Goal: Task Accomplishment & Management: Manage account settings

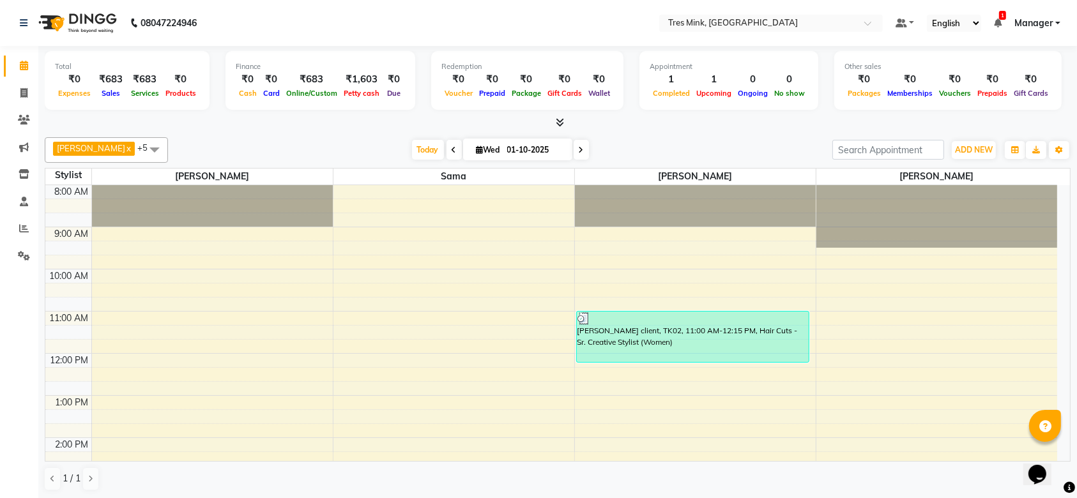
scroll to position [269, 0]
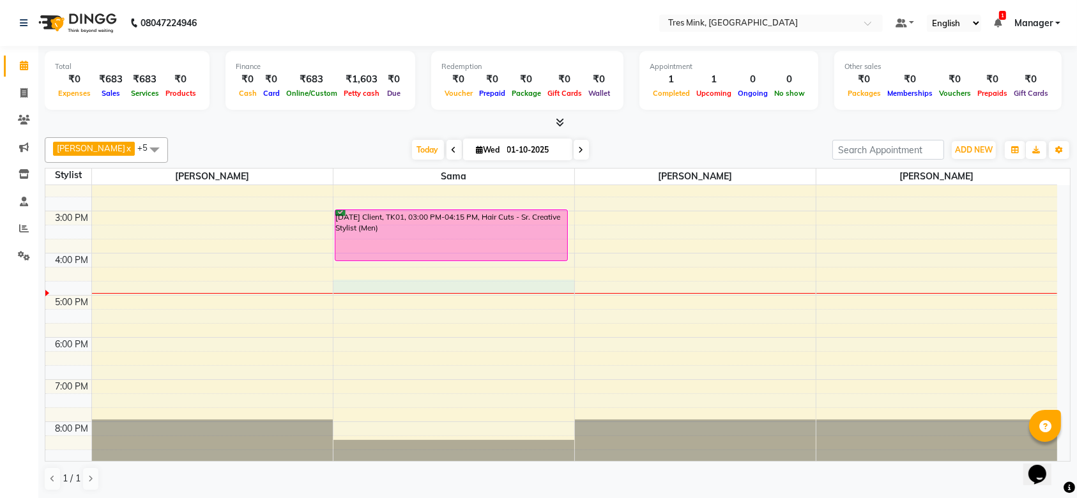
click at [420, 284] on div "8:00 AM 9:00 AM 10:00 AM 11:00 AM 12:00 PM 1:00 PM 2:00 PM 3:00 PM 4:00 PM 5:00…" at bounding box center [550, 189] width 1011 height 547
select select "88453"
select select "tentative"
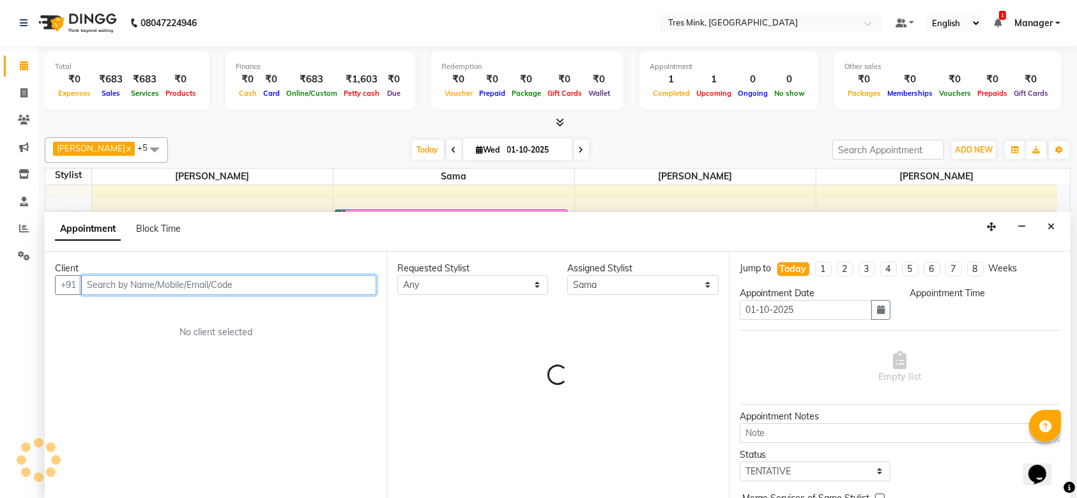
select select "1005"
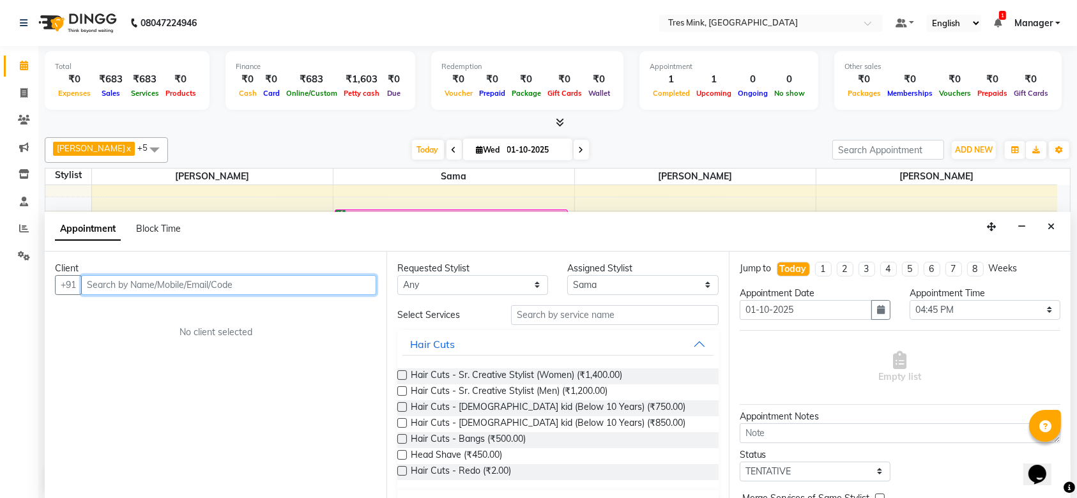
click at [236, 284] on input "text" at bounding box center [228, 285] width 295 height 20
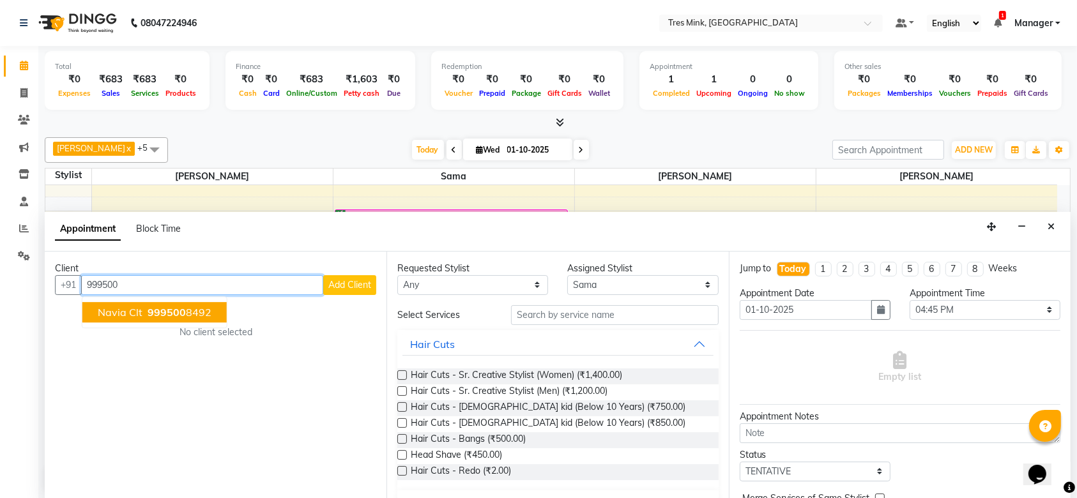
click at [137, 306] on span "Navia Clt" at bounding box center [120, 312] width 45 height 13
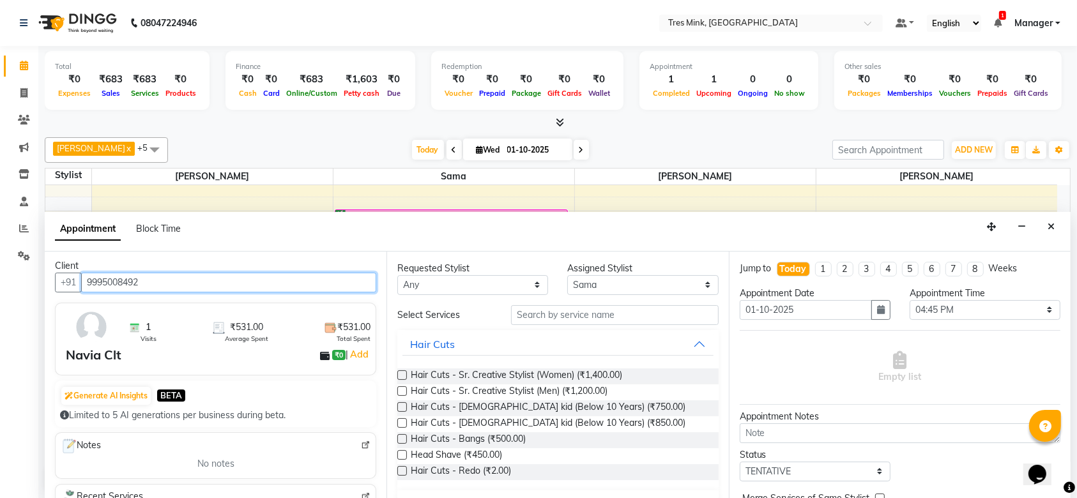
scroll to position [0, 0]
type input "9995008492"
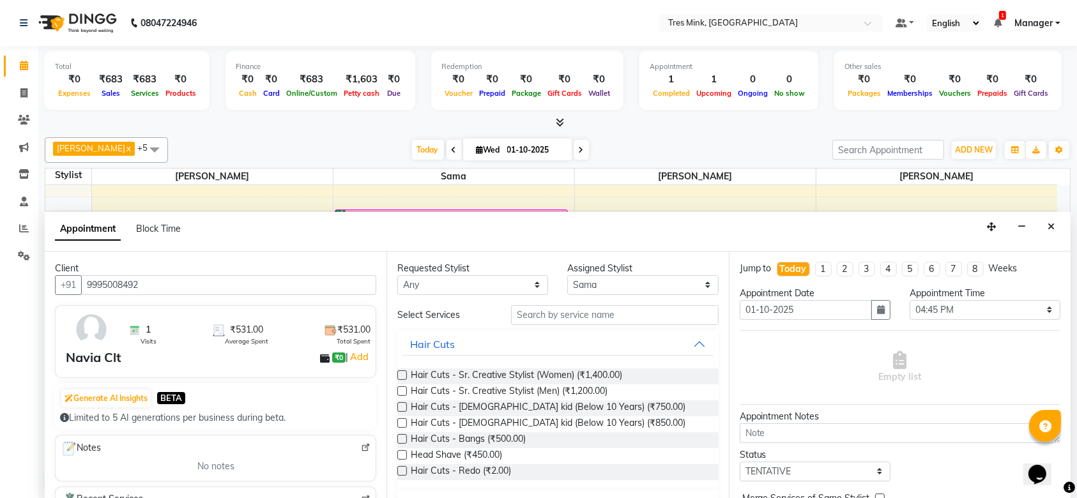
click at [92, 354] on div "Navia Clt" at bounding box center [94, 357] width 56 height 19
click at [97, 360] on div "Navia Clt" at bounding box center [94, 357] width 56 height 19
click at [1053, 218] on button "Close" at bounding box center [1051, 227] width 19 height 20
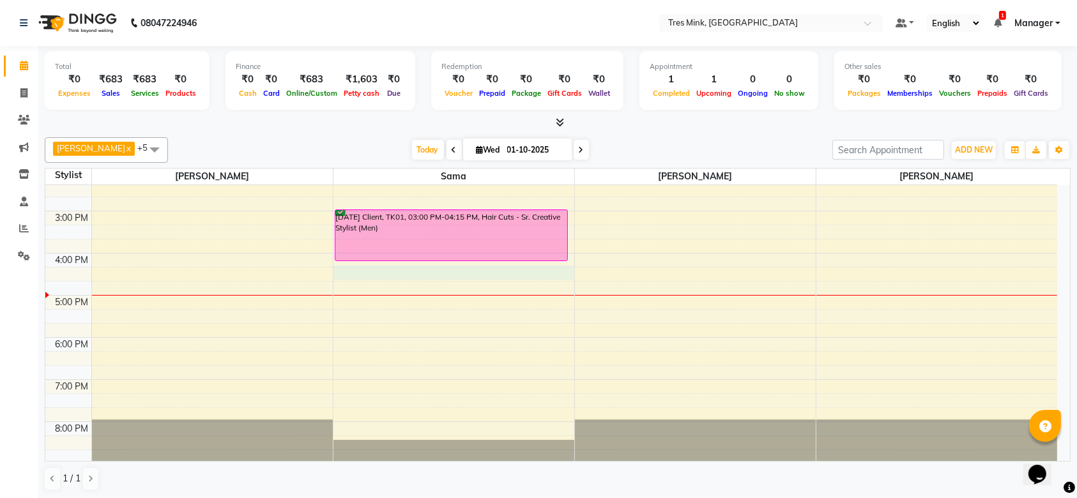
click at [400, 278] on div "8:00 AM 9:00 AM 10:00 AM 11:00 AM 12:00 PM 1:00 PM 2:00 PM 3:00 PM 4:00 PM 5:00…" at bounding box center [550, 189] width 1011 height 547
select select "88453"
select select "975"
select select "tentative"
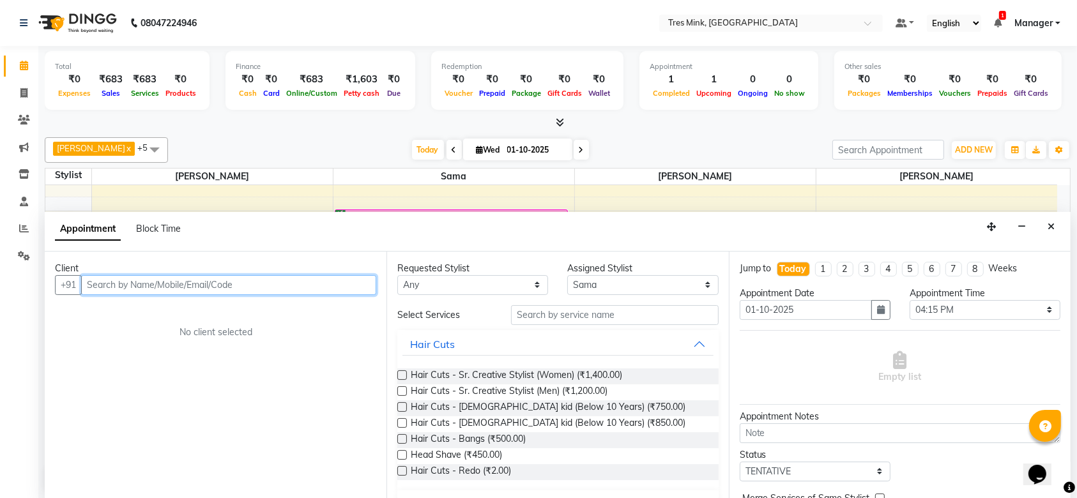
click at [259, 284] on input "text" at bounding box center [228, 285] width 295 height 20
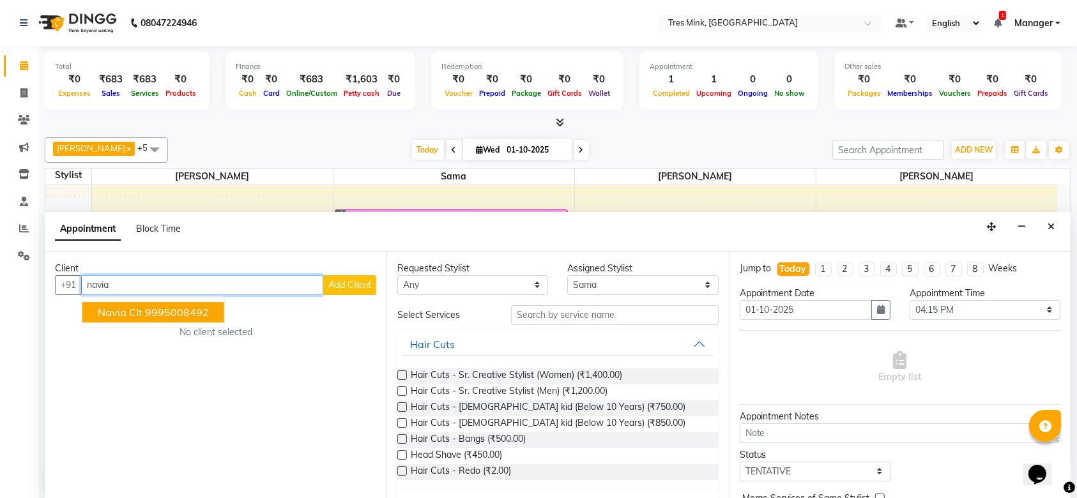
click at [215, 312] on button "Navia Clt 9995008492" at bounding box center [153, 312] width 142 height 20
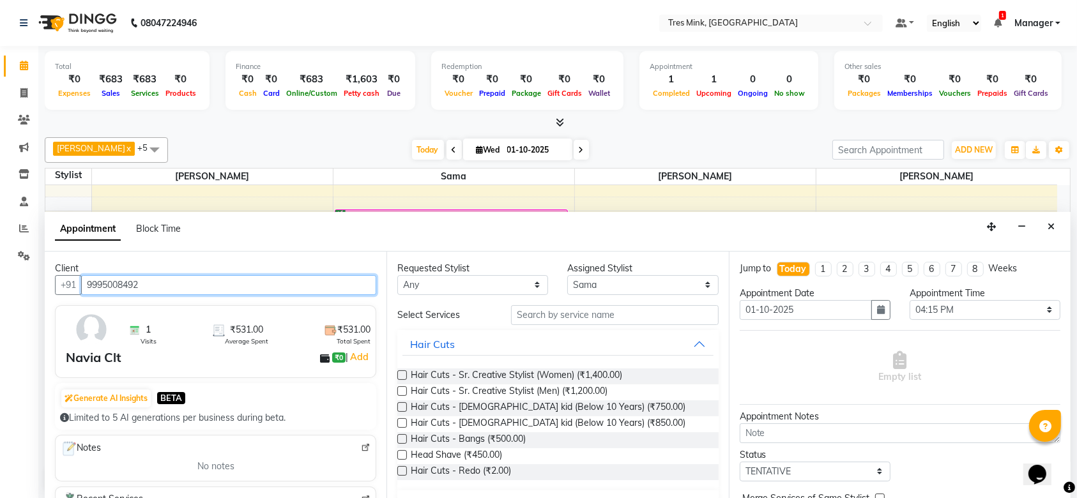
type input "9995008492"
click at [685, 340] on button "Hair Cuts" at bounding box center [557, 344] width 310 height 23
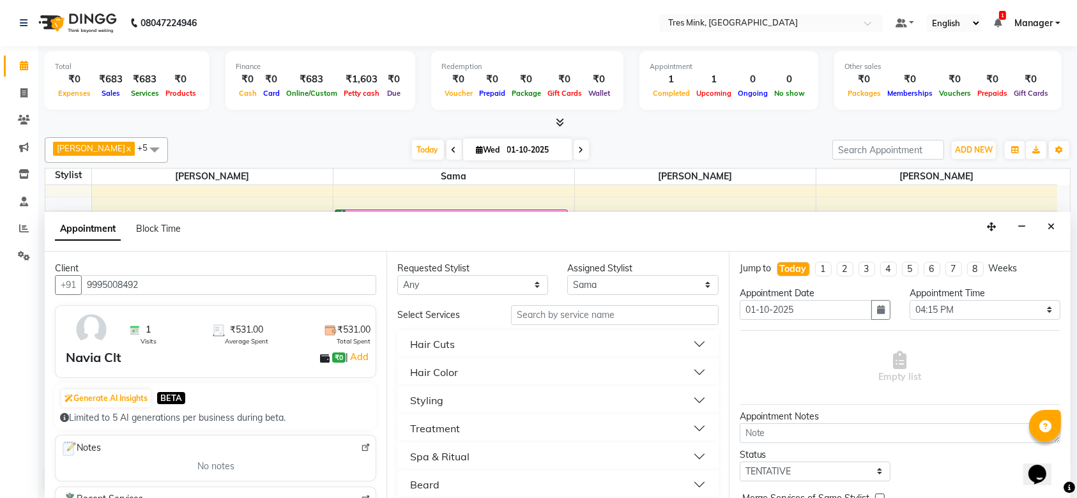
click at [674, 411] on div "Styling" at bounding box center [557, 400] width 321 height 28
click at [686, 399] on button "Styling" at bounding box center [557, 400] width 310 height 23
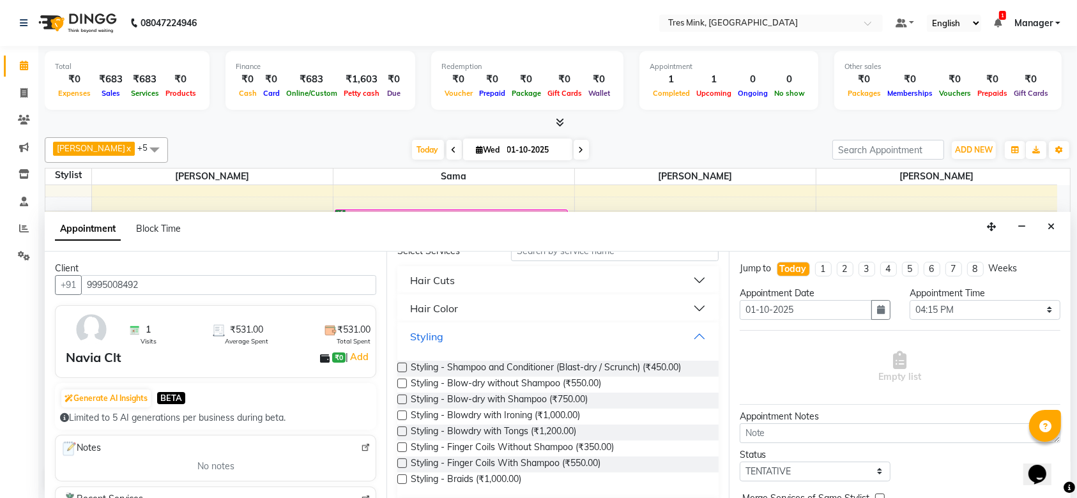
scroll to position [64, 0]
click at [402, 381] on label at bounding box center [402, 383] width 10 height 10
click at [402, 381] on input "checkbox" at bounding box center [401, 384] width 8 height 8
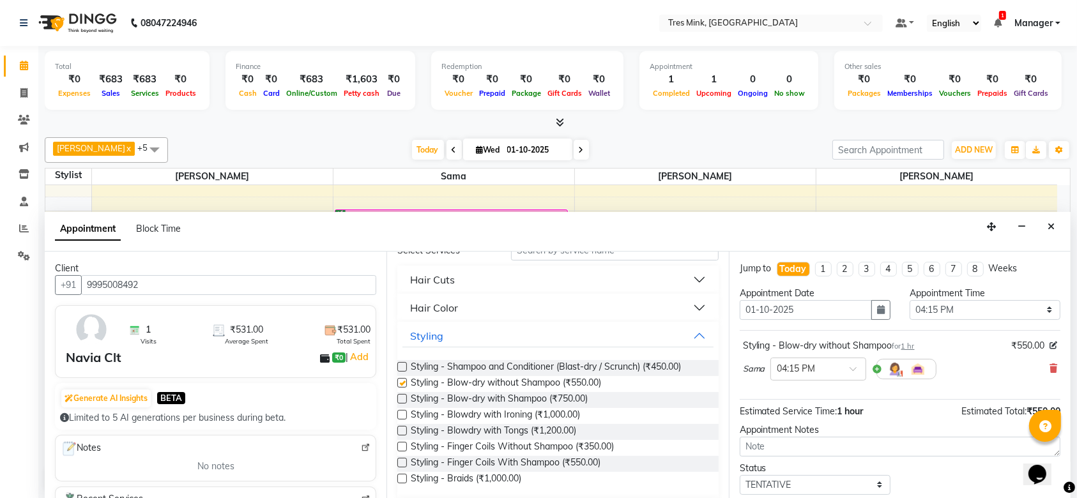
checkbox input "false"
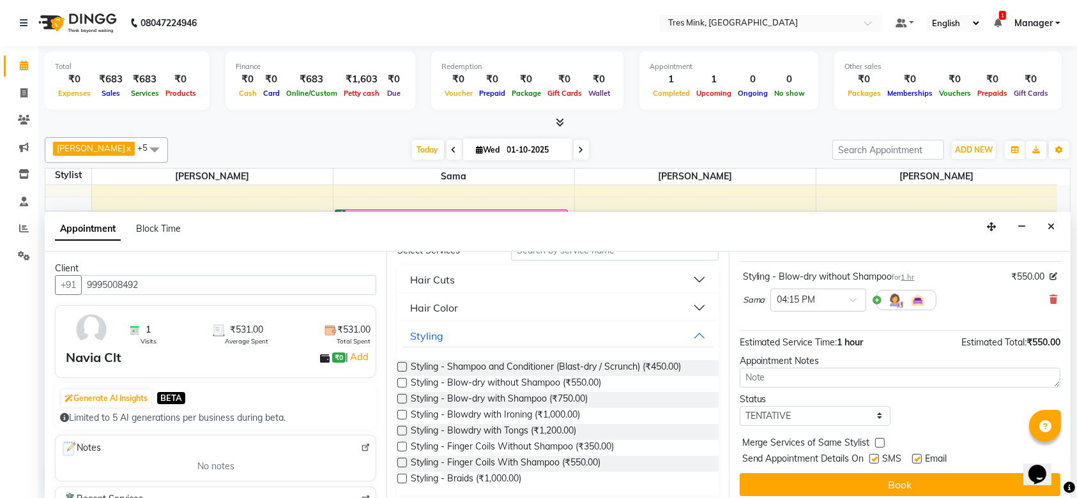
scroll to position [75, 0]
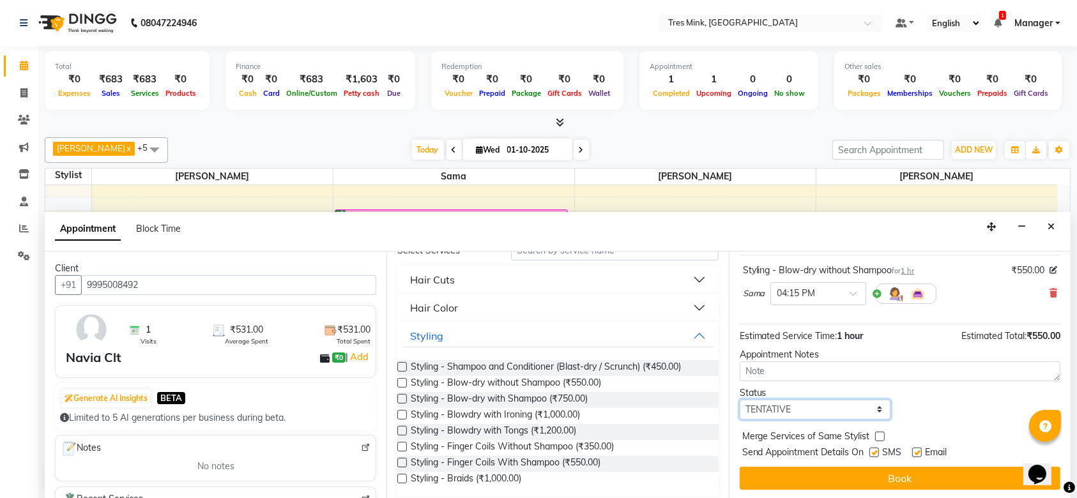
click at [816, 407] on select "Select TENTATIVE CONFIRM CHECK-IN UPCOMING" at bounding box center [814, 410] width 151 height 20
select select "confirm booking"
click at [739, 400] on select "Select TENTATIVE CONFIRM CHECK-IN UPCOMING" at bounding box center [814, 410] width 151 height 20
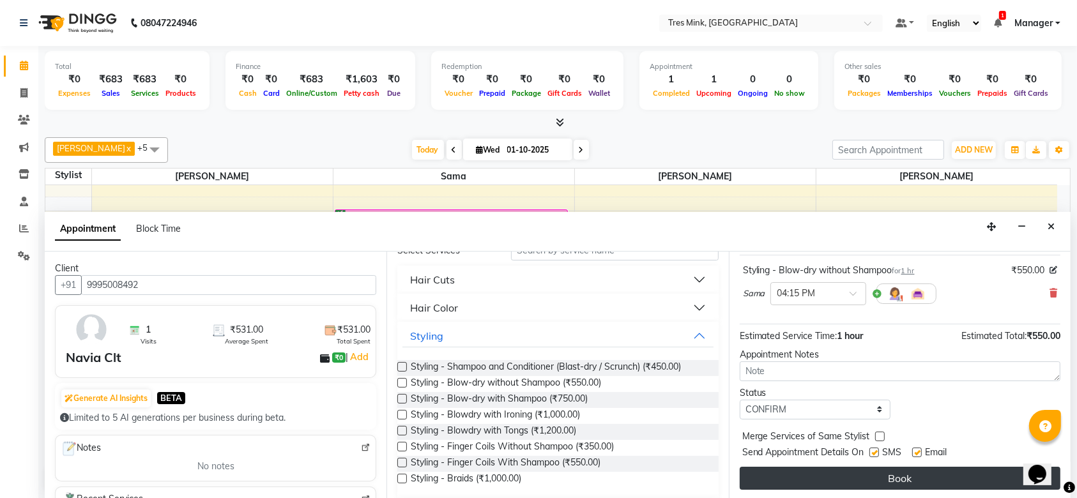
click at [847, 473] on button "Book" at bounding box center [899, 478] width 321 height 23
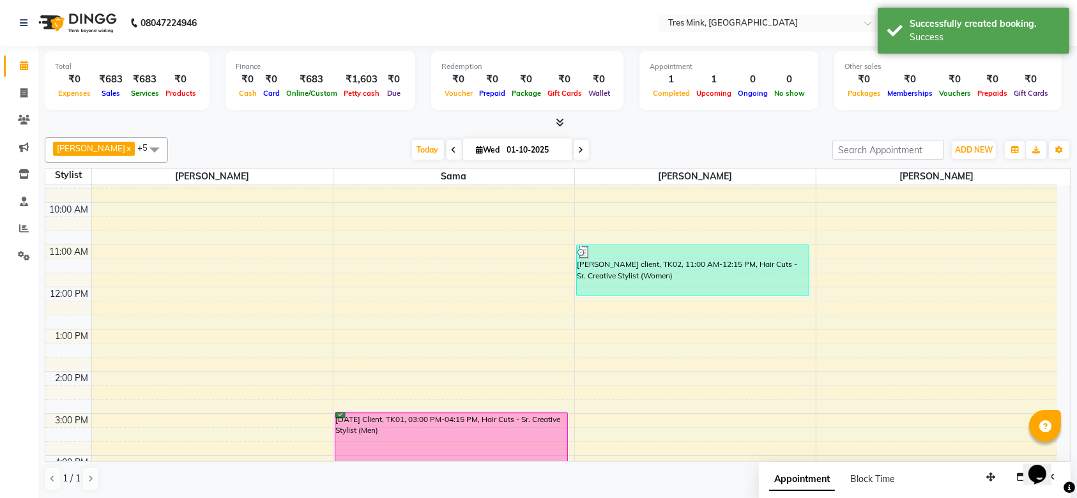
scroll to position [66, 0]
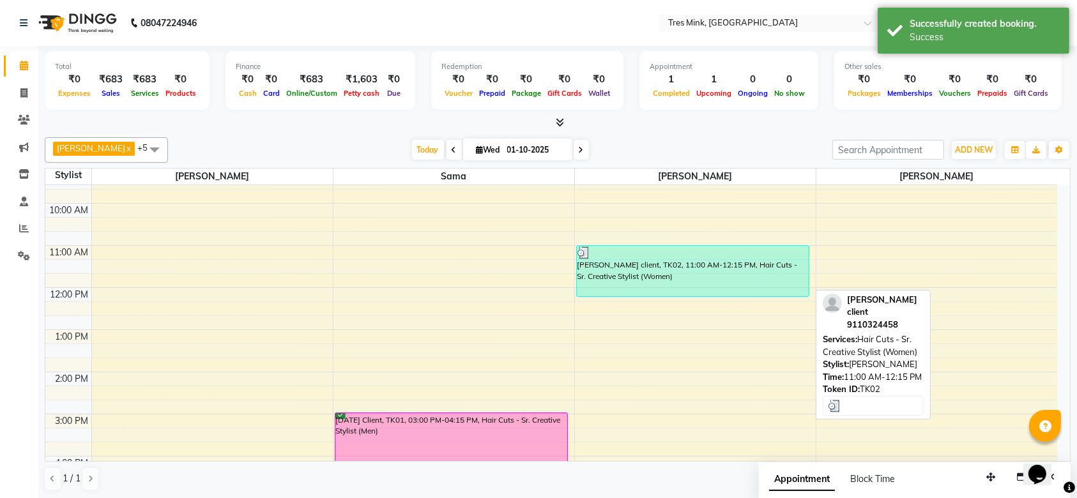
click at [697, 262] on div "[PERSON_NAME] client, TK02, 11:00 AM-12:15 PM, Hair Cuts - Sr. Creative Stylist…" at bounding box center [693, 271] width 232 height 50
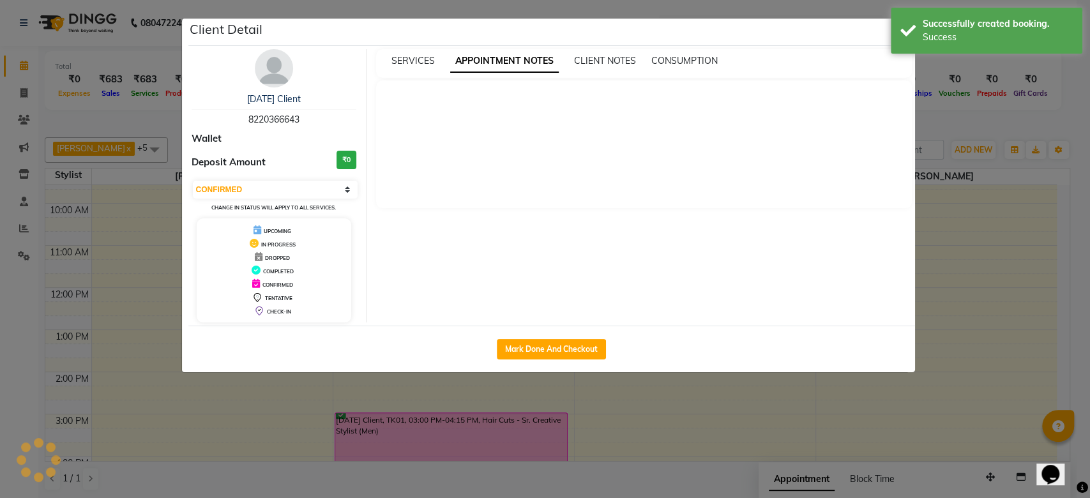
select select "3"
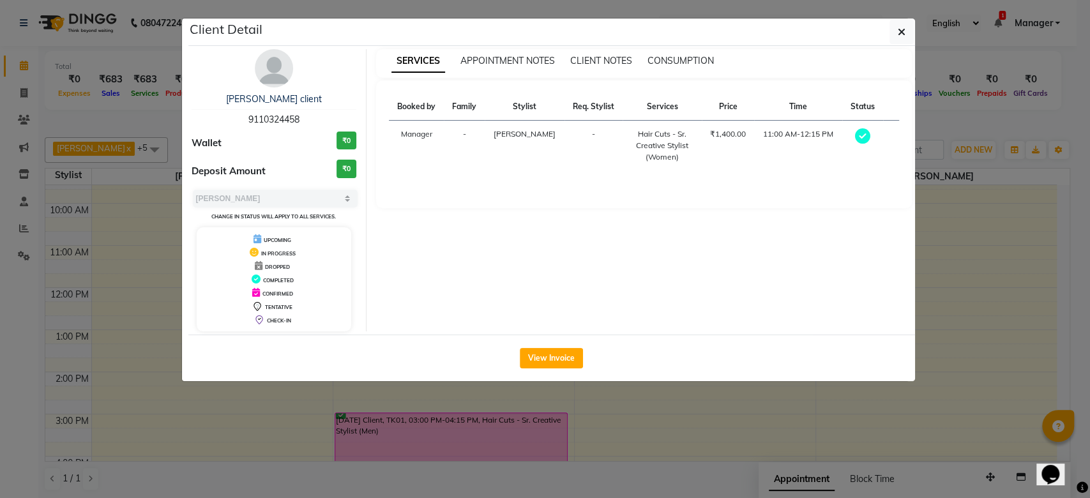
click at [863, 446] on ngb-modal-window "Client Detail [PERSON_NAME] client 9110324458 Wallet ₹0 Deposit Amount ₹0 Selec…" at bounding box center [545, 249] width 1090 height 498
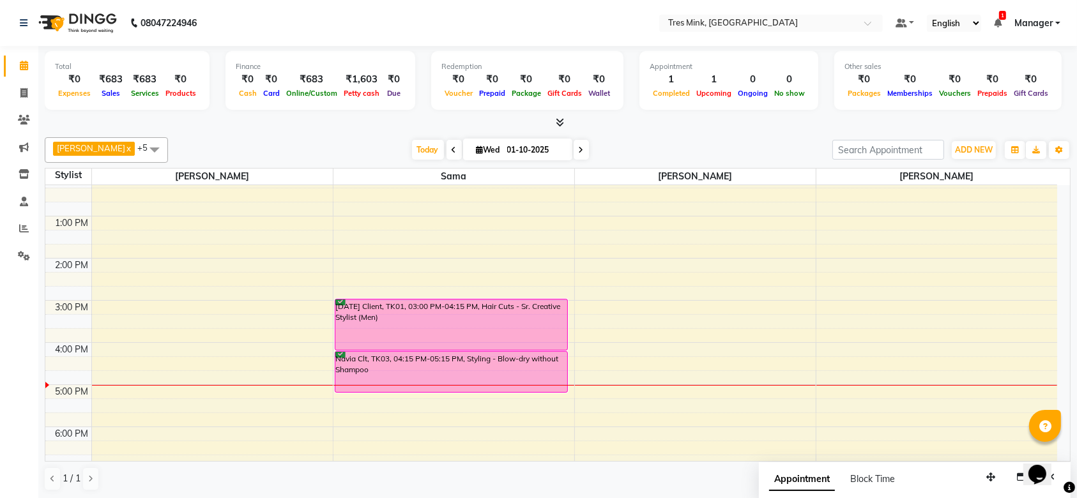
scroll to position [202, 0]
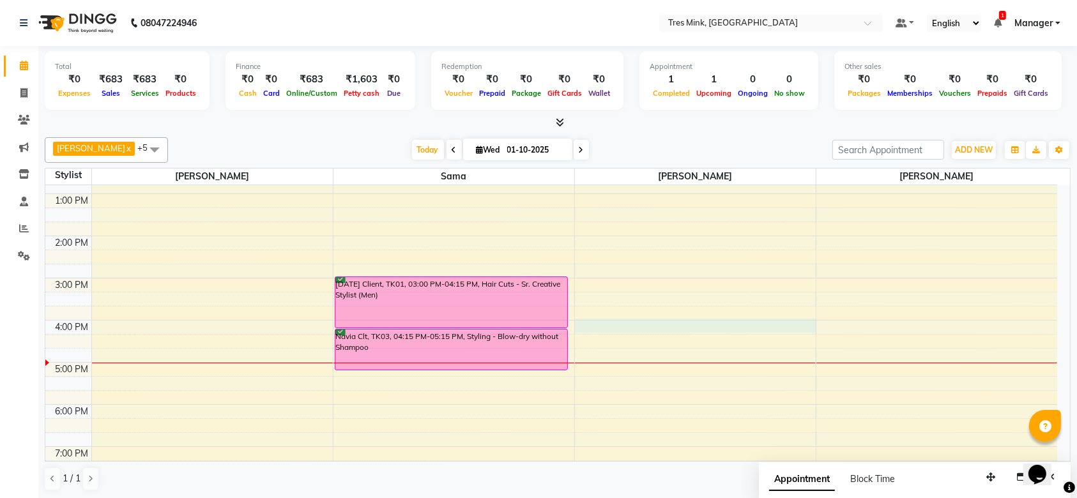
click at [657, 326] on div "8:00 AM 9:00 AM 10:00 AM 11:00 AM 12:00 PM 1:00 PM 2:00 PM 3:00 PM 4:00 PM 5:00…" at bounding box center [550, 256] width 1011 height 547
select select "88454"
select select "960"
select select "tentative"
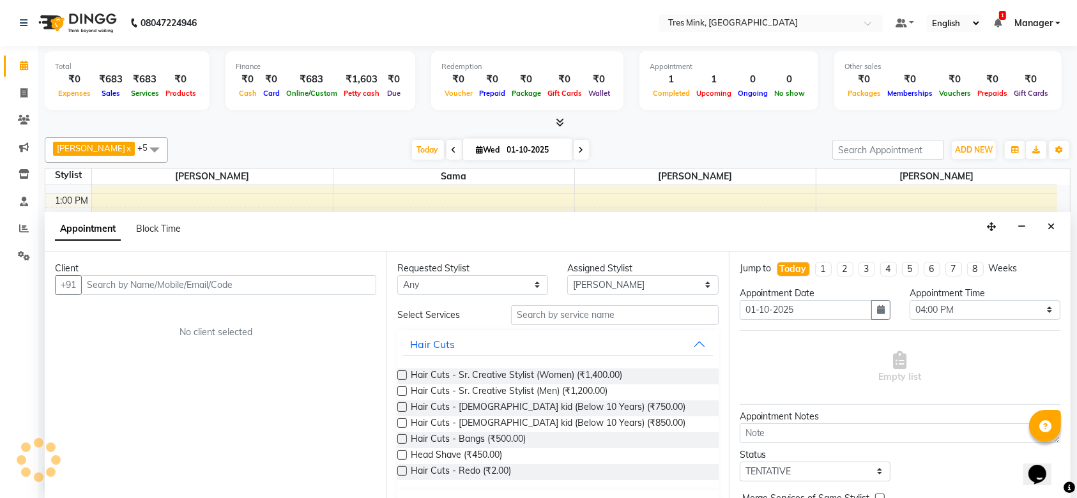
scroll to position [0, 0]
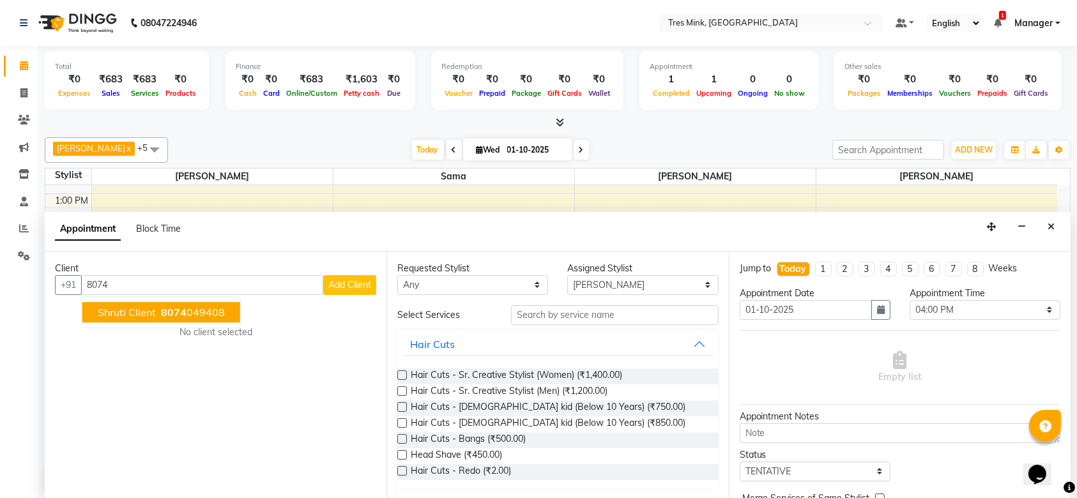
click at [213, 309] on ngb-highlight "8074 049408" at bounding box center [191, 312] width 66 height 13
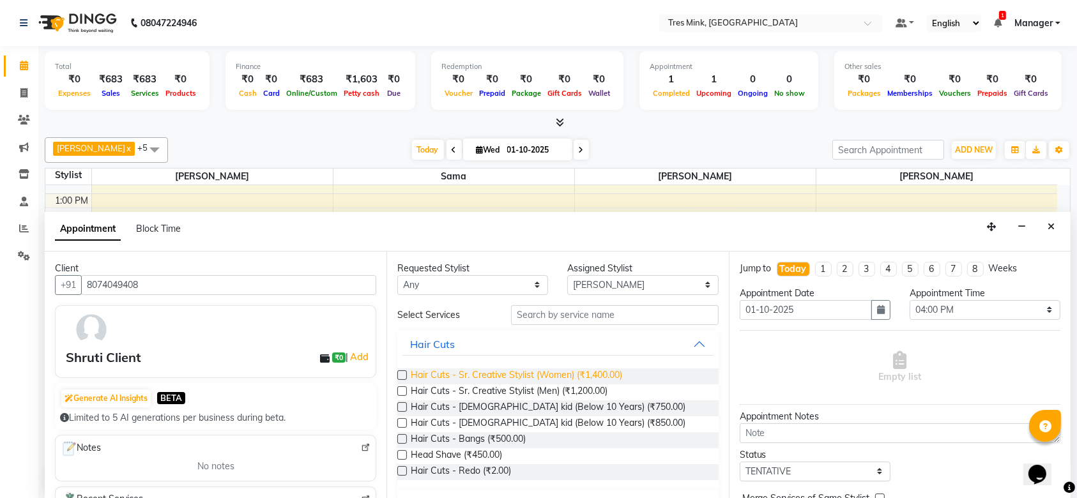
type input "8074049408"
click at [610, 369] on span "Hair Cuts - Sr. Creative Stylist (Women) (₹1,400.00)" at bounding box center [516, 376] width 211 height 16
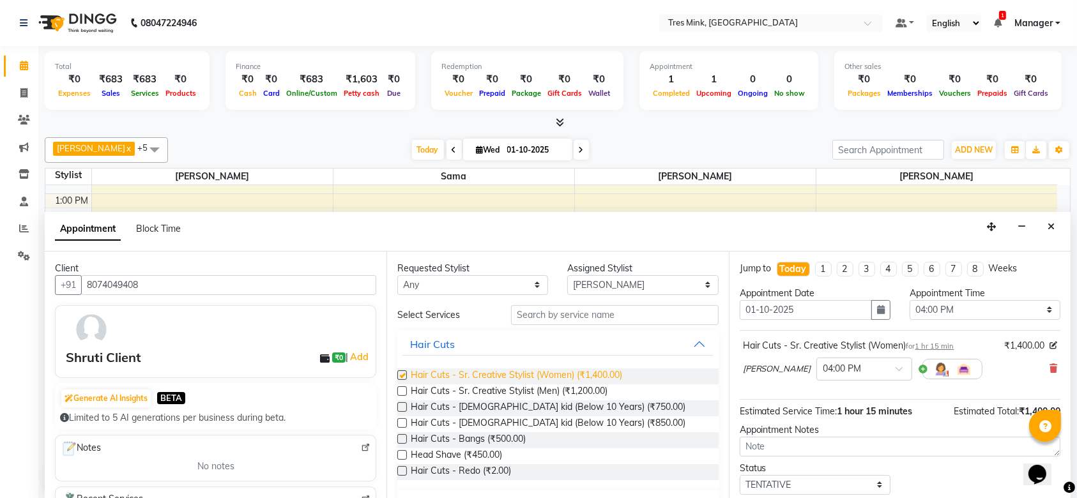
checkbox input "false"
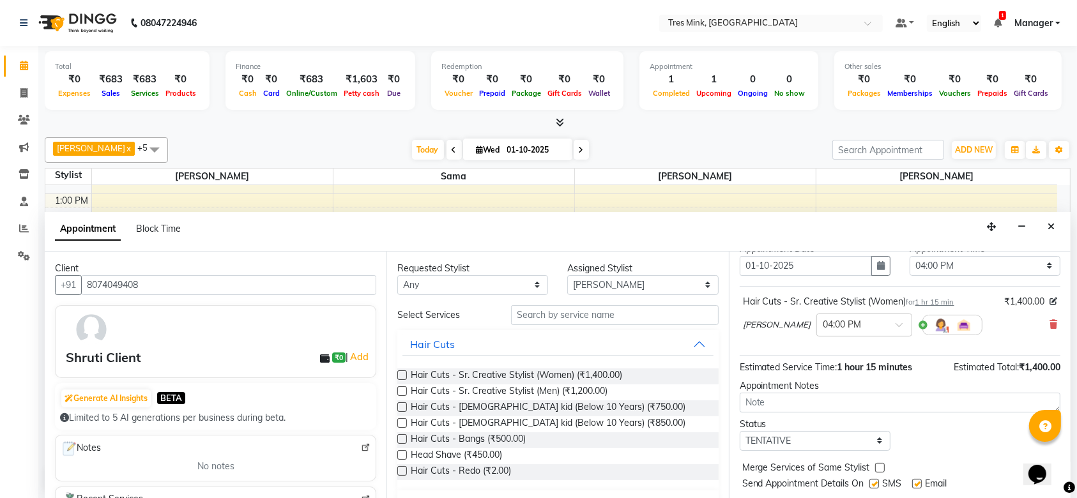
scroll to position [45, 0]
click at [873, 439] on select "Select TENTATIVE CONFIRM CHECK-IN UPCOMING" at bounding box center [814, 440] width 151 height 20
select select "confirm booking"
click at [739, 430] on select "Select TENTATIVE CONFIRM CHECK-IN UPCOMING" at bounding box center [814, 440] width 151 height 20
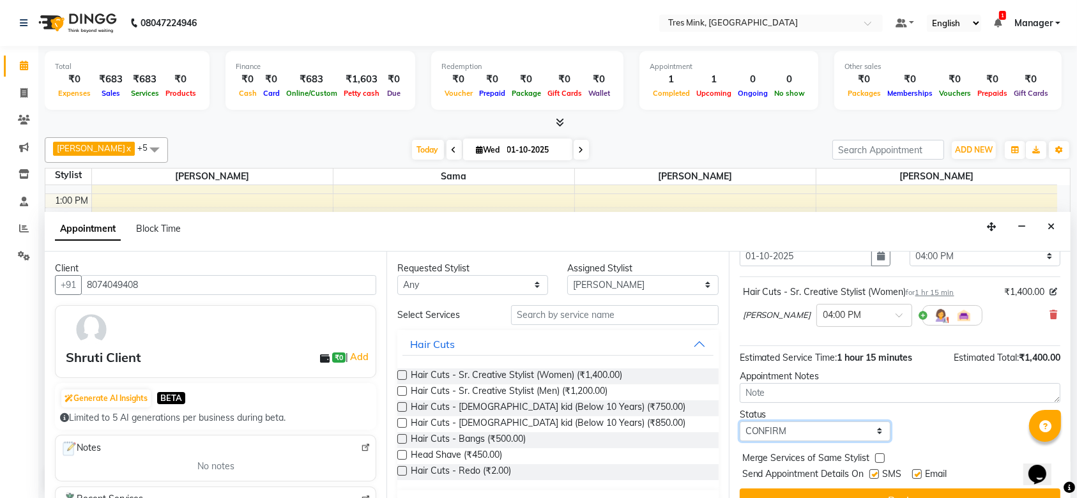
scroll to position [75, 0]
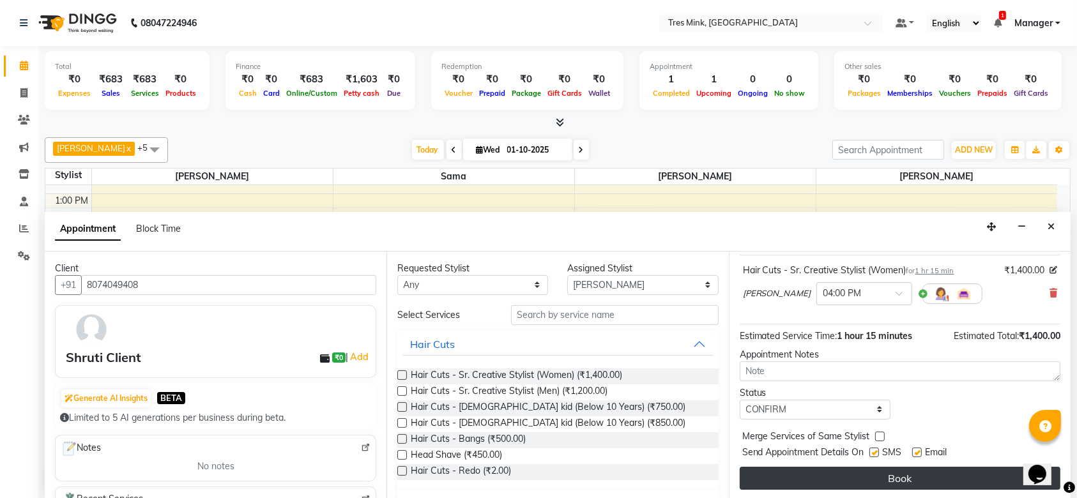
click at [980, 472] on button "Book" at bounding box center [899, 478] width 321 height 23
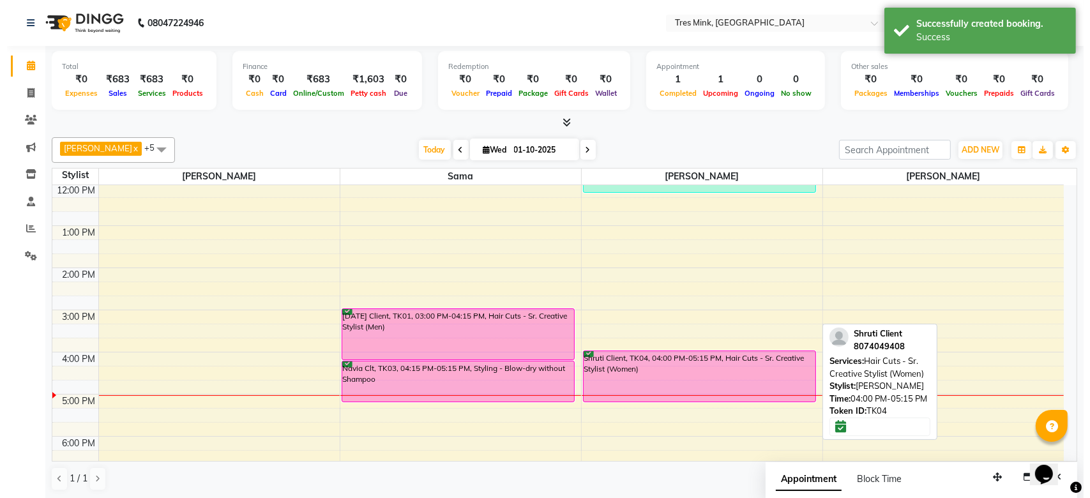
scroll to position [269, 0]
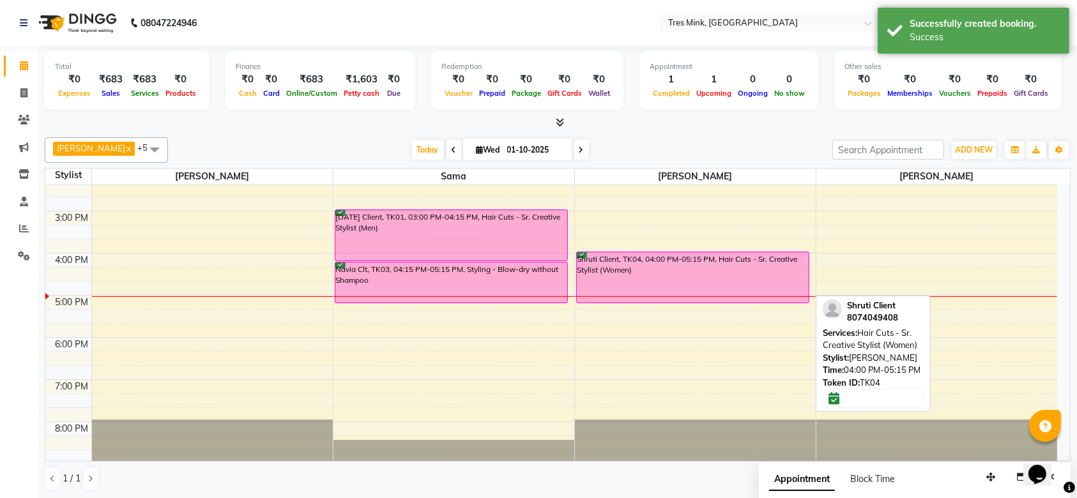
click at [693, 280] on div "Shruti Client, TK04, 04:00 PM-05:15 PM, Hair Cuts - Sr. Creative Stylist (Women)" at bounding box center [693, 277] width 232 height 50
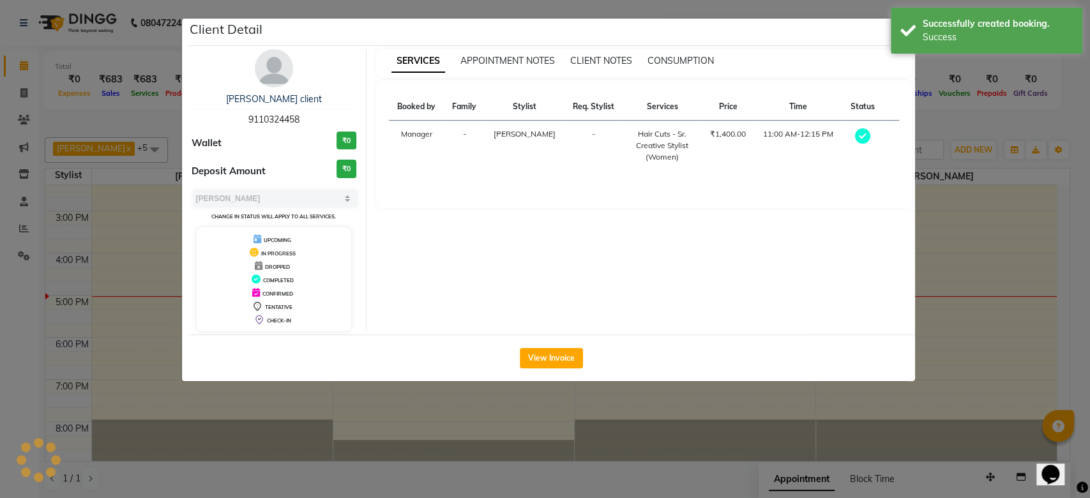
select select "6"
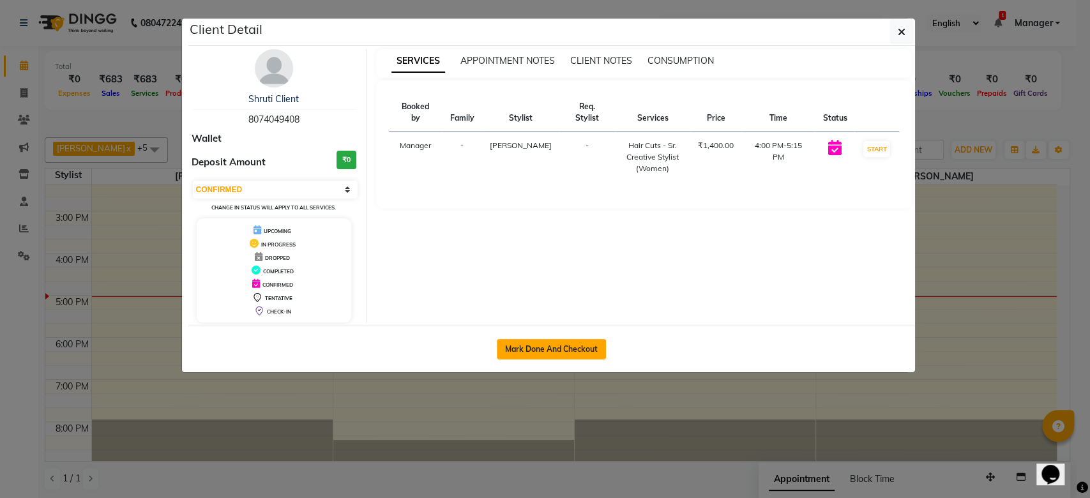
click at [569, 355] on button "Mark Done And Checkout" at bounding box center [551, 349] width 109 height 20
select select "service"
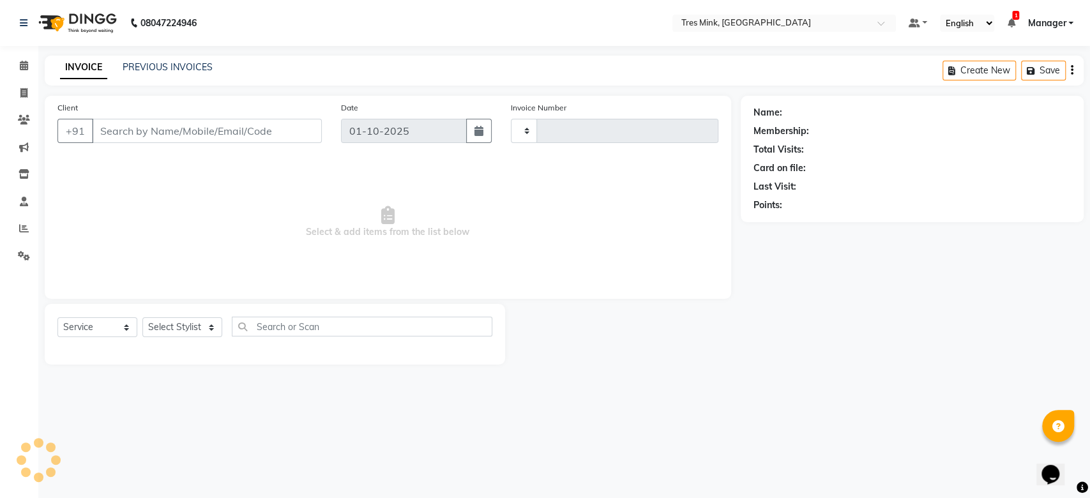
type input "0063"
select select "8733"
type input "8074049408"
select select "88454"
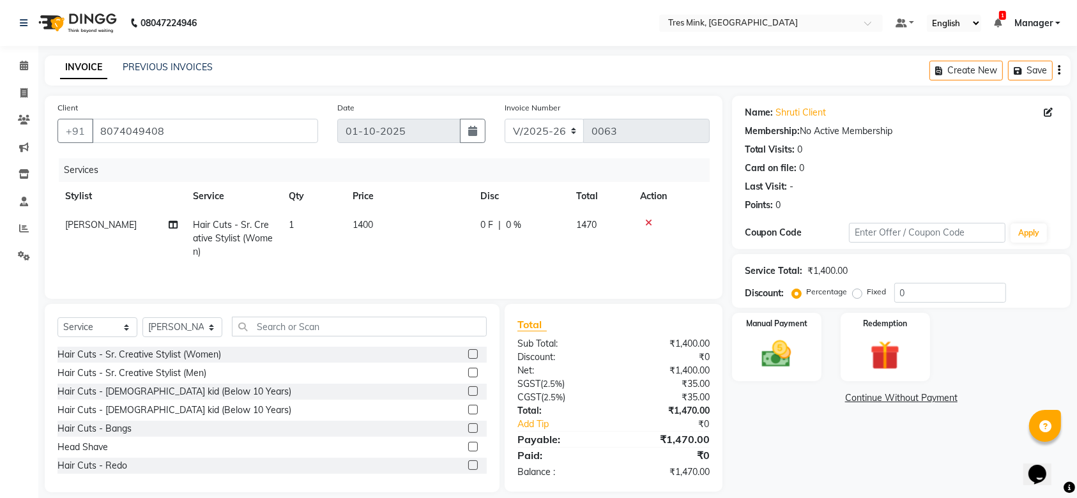
click at [492, 224] on span "0 F" at bounding box center [486, 224] width 13 height 13
select select "88454"
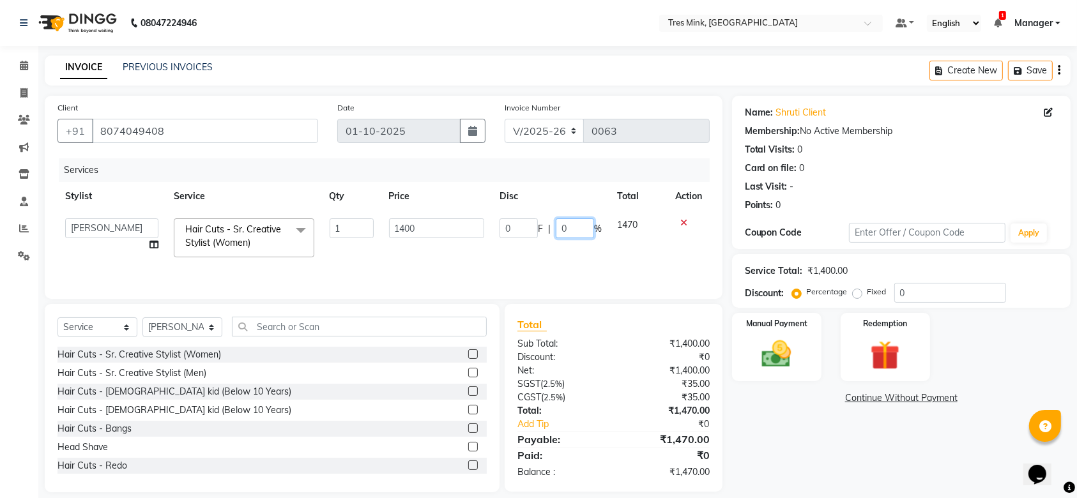
click at [577, 225] on input "0" at bounding box center [575, 228] width 38 height 20
type input "0"
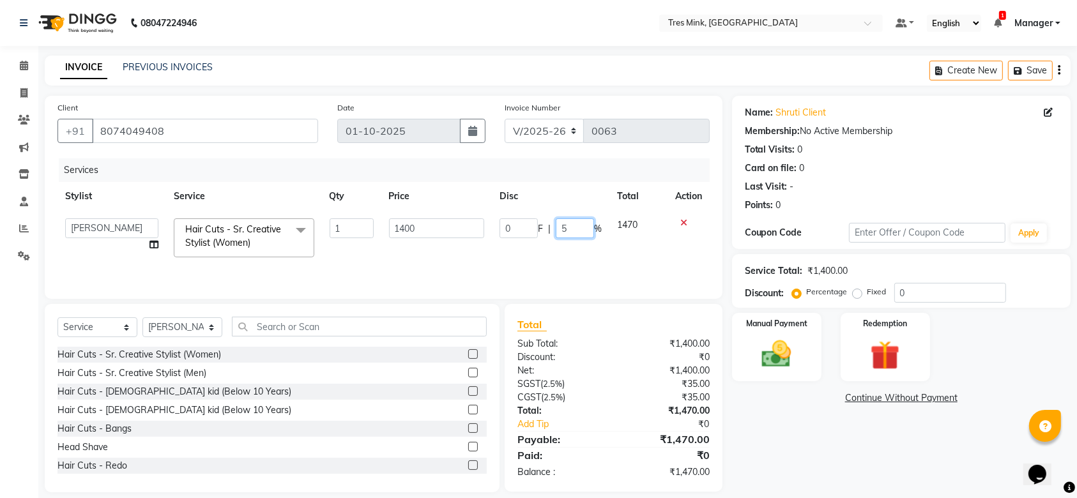
type input "50"
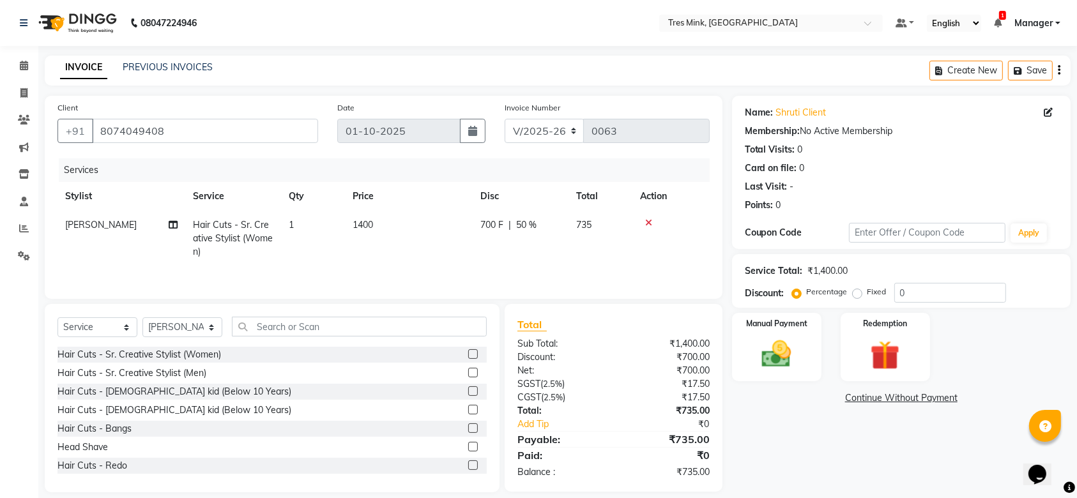
click at [502, 218] on span "700 F" at bounding box center [491, 224] width 23 height 13
select select "88454"
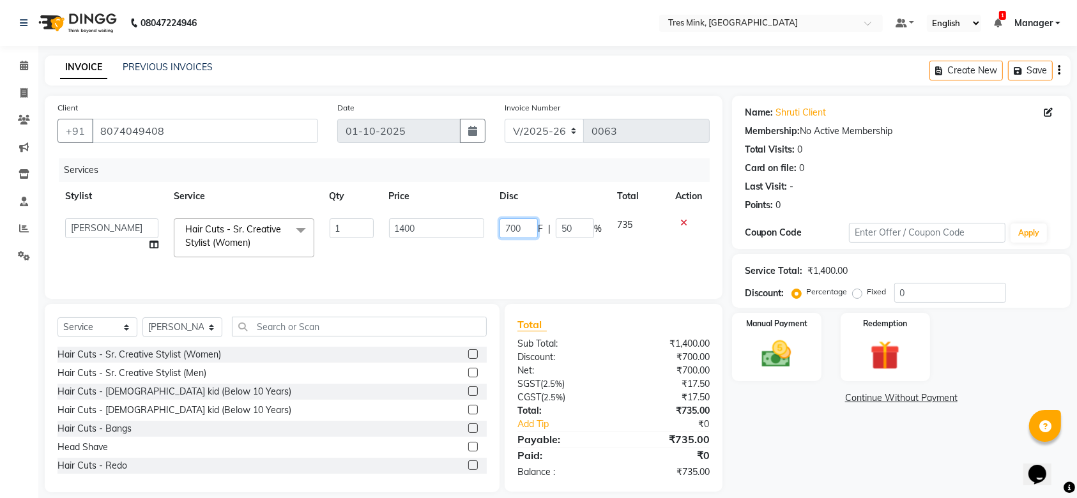
click at [527, 234] on input "700" at bounding box center [518, 228] width 38 height 20
type input "7"
type input "5"
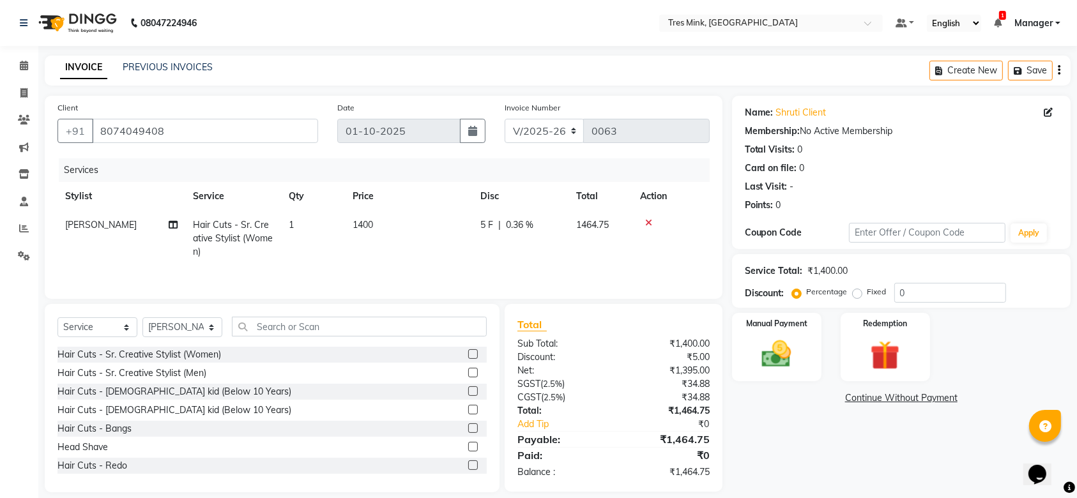
click at [603, 242] on tr "[PERSON_NAME] Hair Cuts - Sr. Creative Stylist (Women) 1 1400 5 F | 0.36 % 1464…" at bounding box center [383, 239] width 652 height 56
click at [527, 227] on span "0.36 %" at bounding box center [519, 224] width 27 height 13
select select "88454"
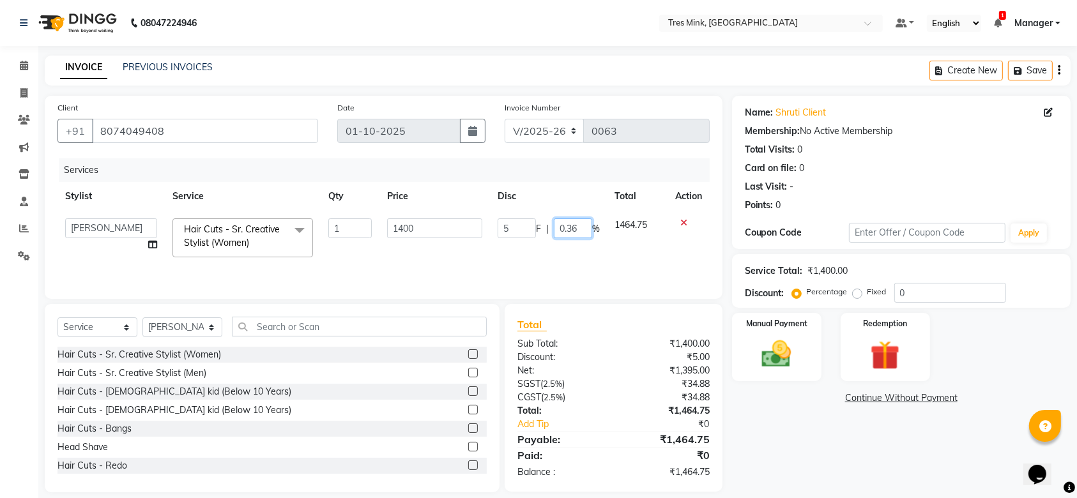
click at [577, 227] on input "0.36" at bounding box center [573, 228] width 38 height 20
type input "0"
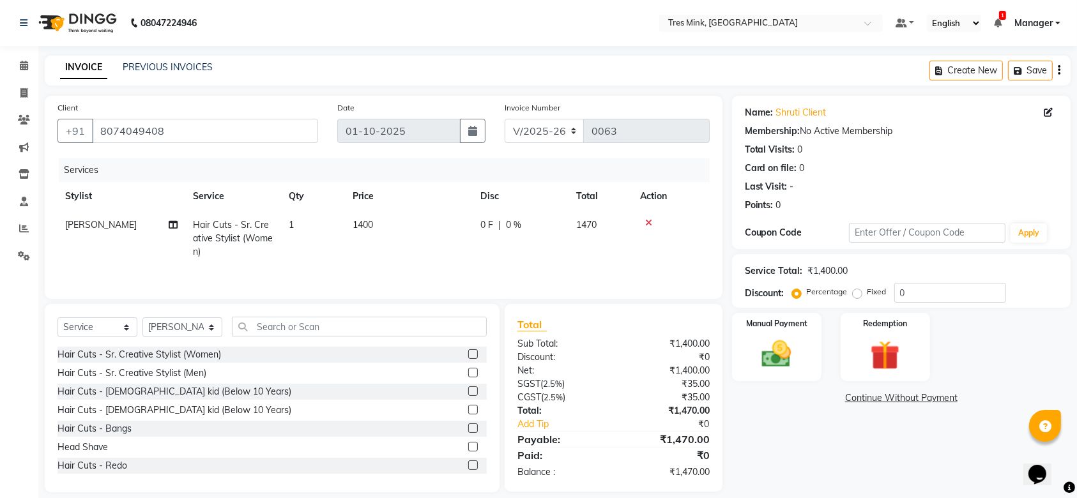
click at [487, 222] on span "0 F" at bounding box center [486, 224] width 13 height 13
select select "88454"
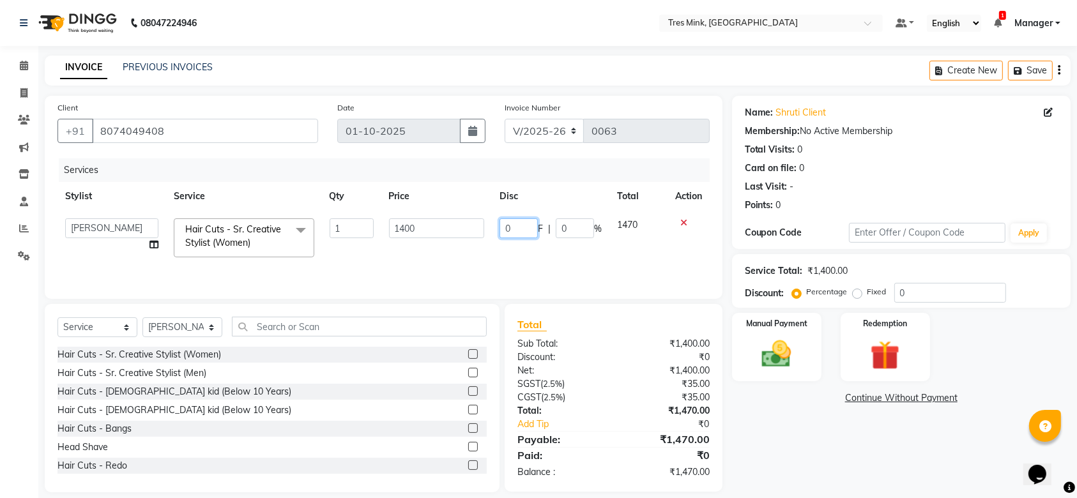
click at [522, 226] on input "0" at bounding box center [518, 228] width 38 height 20
type input "0"
type input "50"
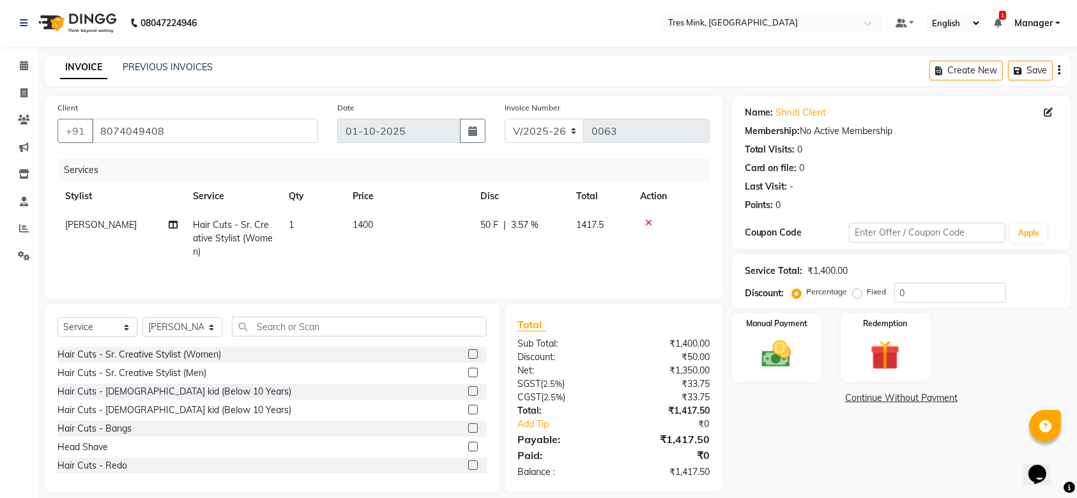
click at [527, 219] on span "3.57 %" at bounding box center [524, 224] width 27 height 13
select select "88454"
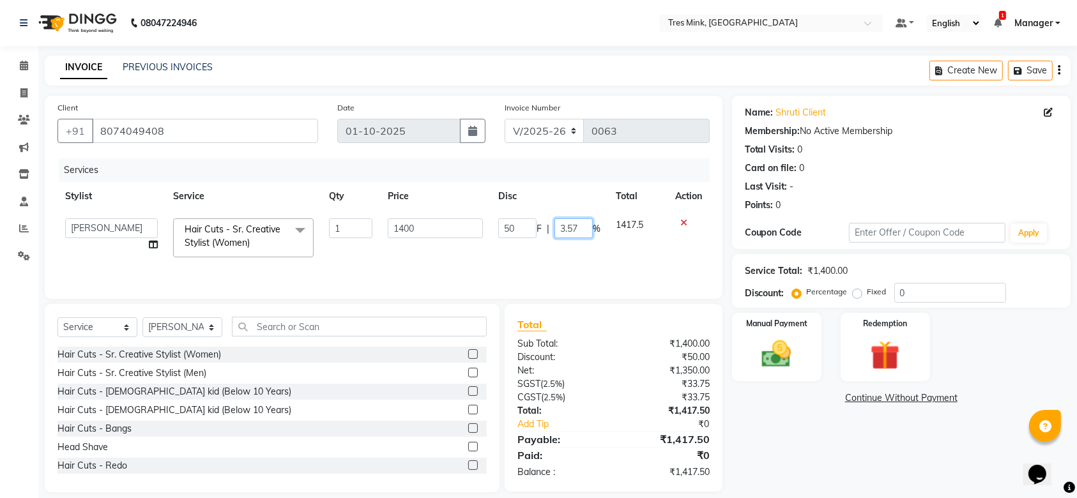
click at [577, 228] on input "3.57" at bounding box center [573, 228] width 38 height 20
type input "3"
type input "5"
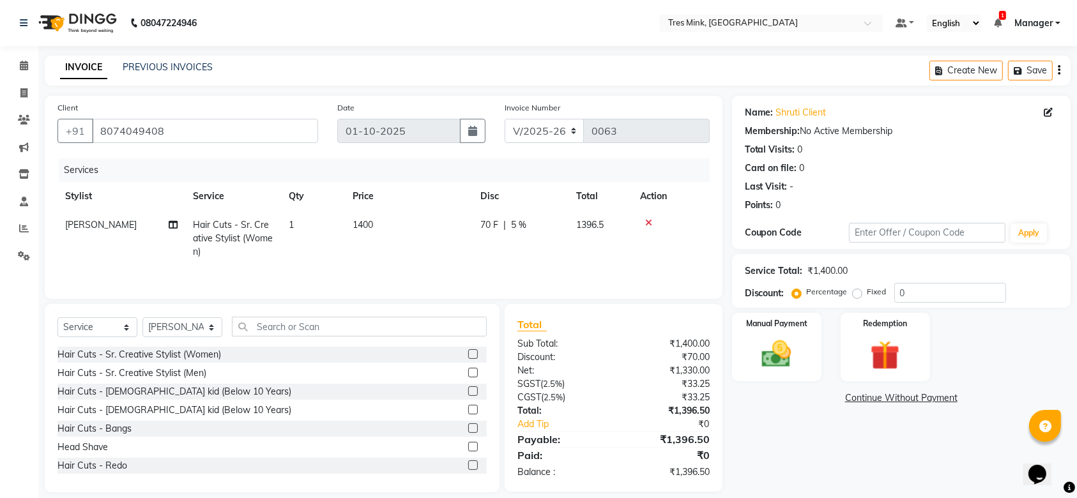
click at [637, 242] on tr "[PERSON_NAME] Hair Cuts - Sr. Creative Stylist (Women) 1 1400 70 F | 5 % 1396.5" at bounding box center [383, 239] width 652 height 56
click at [524, 222] on span "5 %" at bounding box center [518, 224] width 15 height 13
select select "88454"
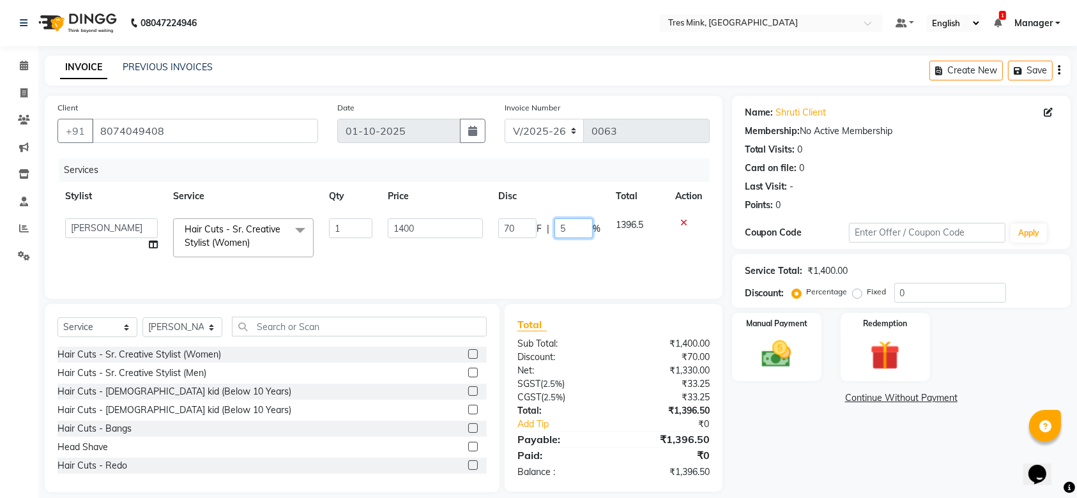
click at [584, 227] on input "5" at bounding box center [573, 228] width 38 height 20
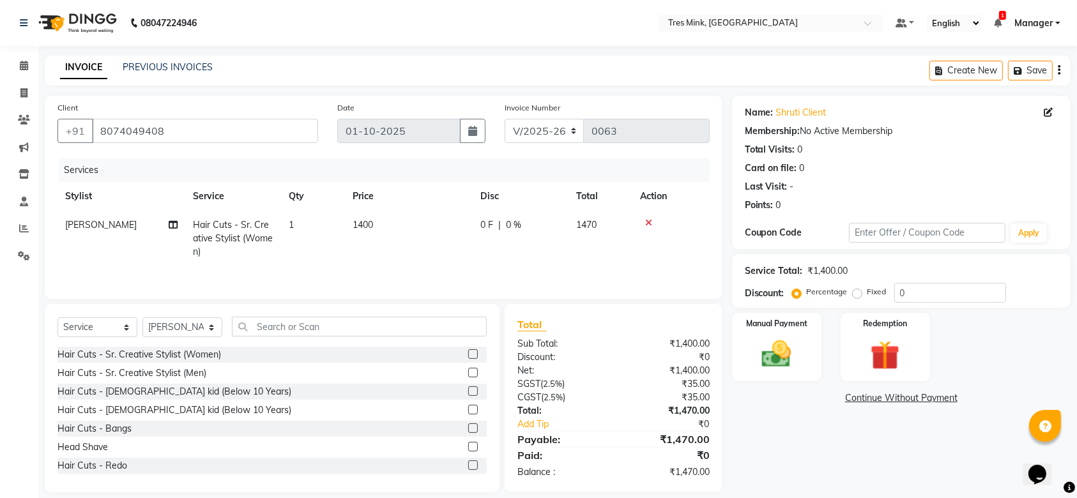
click at [516, 224] on span "0 %" at bounding box center [513, 224] width 15 height 13
select select "88454"
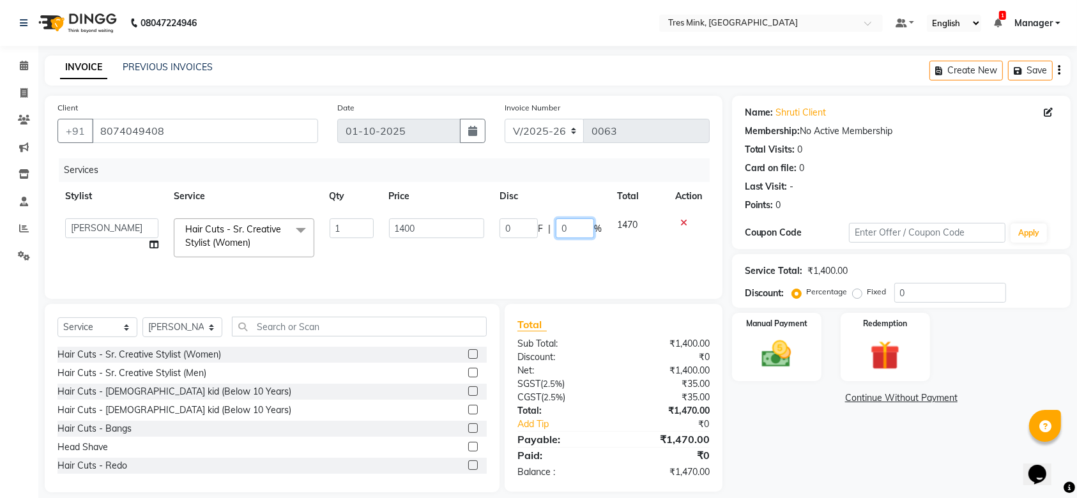
click at [570, 226] on input "0" at bounding box center [575, 228] width 38 height 20
click at [575, 229] on input "0" at bounding box center [575, 228] width 38 height 20
type input "0"
type input "5"
click at [575, 227] on input "number" at bounding box center [575, 228] width 38 height 20
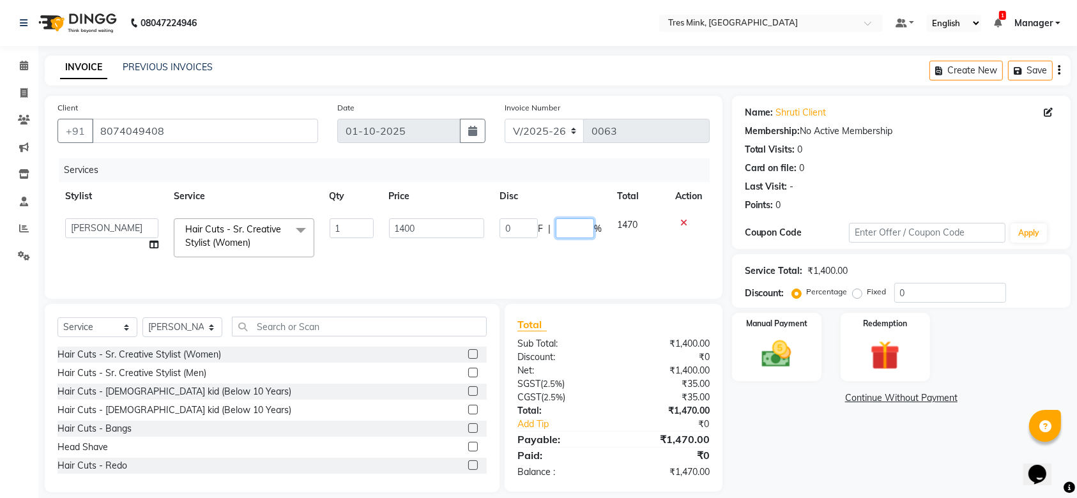
type input "5"
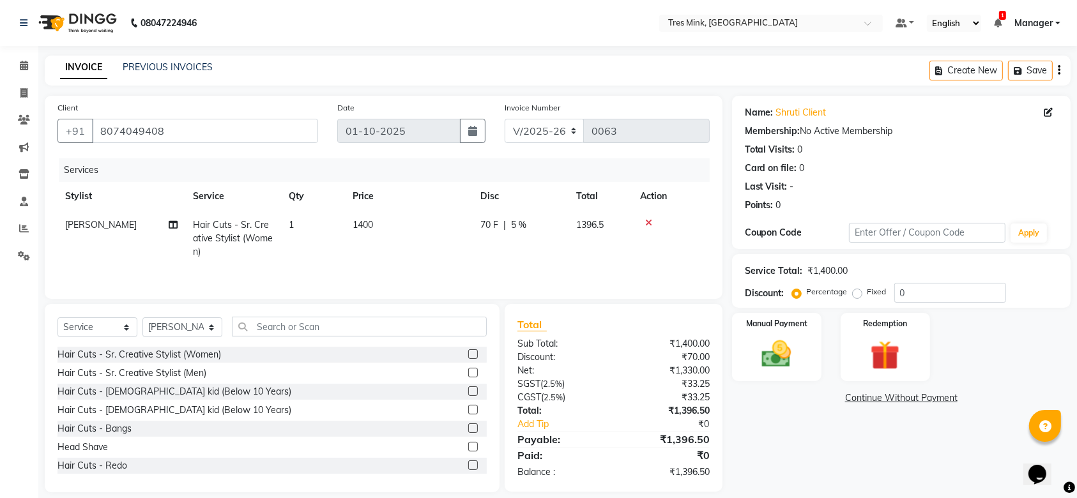
click at [516, 224] on span "5 %" at bounding box center [518, 224] width 15 height 13
select select "88454"
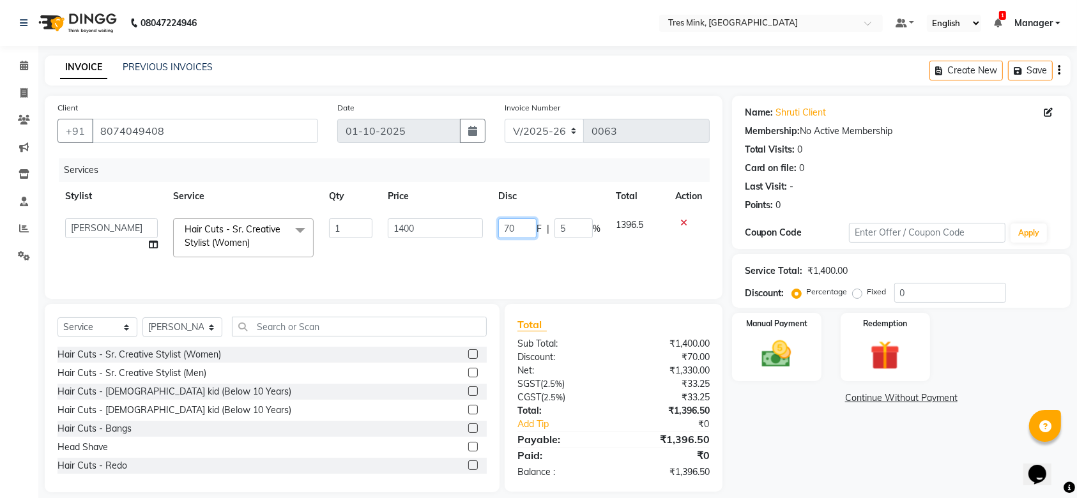
click at [516, 224] on input "70" at bounding box center [517, 228] width 38 height 20
type input "7"
type input "50"
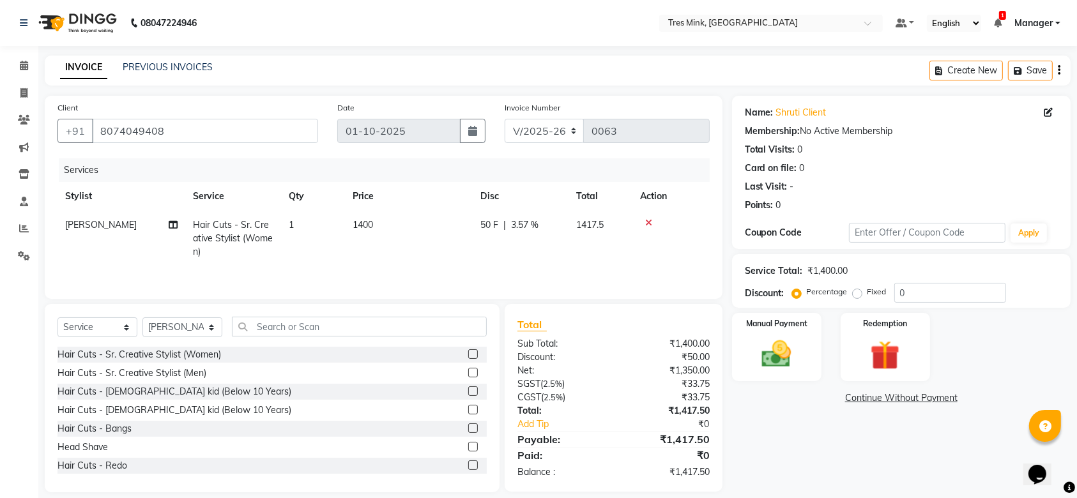
click at [378, 215] on td "1400" at bounding box center [409, 239] width 128 height 56
select select "88454"
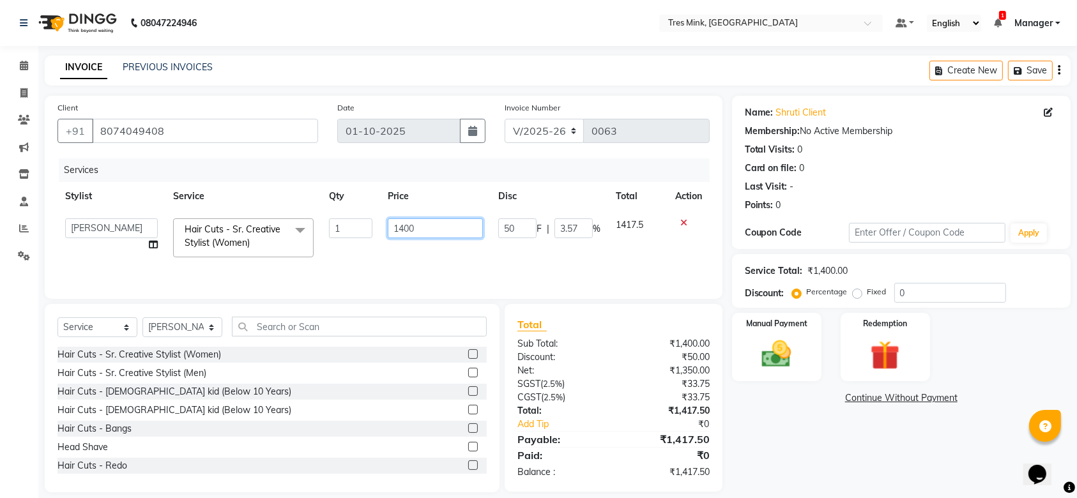
click at [414, 227] on input "1400" at bounding box center [435, 228] width 95 height 20
type input "1300"
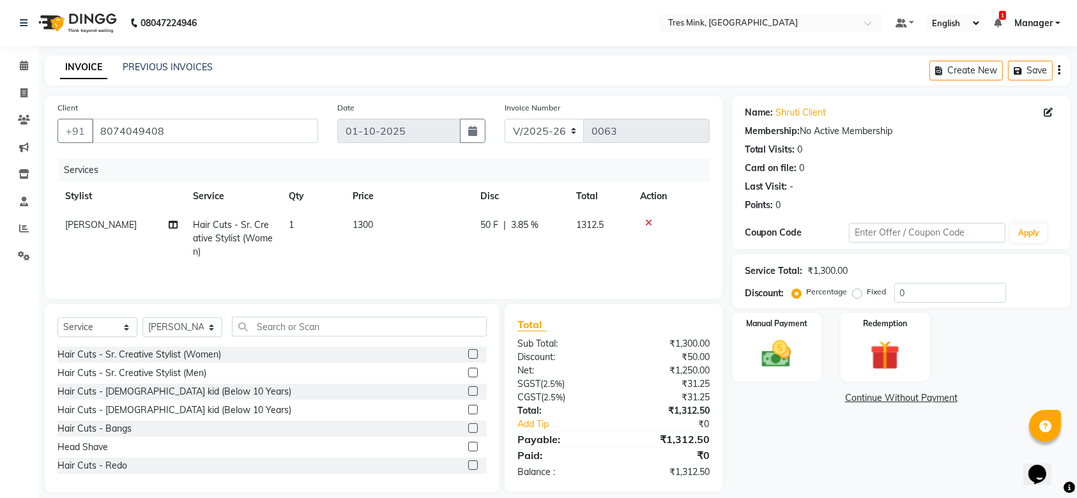
click at [506, 253] on td "50 F | 3.85 %" at bounding box center [521, 239] width 96 height 56
select select "88454"
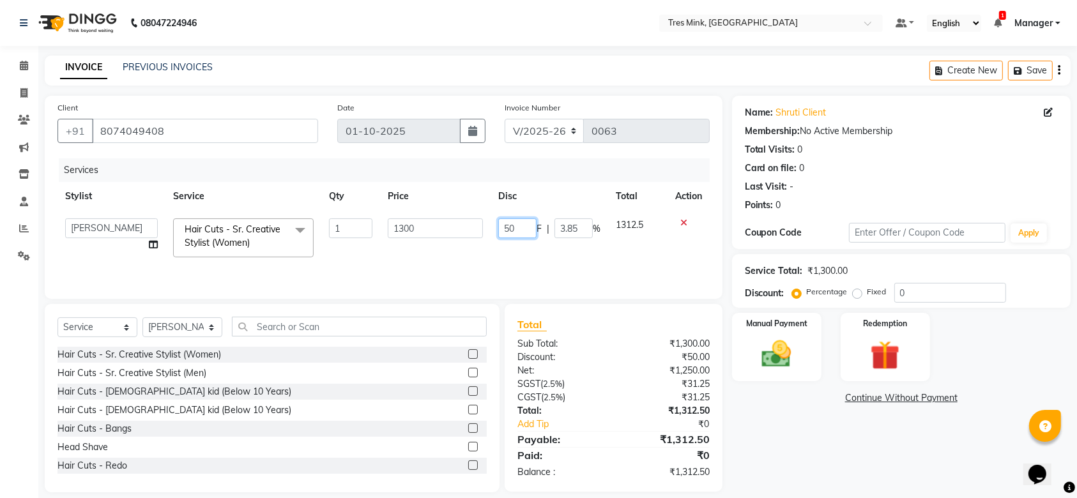
click at [516, 220] on input "50" at bounding box center [517, 228] width 38 height 20
type input "5"
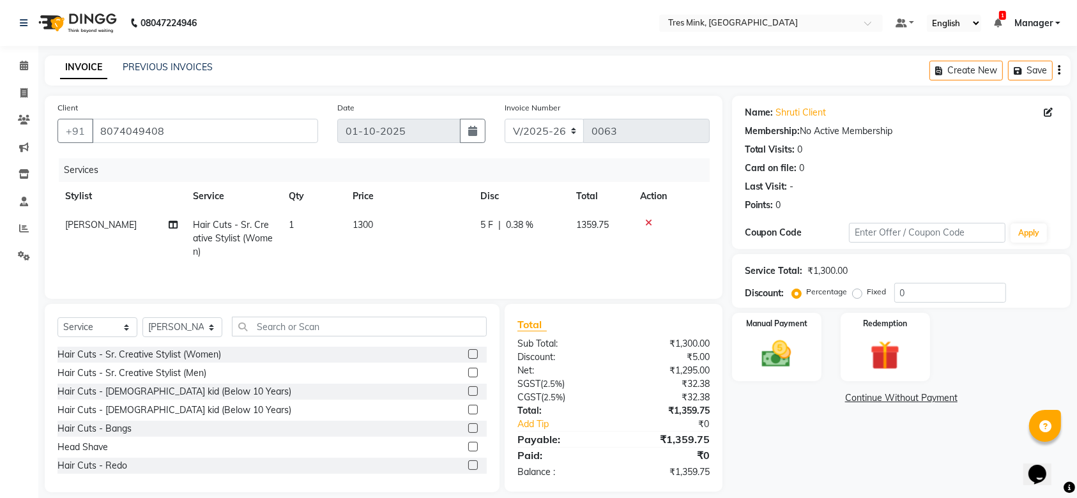
click at [545, 222] on div "5 F | 0.38 %" at bounding box center [520, 224] width 80 height 13
select select "88454"
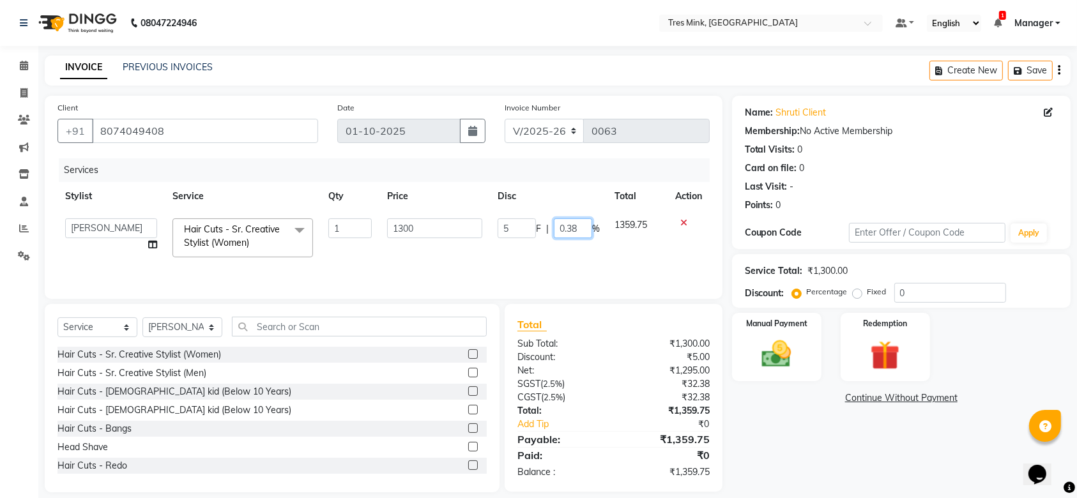
click at [576, 229] on input "0.38" at bounding box center [573, 228] width 38 height 20
type input "0"
type input "50"
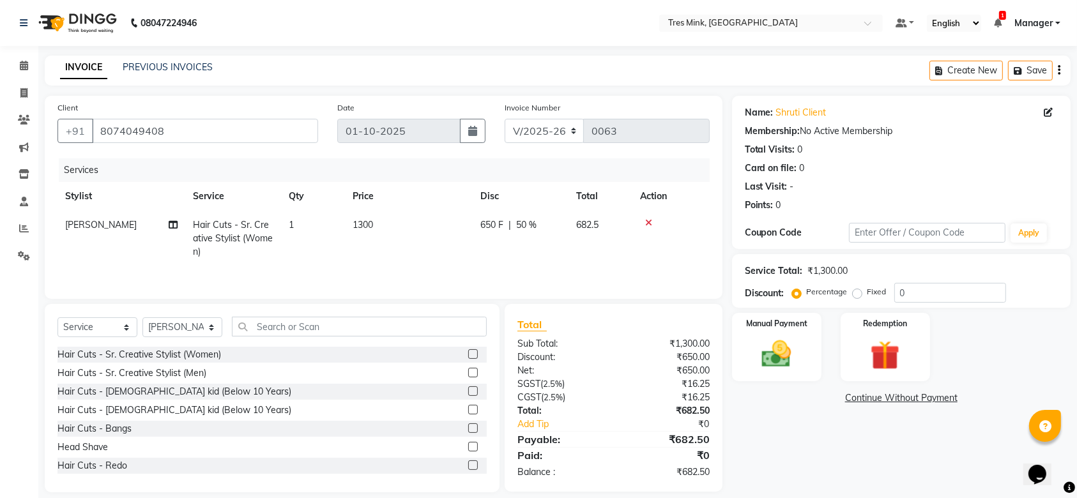
click at [591, 246] on tr "[PERSON_NAME] Hair Cuts - Sr. Creative Stylist (Women) 1 1300 650 F | 50 % 682.5" at bounding box center [383, 239] width 652 height 56
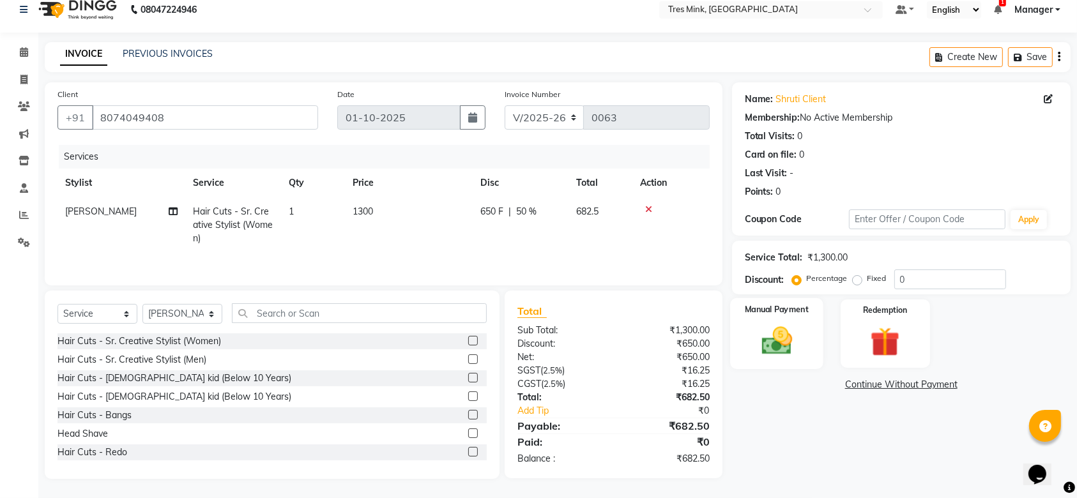
click at [772, 348] on img at bounding box center [777, 340] width 50 height 35
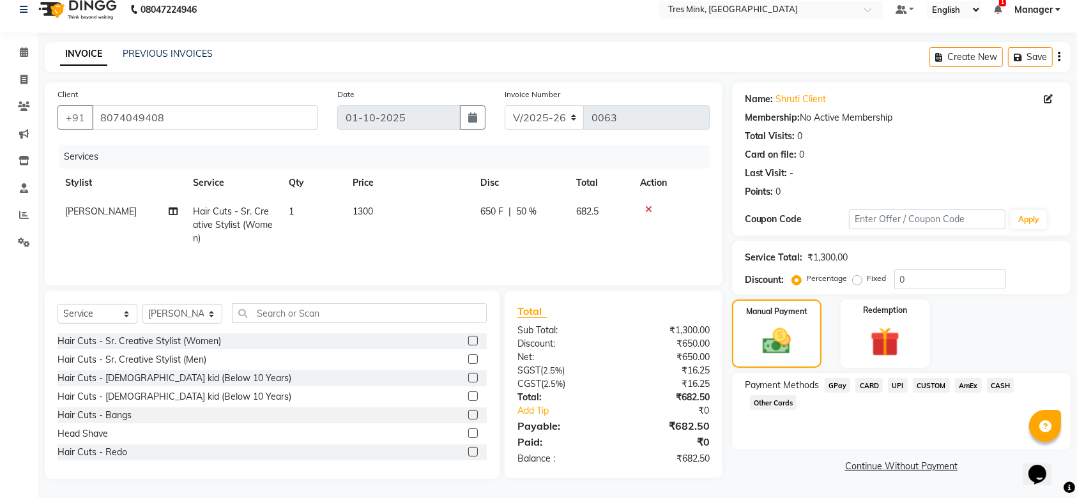
click at [896, 383] on span "UPI" at bounding box center [898, 385] width 20 height 15
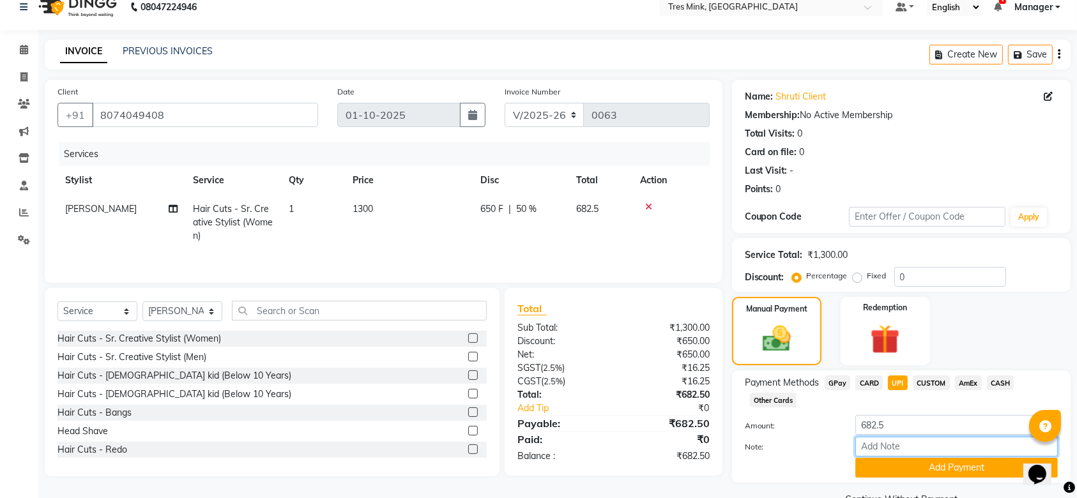
click at [907, 447] on input "Note:" at bounding box center [956, 447] width 202 height 20
type input "haircut"
click at [927, 468] on button "Add Payment" at bounding box center [956, 468] width 202 height 20
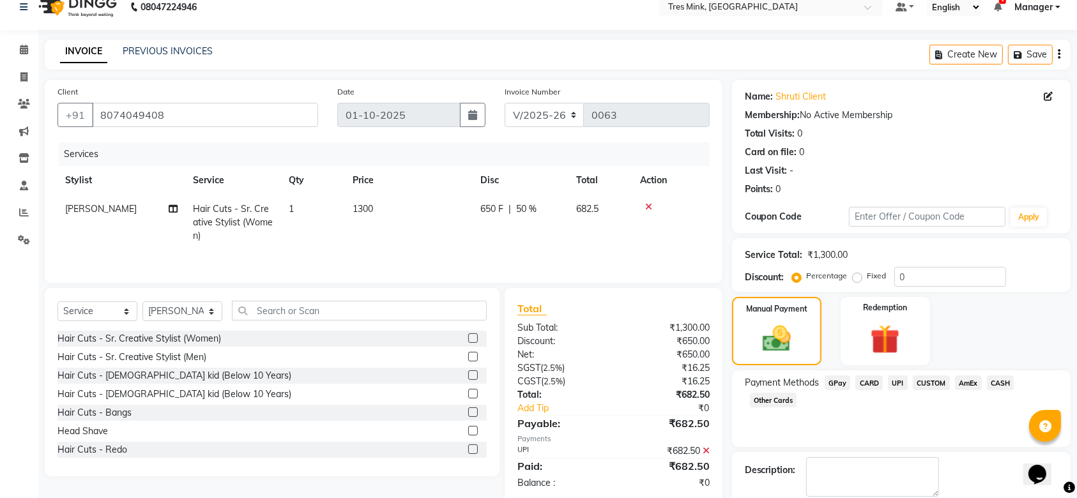
scroll to position [82, 0]
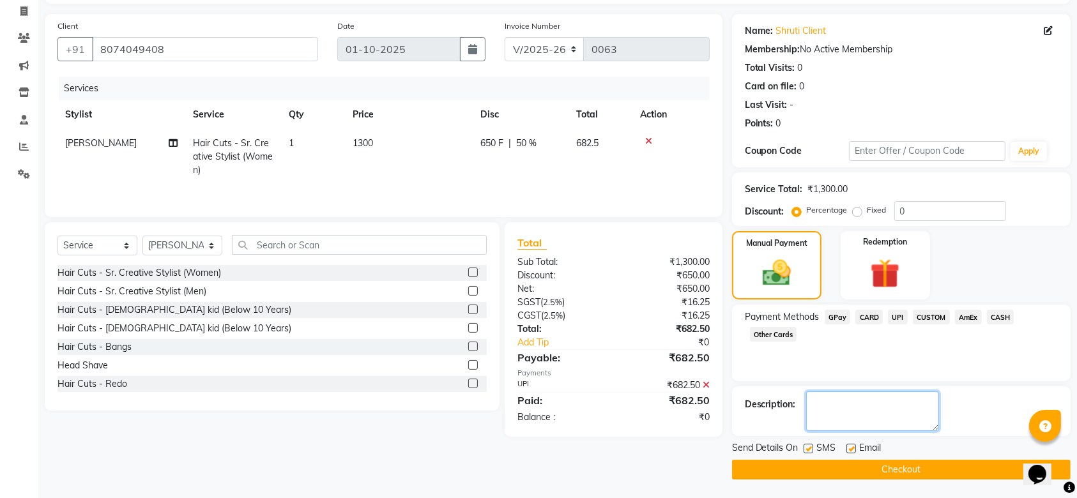
click at [925, 415] on textarea at bounding box center [872, 411] width 133 height 40
type textarea "kiran"
click at [930, 467] on button "Checkout" at bounding box center [901, 470] width 338 height 20
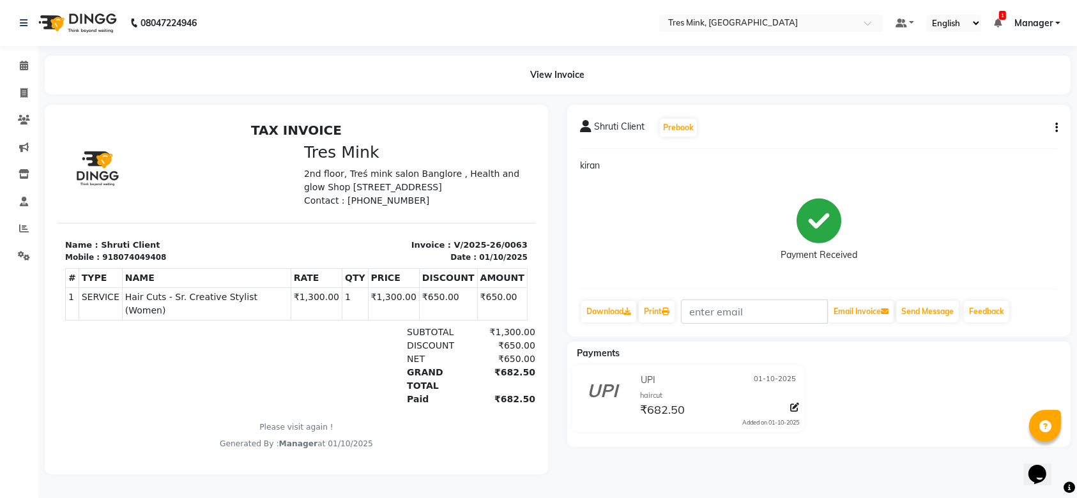
select select "service"
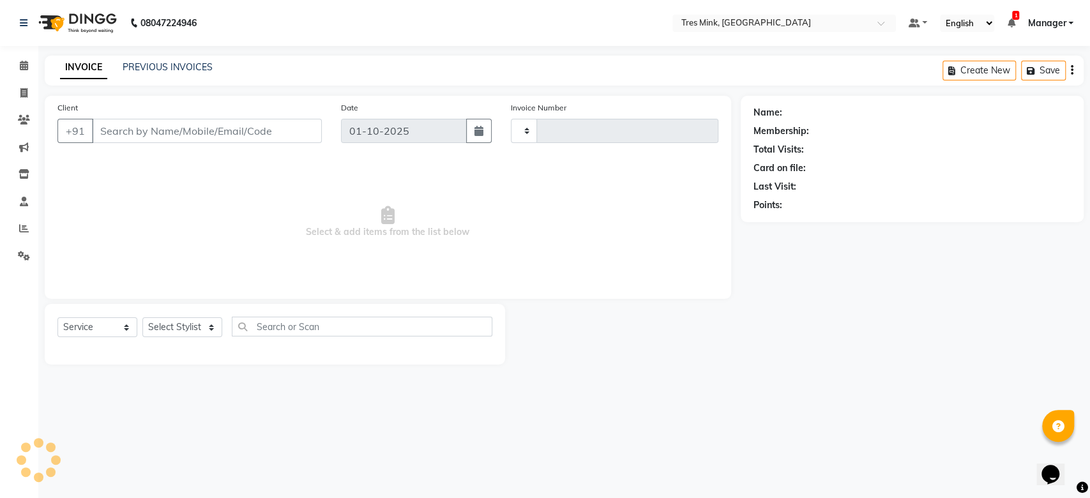
type input "0064"
select select "8733"
type input "8074049408"
select select "88454"
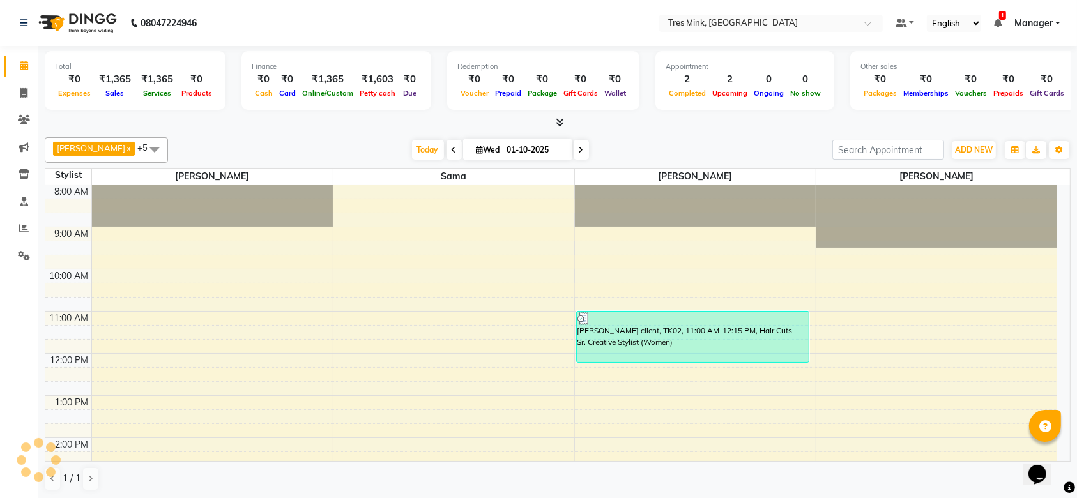
scroll to position [245, 0]
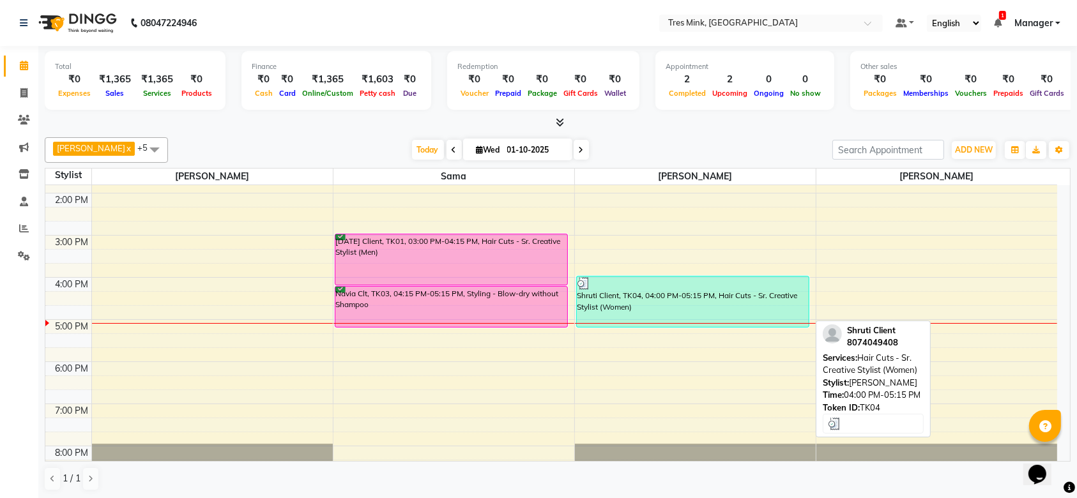
click at [669, 298] on div "Shruti Client, TK04, 04:00 PM-05:15 PM, Hair Cuts - Sr. Creative Stylist (Women)" at bounding box center [693, 302] width 232 height 50
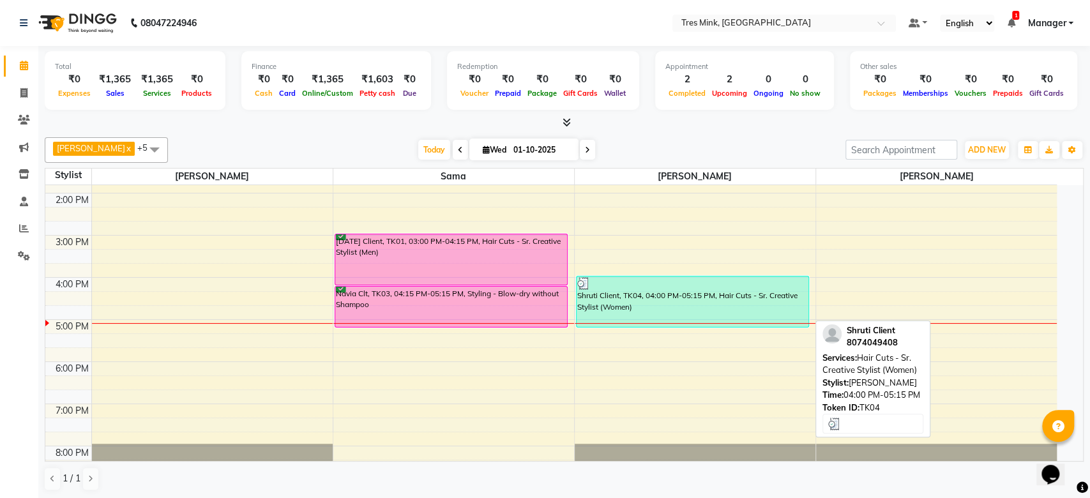
select select "3"
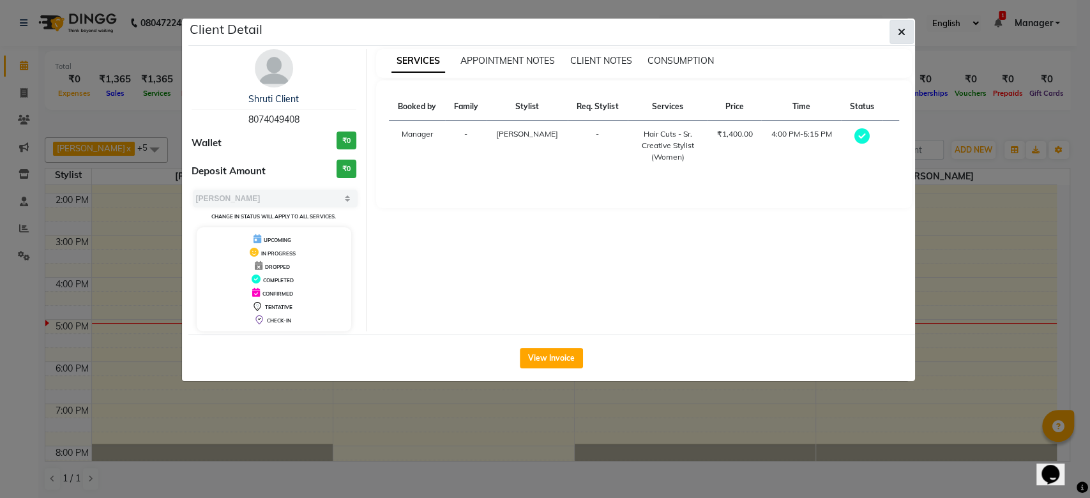
click at [904, 31] on icon "button" at bounding box center [902, 32] width 8 height 10
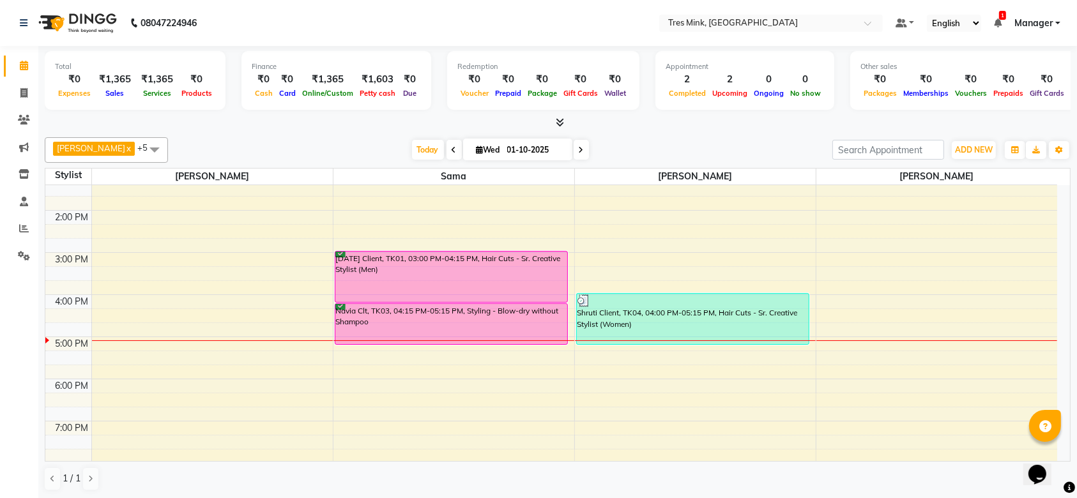
scroll to position [226, 0]
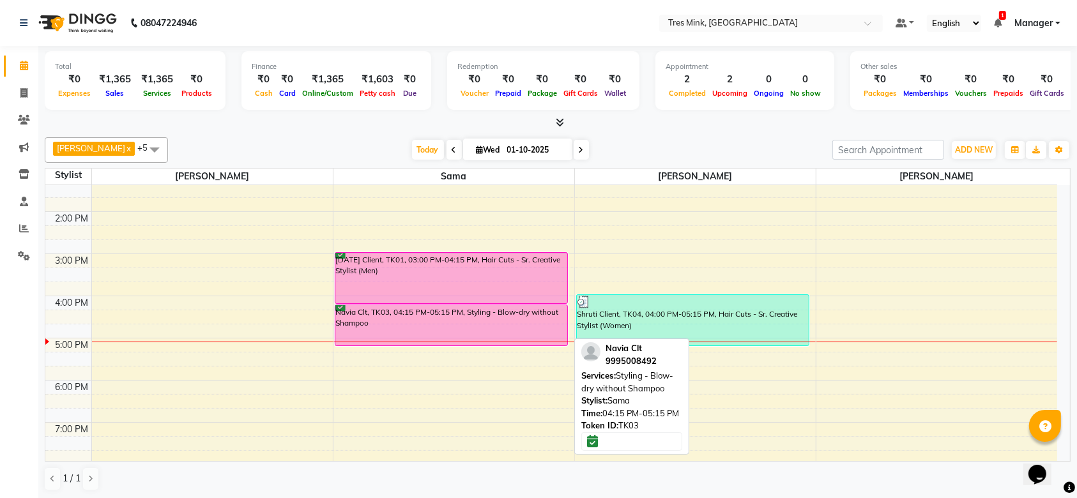
click at [497, 311] on div "Navia Clt, TK03, 04:15 PM-05:15 PM, Styling - Blow-dry without Shampoo" at bounding box center [451, 325] width 232 height 40
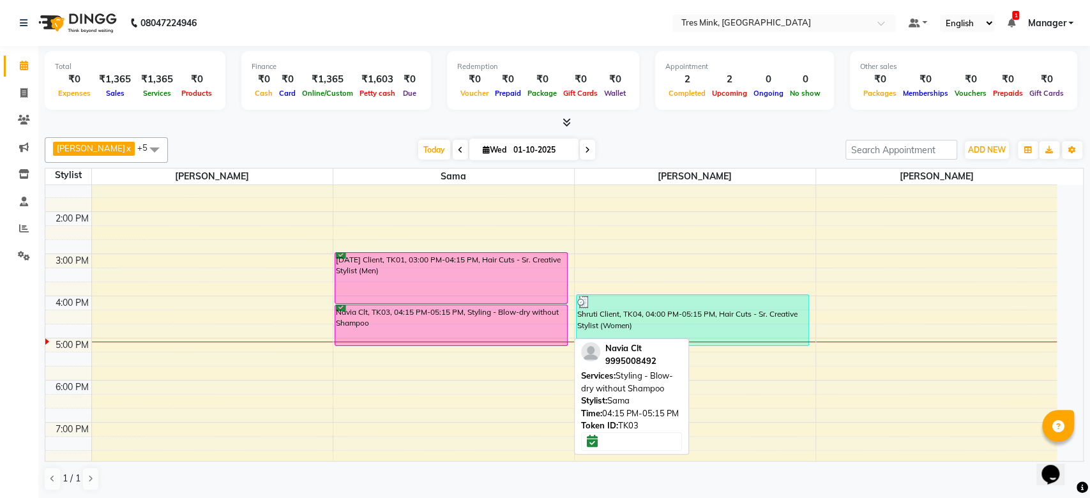
select select "6"
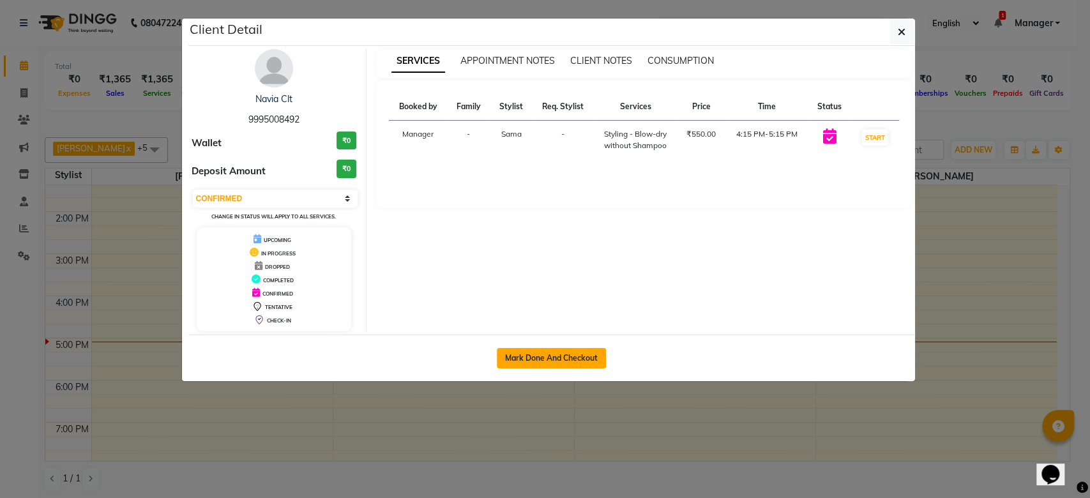
click at [573, 350] on button "Mark Done And Checkout" at bounding box center [551, 358] width 109 height 20
select select "8733"
select select "service"
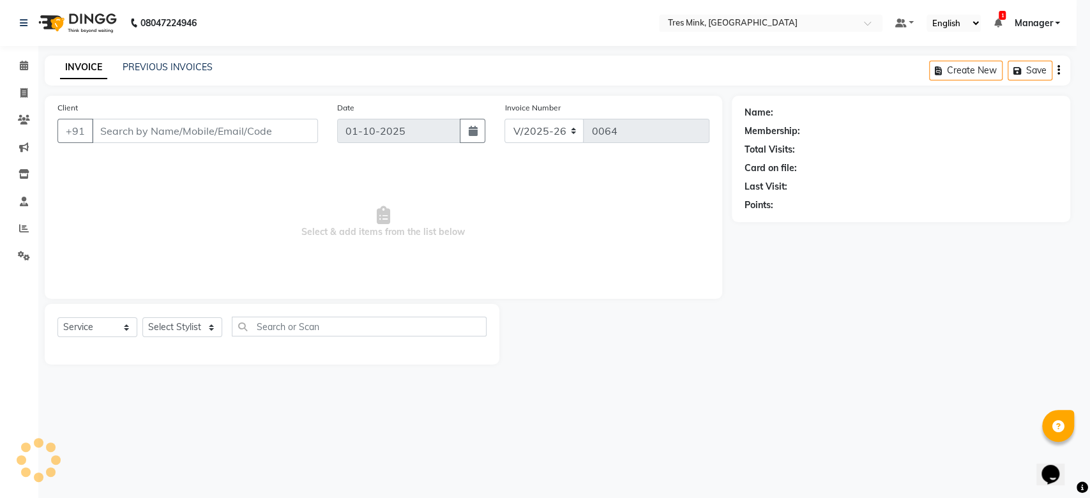
select select "3"
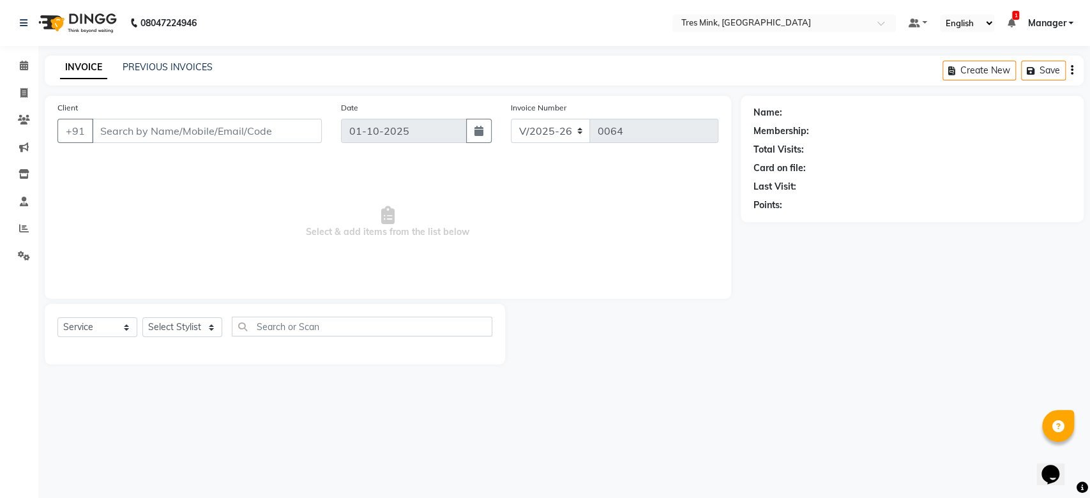
type input "9995008492"
select select "88453"
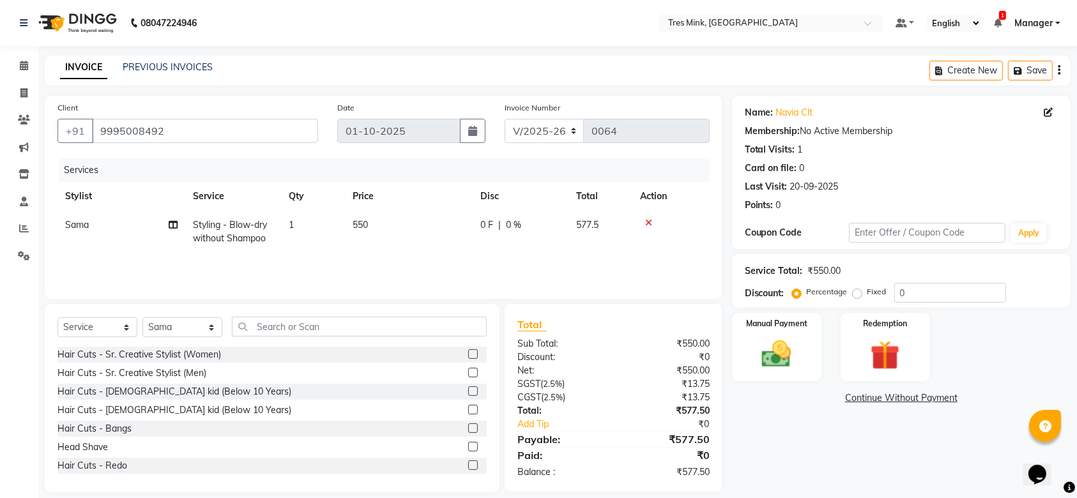
click at [799, 421] on div "Name: Navia Clt Membership: No Active Membership Total Visits: 1 Card on file: …" at bounding box center [906, 294] width 348 height 397
drag, startPoint x: 379, startPoint y: 231, endPoint x: 374, endPoint y: 225, distance: 7.7
click at [379, 230] on td "550" at bounding box center [409, 232] width 128 height 42
select select "88453"
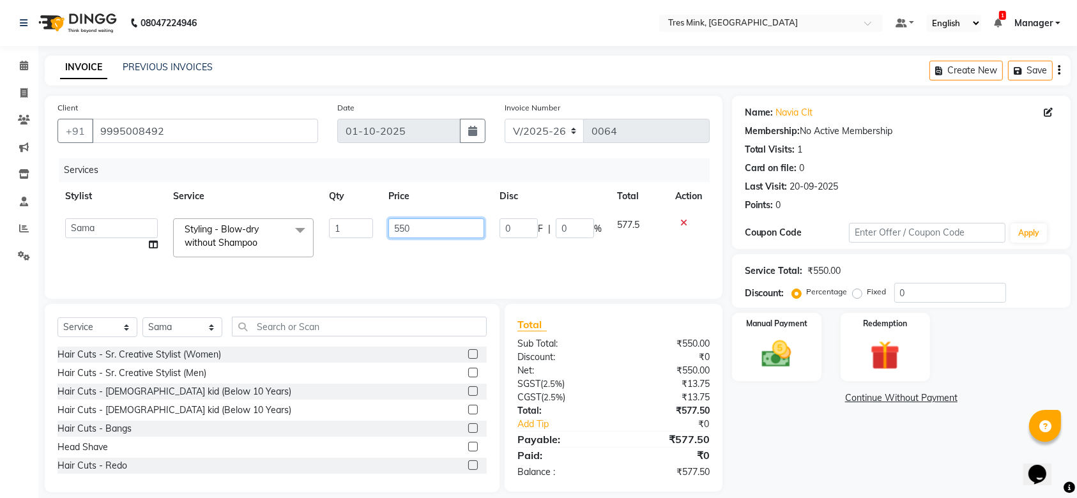
click at [438, 227] on input "550" at bounding box center [436, 228] width 96 height 20
type input "5"
click at [450, 232] on input "number" at bounding box center [436, 228] width 96 height 20
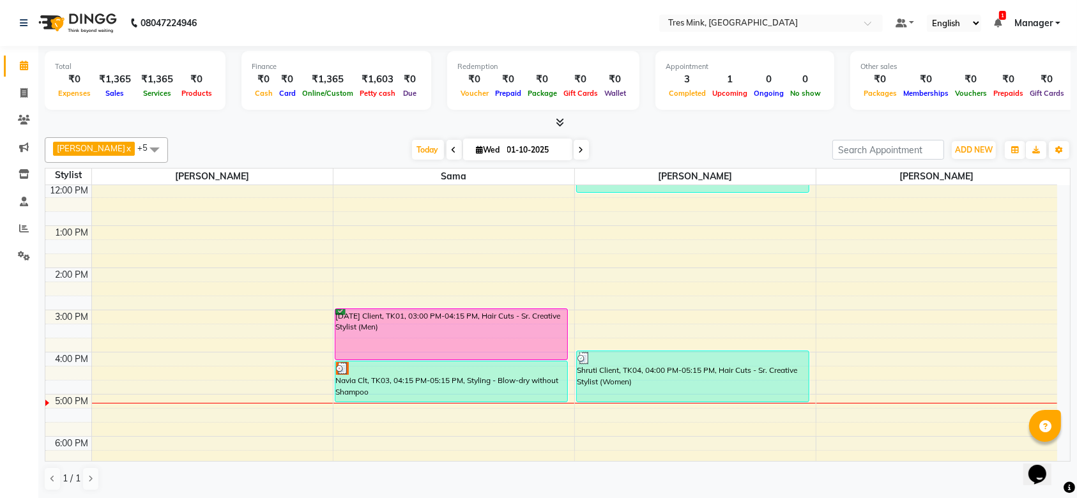
scroll to position [255, 0]
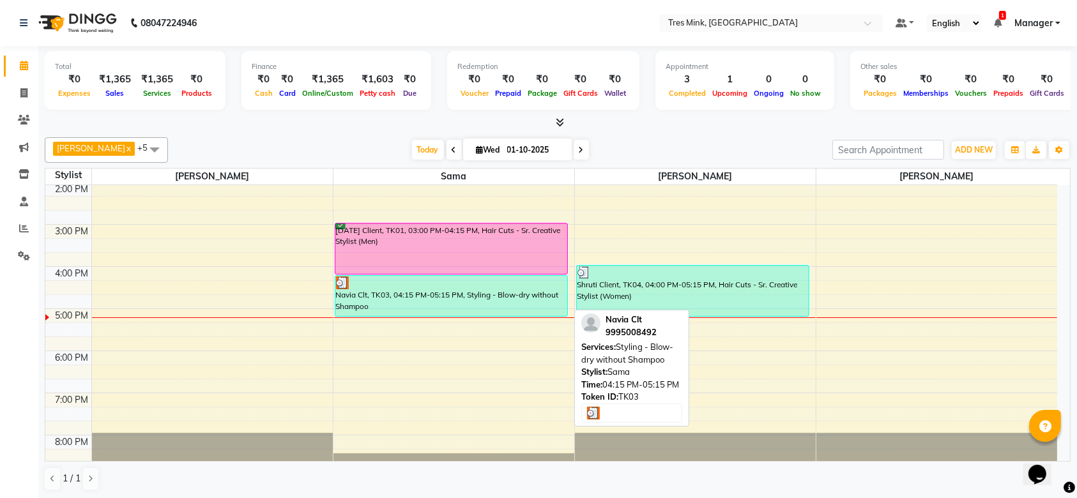
click at [460, 289] on div "Navia Clt, TK03, 04:15 PM-05:15 PM, Styling - Blow-dry without Shampoo" at bounding box center [451, 296] width 232 height 40
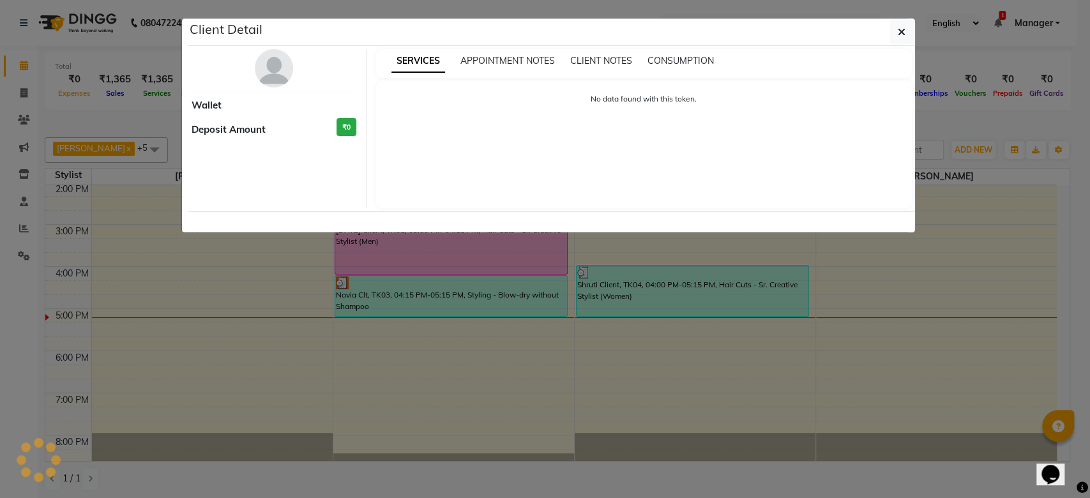
select select "3"
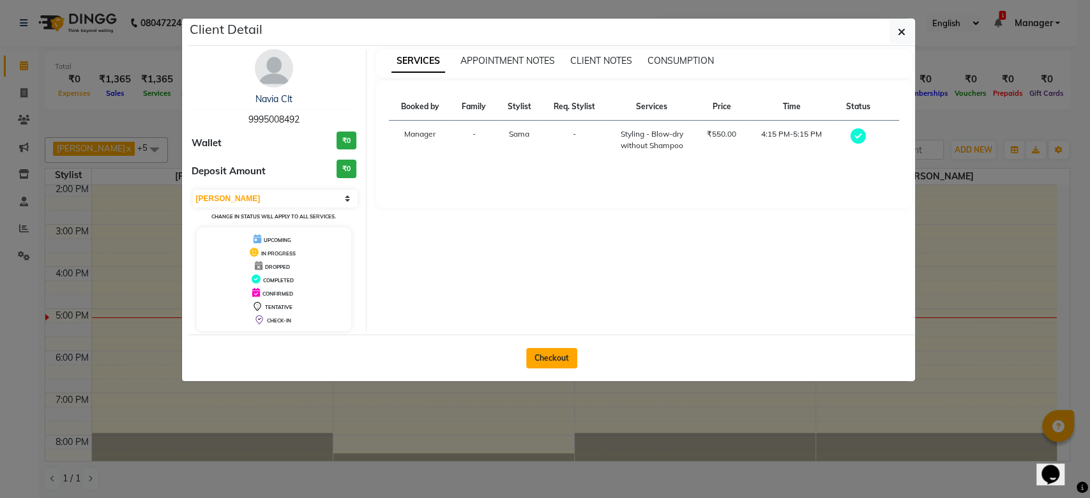
click at [557, 354] on button "Checkout" at bounding box center [551, 358] width 51 height 20
select select "service"
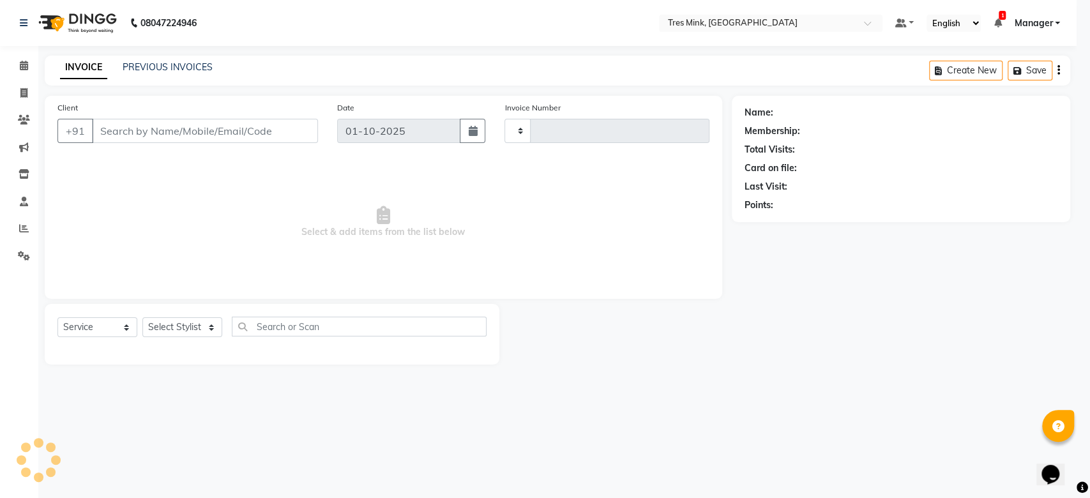
type input "0064"
select select "8733"
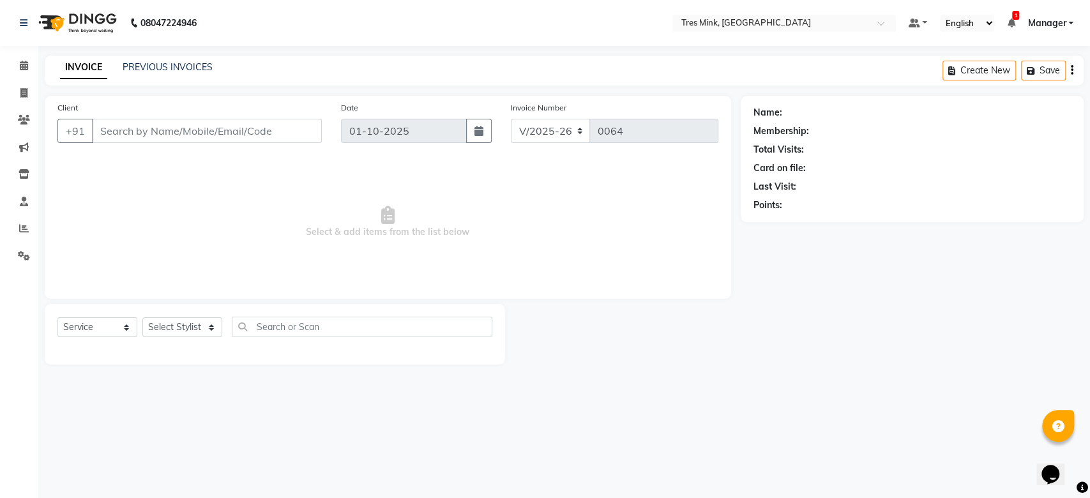
type input "9995008492"
select select "88453"
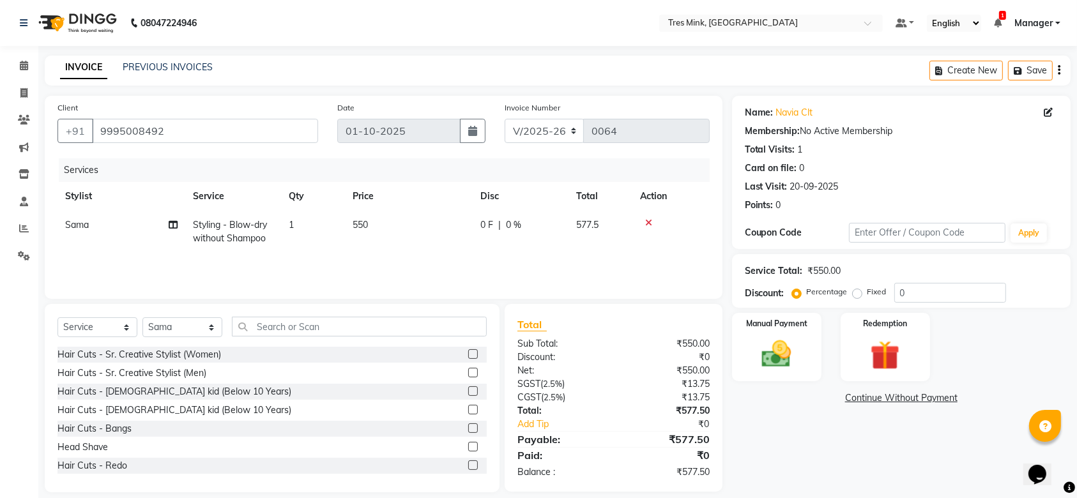
click at [423, 223] on td "550" at bounding box center [409, 232] width 128 height 42
select select "88453"
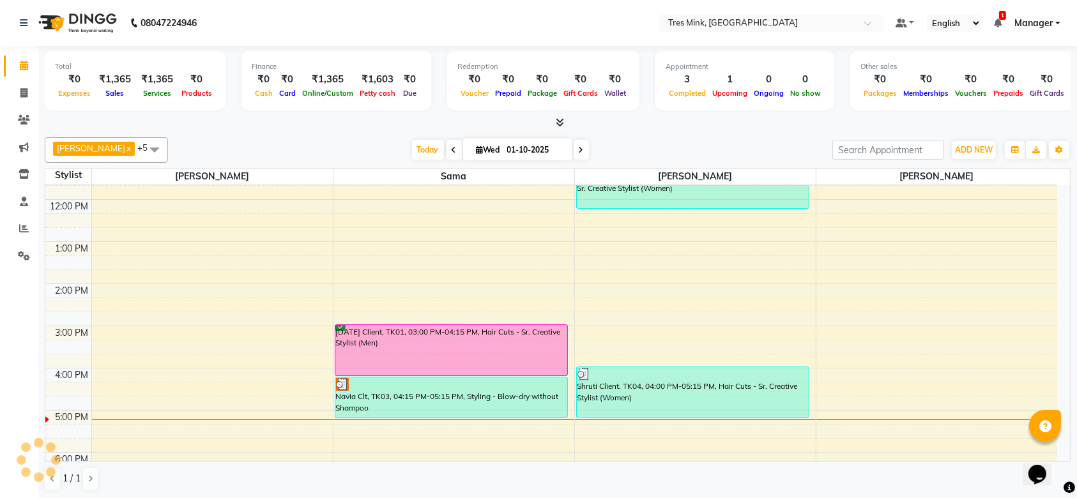
scroll to position [170, 0]
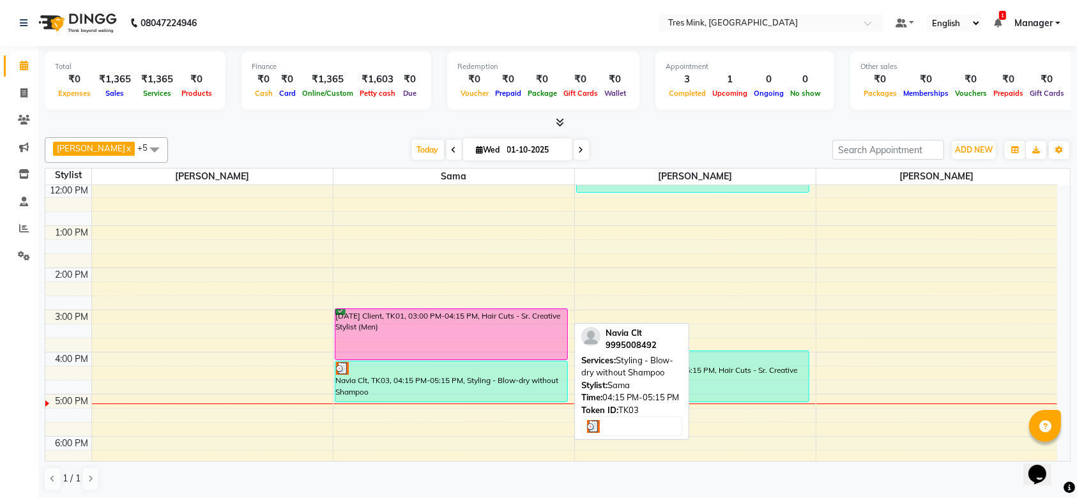
click at [436, 370] on div at bounding box center [451, 368] width 231 height 13
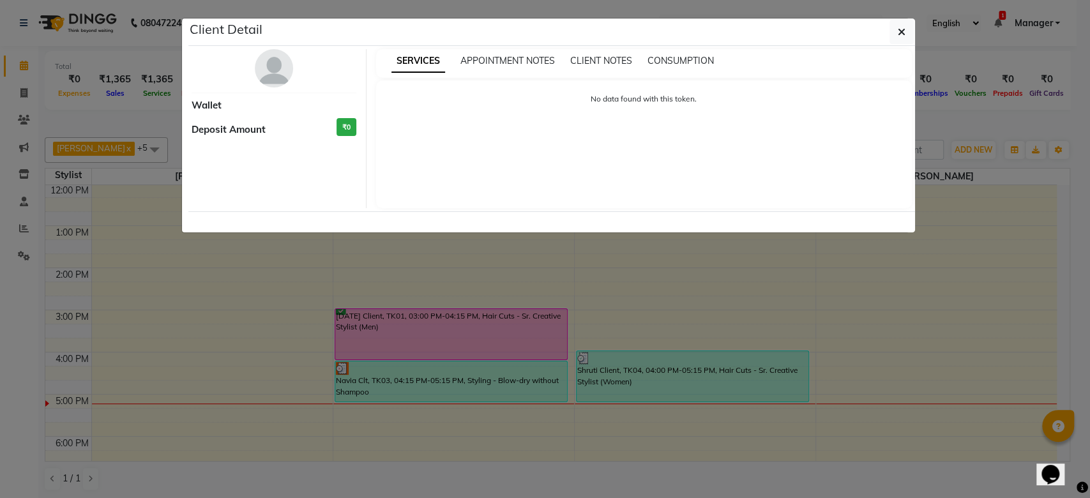
select select "3"
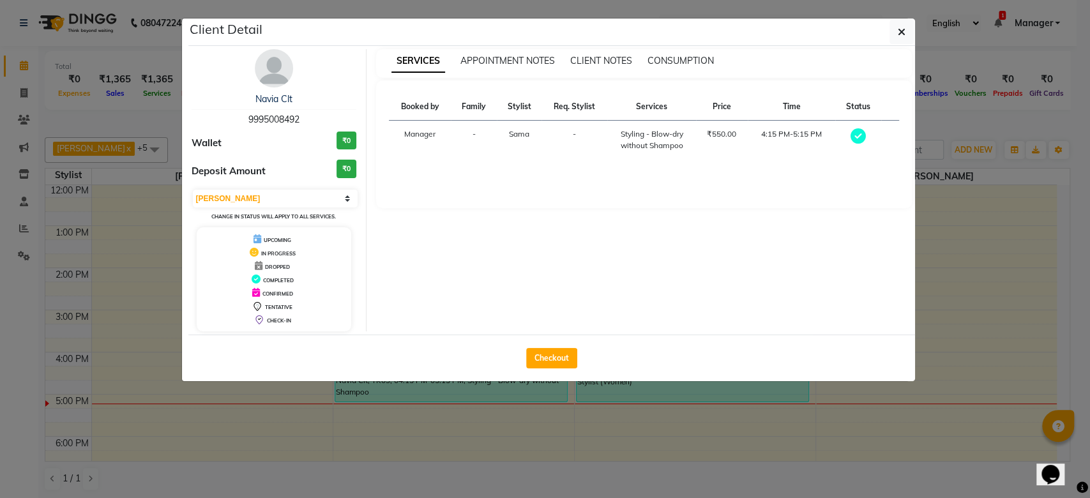
click at [915, 25] on ngb-modal-window "Client Detail Navia Clt 9995008492 Wallet ₹0 Deposit Amount ₹0 Select MARK DONE…" at bounding box center [545, 249] width 1090 height 498
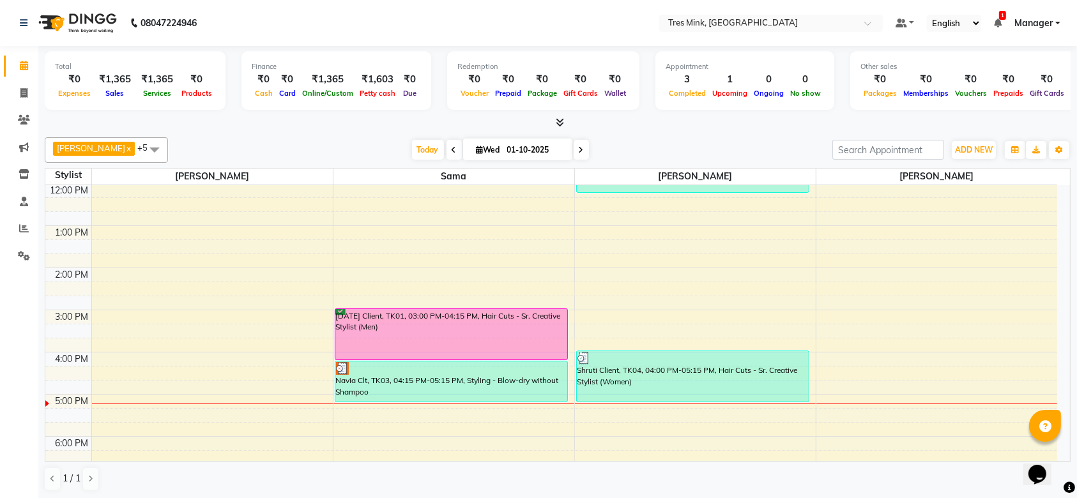
click at [409, 411] on div "8:00 AM 9:00 AM 10:00 AM 11:00 AM 12:00 PM 1:00 PM 2:00 PM 3:00 PM 4:00 PM 5:00…" at bounding box center [550, 288] width 1011 height 547
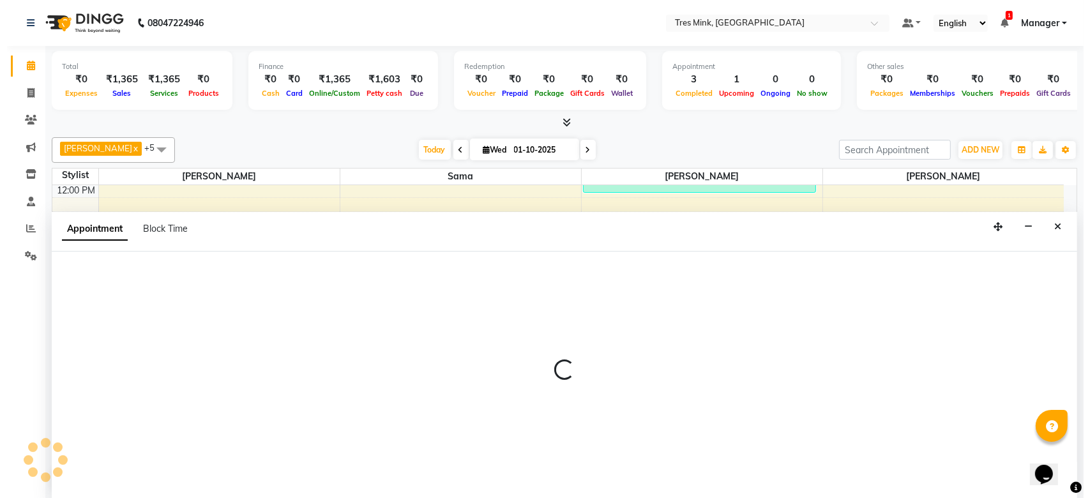
scroll to position [0, 0]
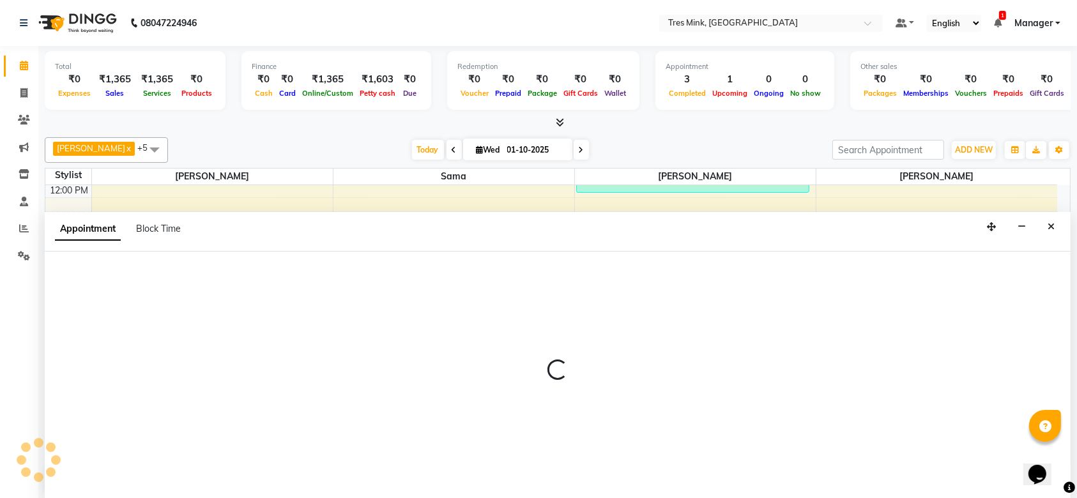
select select "88453"
select select "1035"
select select "tentative"
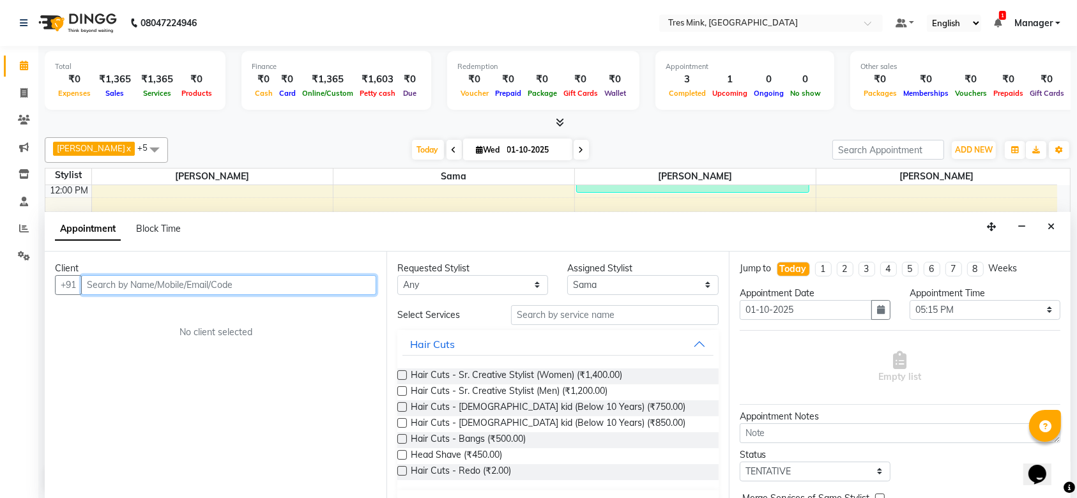
click at [515, 199] on div "8:00 AM 9:00 AM 10:00 AM 11:00 AM 12:00 PM 1:00 PM 2:00 PM 3:00 PM 4:00 PM 5:00…" at bounding box center [550, 288] width 1011 height 547
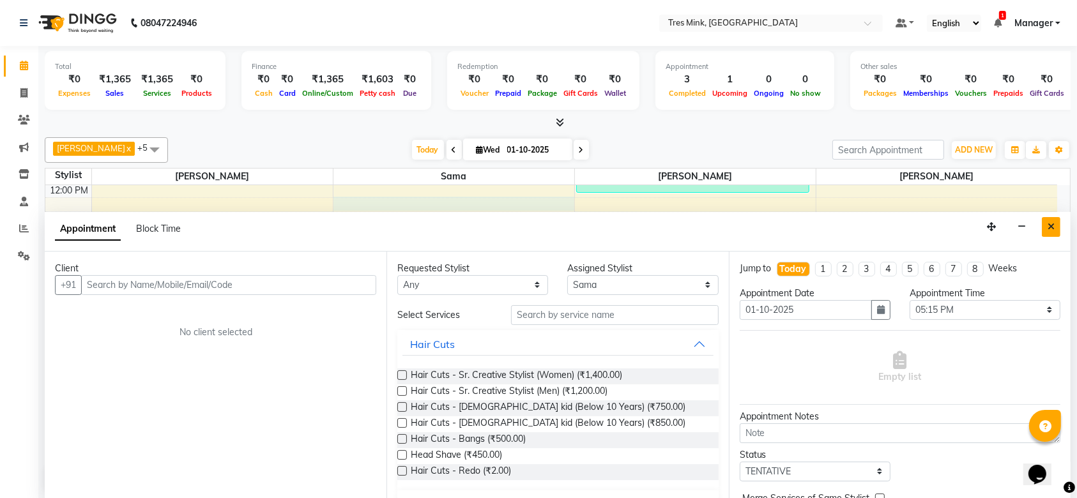
click at [1053, 225] on icon "Close" at bounding box center [1050, 226] width 7 height 9
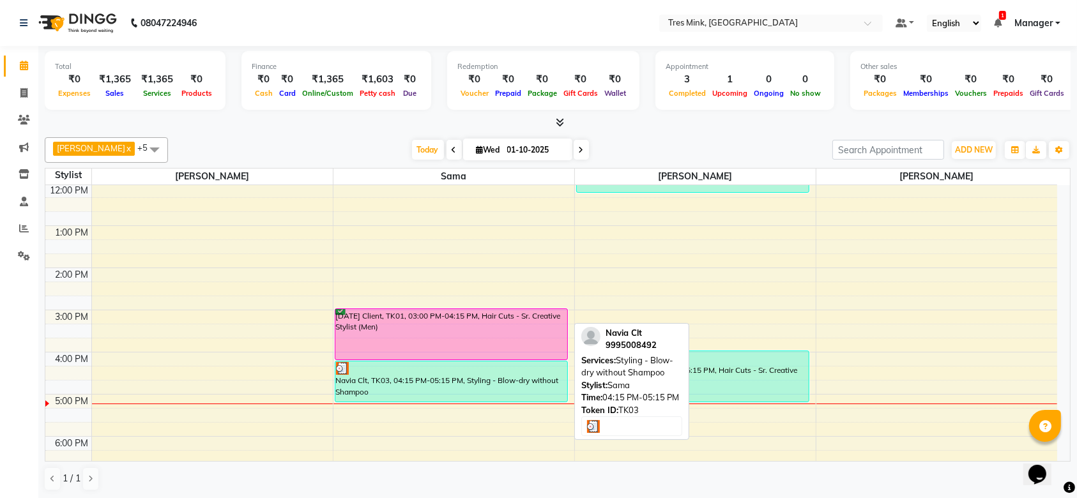
click at [409, 362] on div at bounding box center [451, 368] width 231 height 13
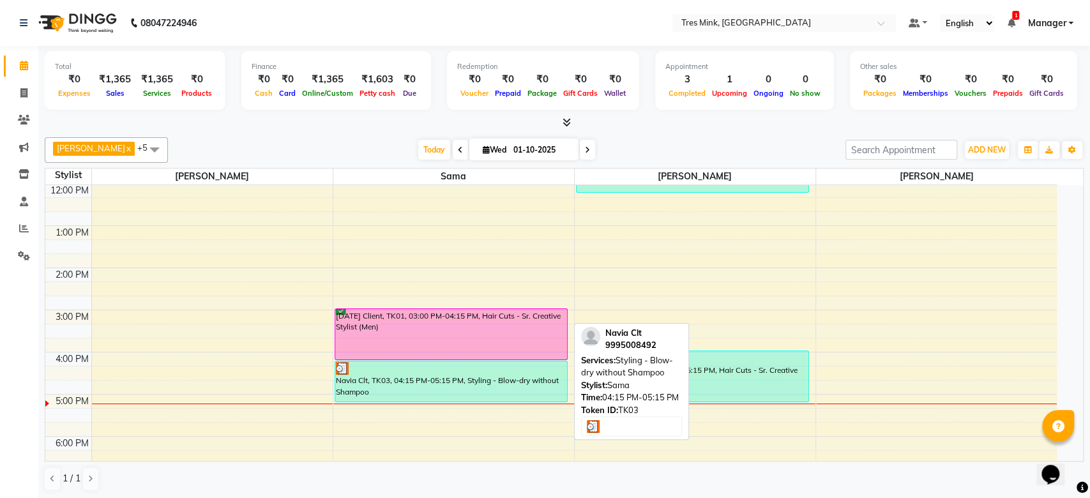
select select "3"
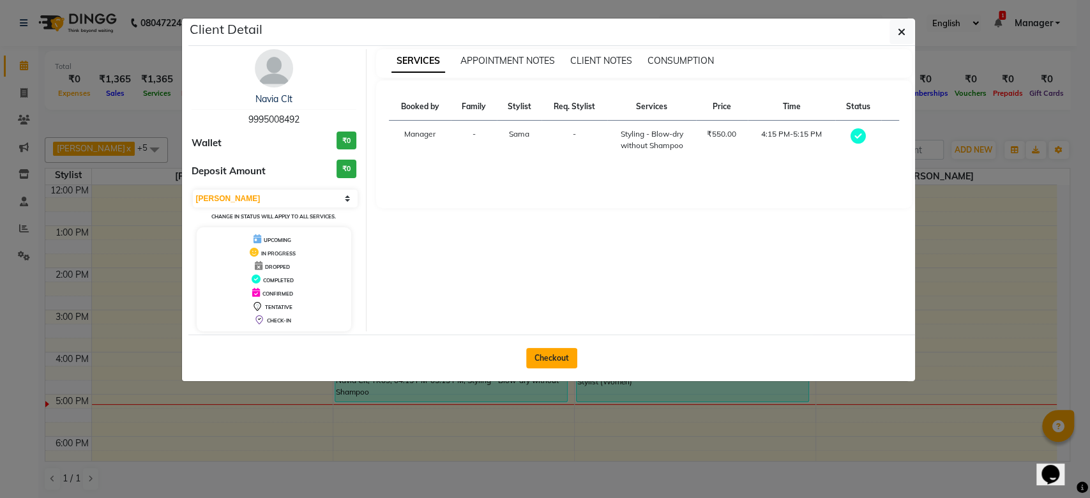
click at [559, 352] on button "Checkout" at bounding box center [551, 358] width 51 height 20
select select "8733"
select select "service"
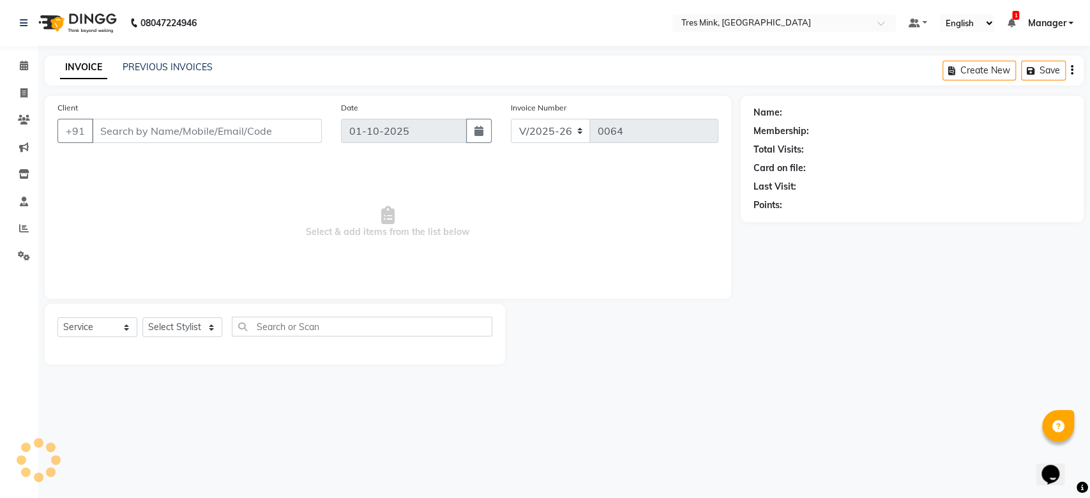
type input "9995008492"
select select "88453"
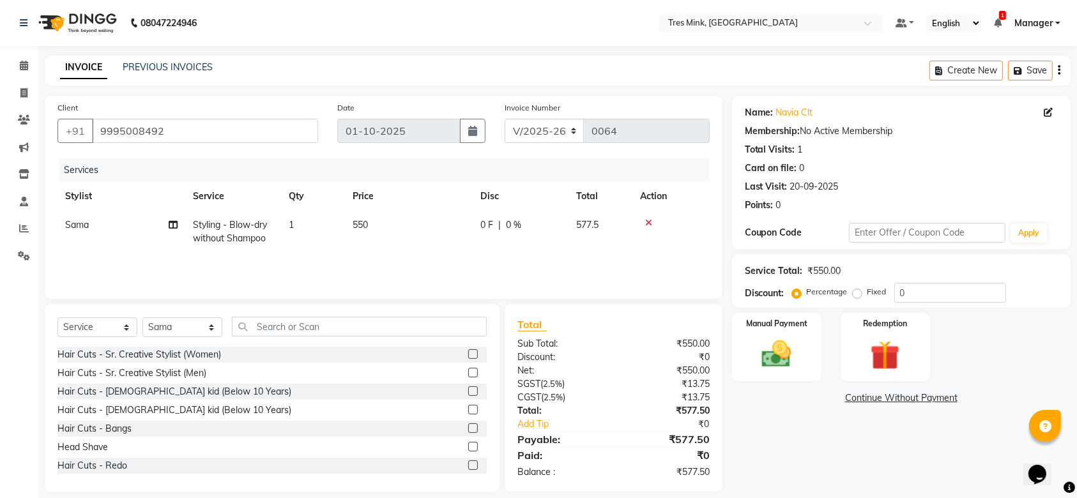
click at [649, 222] on icon at bounding box center [648, 222] width 7 height 9
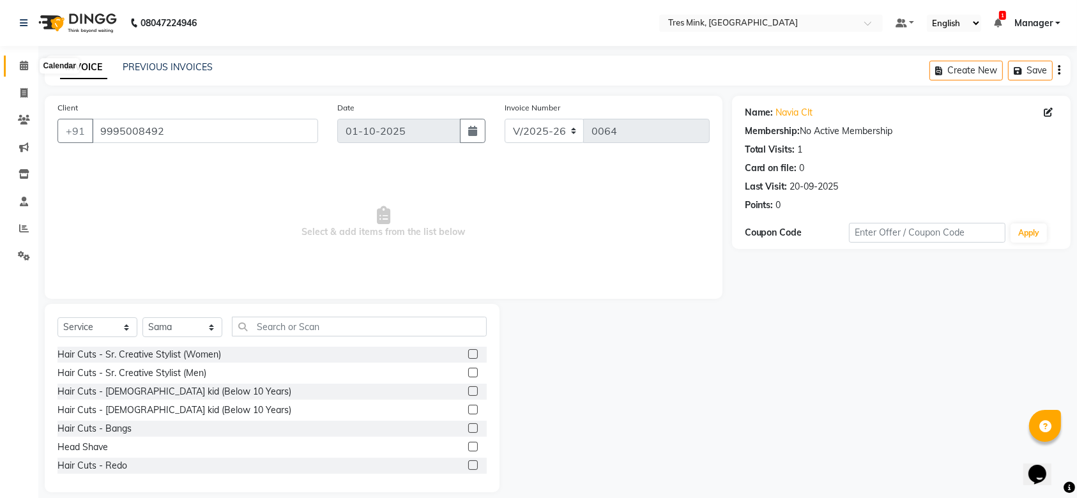
click at [19, 60] on span at bounding box center [24, 66] width 22 height 15
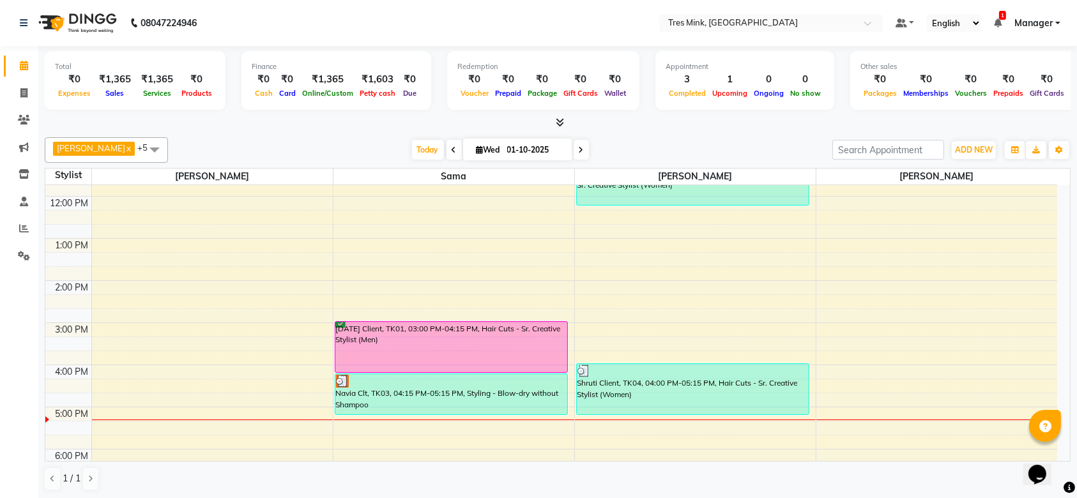
scroll to position [184, 0]
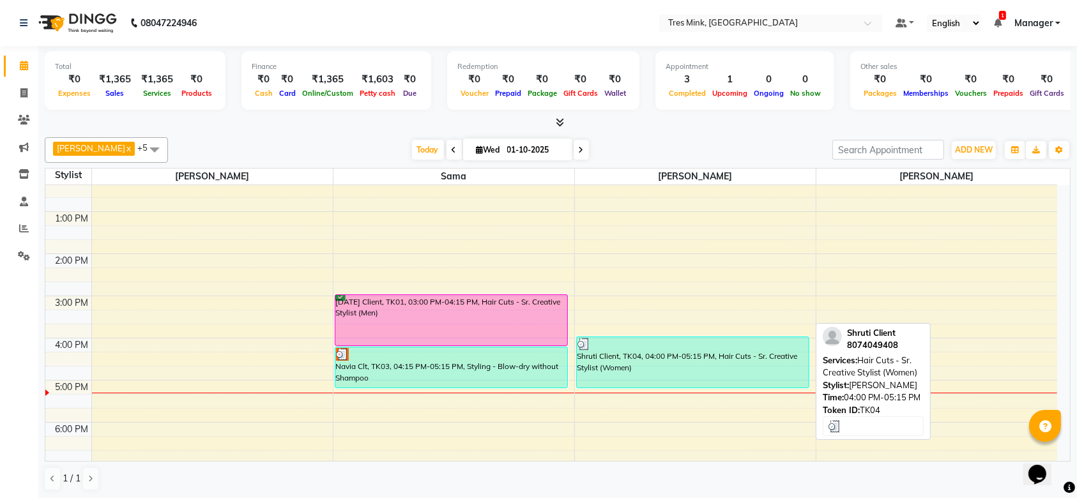
click at [635, 365] on div "Shruti Client, TK04, 04:00 PM-05:15 PM, Hair Cuts - Sr. Creative Stylist (Women)" at bounding box center [693, 362] width 232 height 50
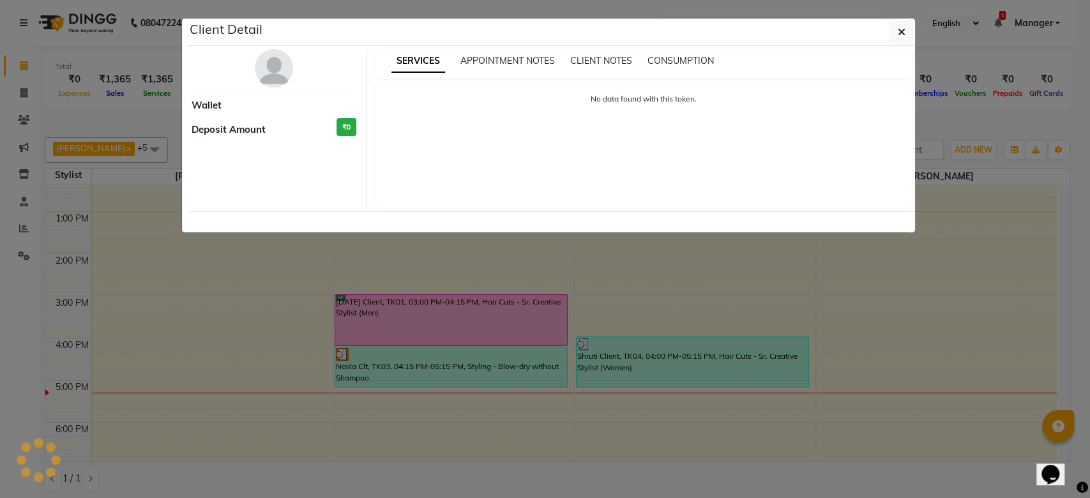
select select "3"
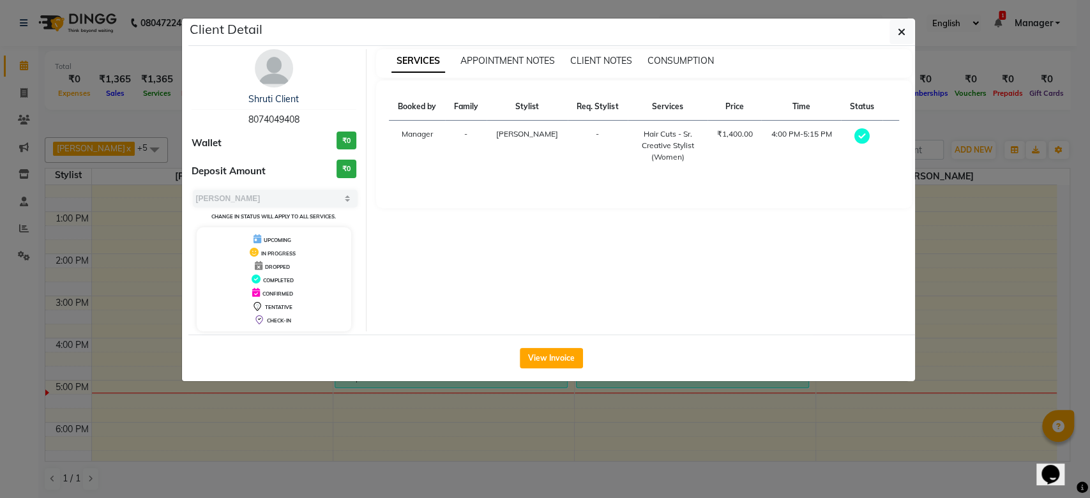
click at [988, 241] on ngb-modal-window "Client Detail Shruti Client 8074049408 Wallet ₹0 Deposit Amount ₹0 Select MARK …" at bounding box center [545, 249] width 1090 height 498
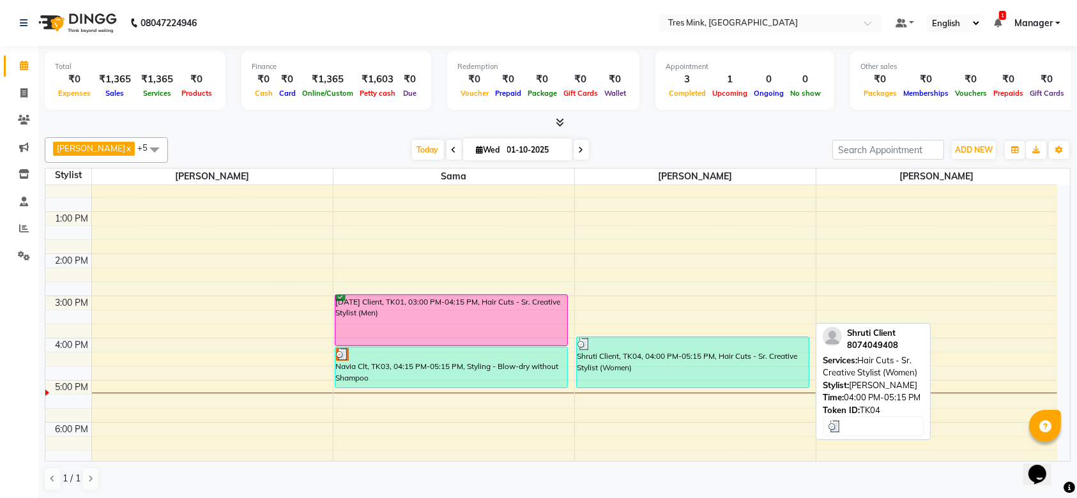
click at [628, 369] on div "Shruti Client, TK04, 04:00 PM-05:15 PM, Hair Cuts - Sr. Creative Stylist (Women)" at bounding box center [693, 362] width 232 height 50
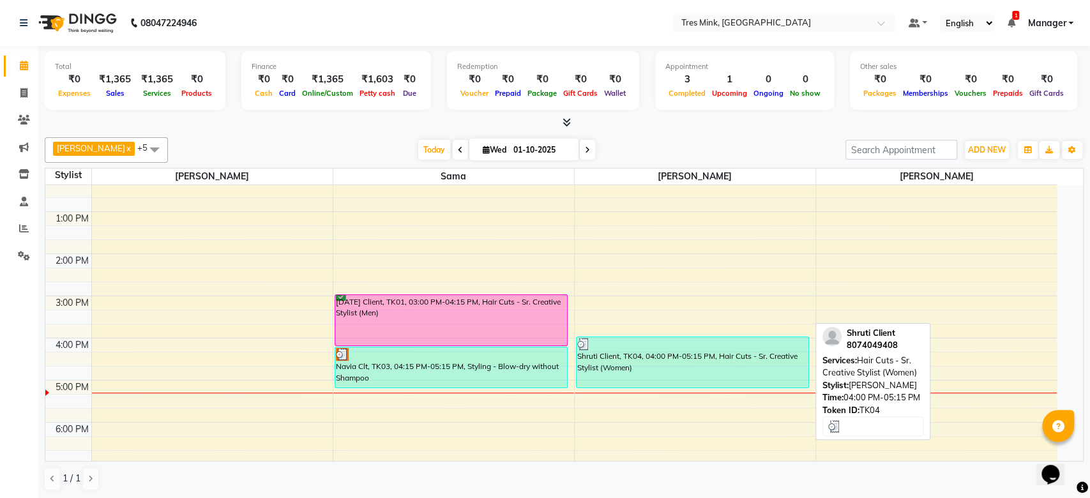
select select "3"
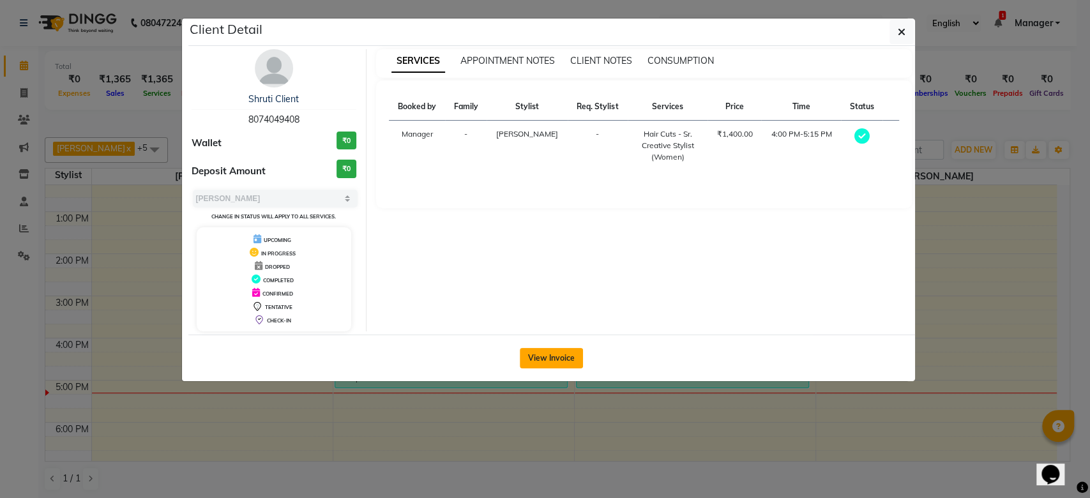
click at [554, 354] on button "View Invoice" at bounding box center [551, 358] width 63 height 20
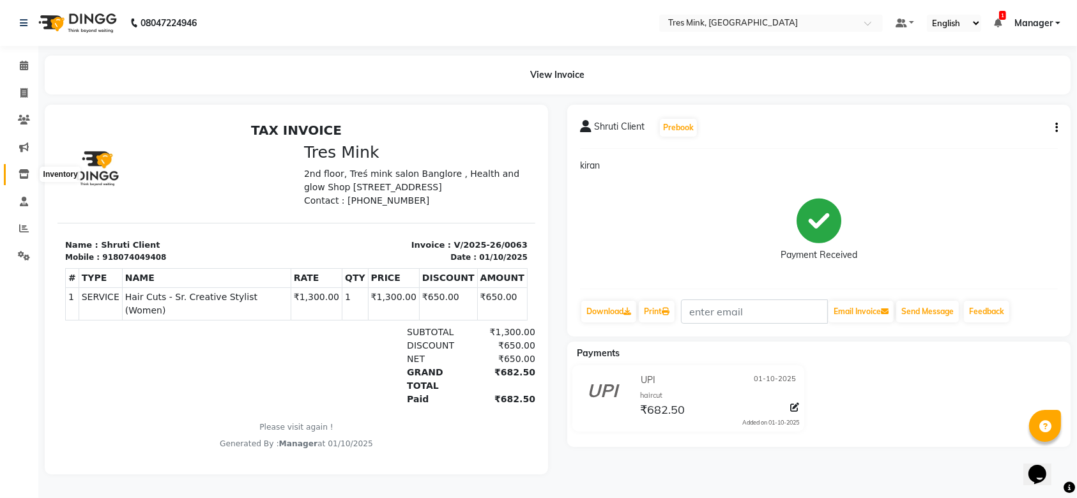
click at [20, 170] on icon at bounding box center [24, 174] width 11 height 10
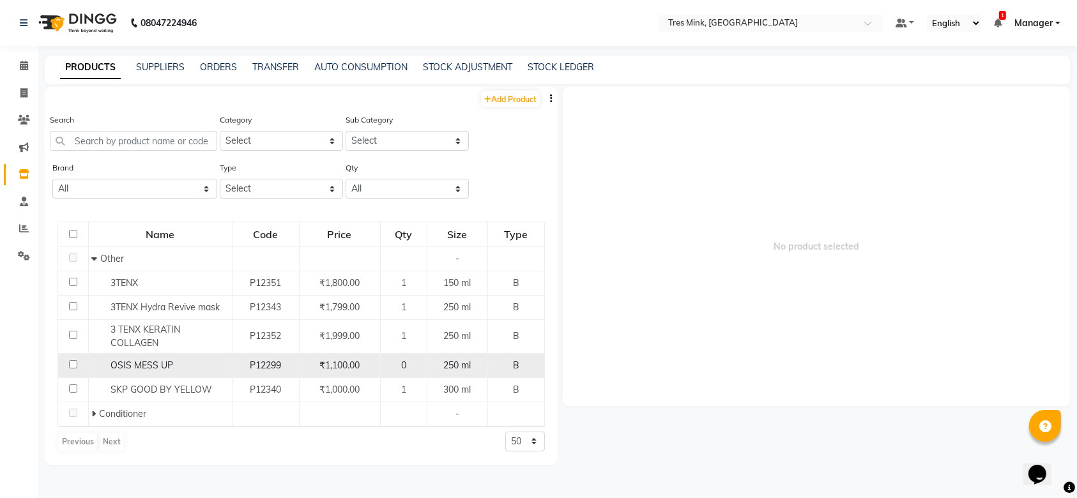
scroll to position [8, 0]
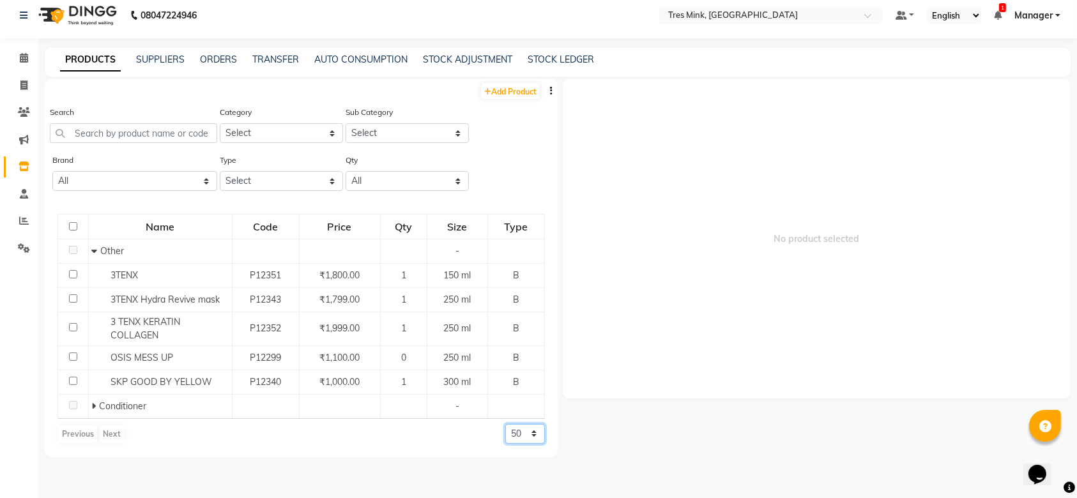
click at [533, 435] on select "50 100 500" at bounding box center [525, 434] width 40 height 20
click at [377, 452] on div "Name Code Price Qty Size Type Other - 3TENX P12351 ₹1,800.00 1 150 ml B 3TENX H…" at bounding box center [301, 329] width 513 height 256
click at [158, 133] on input "text" at bounding box center [133, 133] width 167 height 20
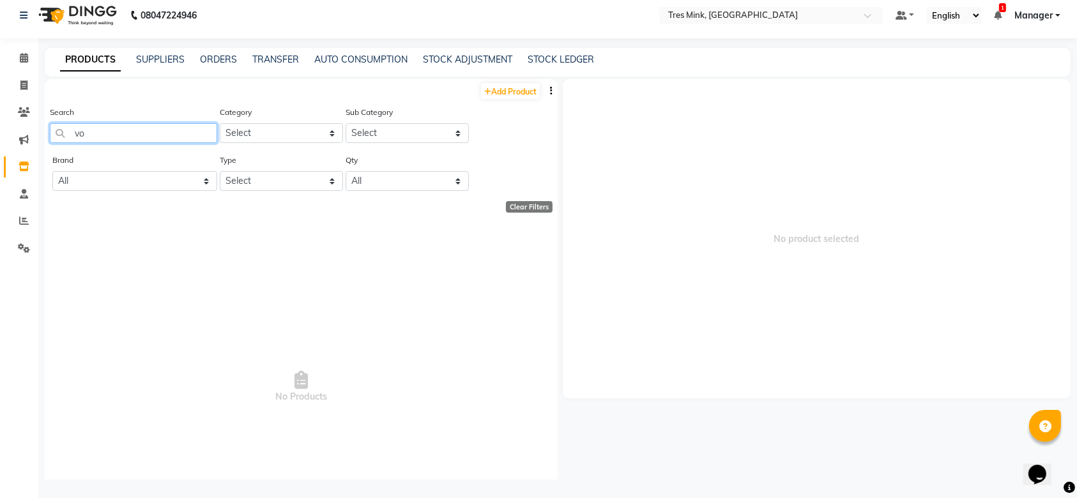
type input "v"
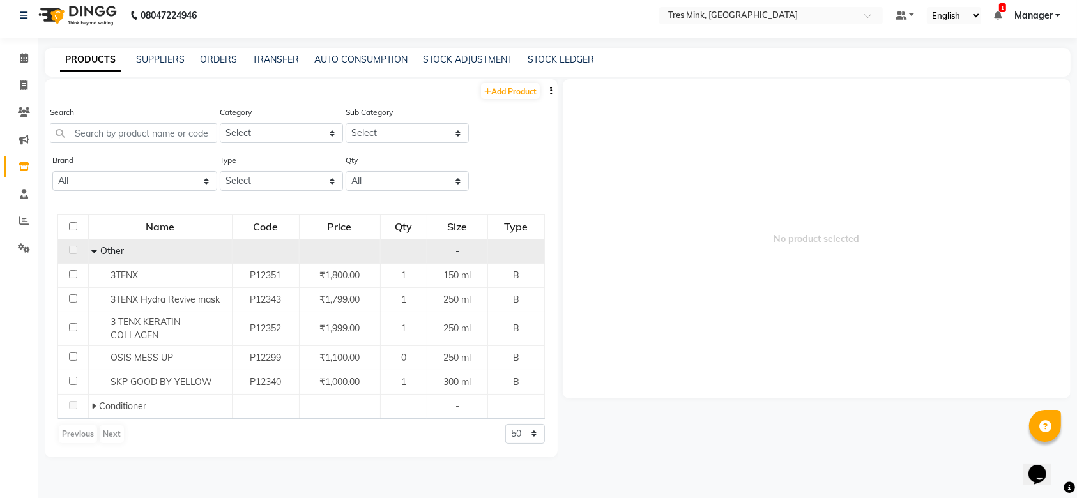
click at [112, 248] on span "Other" at bounding box center [112, 250] width 24 height 11
click at [99, 249] on span at bounding box center [95, 250] width 9 height 11
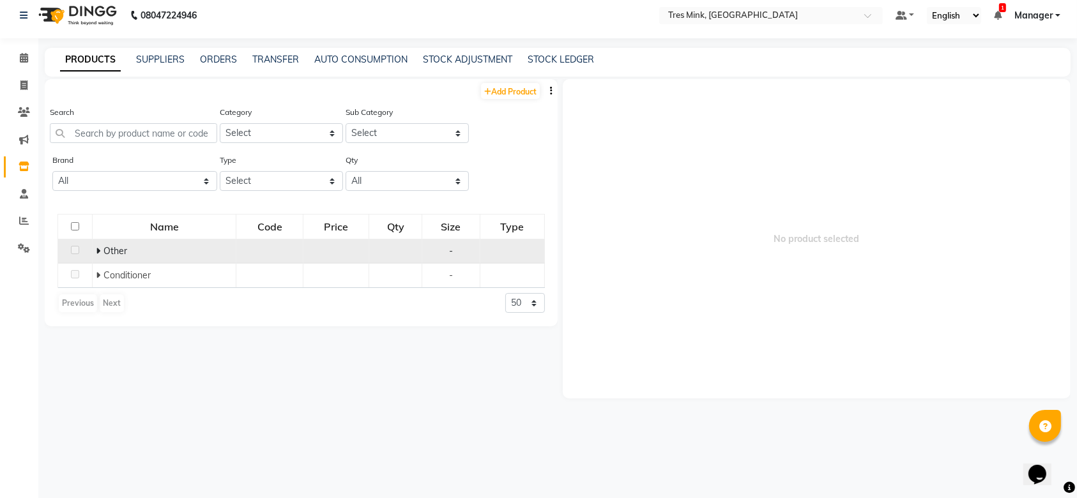
click at [114, 254] on span "Other" at bounding box center [115, 250] width 24 height 11
click at [107, 245] on span "Other" at bounding box center [115, 250] width 24 height 11
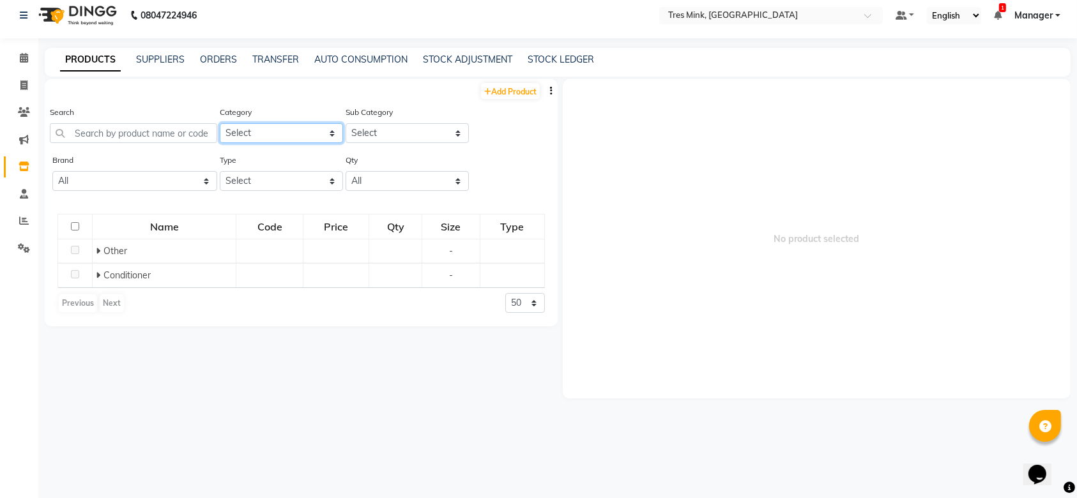
click at [264, 138] on select "Select Hair Skin Makeup Personal Care Appliances [PERSON_NAME] Waxing Disposabl…" at bounding box center [281, 133] width 123 height 20
select select "57501100"
click at [220, 123] on select "Select Hair Skin Makeup Personal Care Appliances [PERSON_NAME] Waxing Disposabl…" at bounding box center [281, 133] width 123 height 20
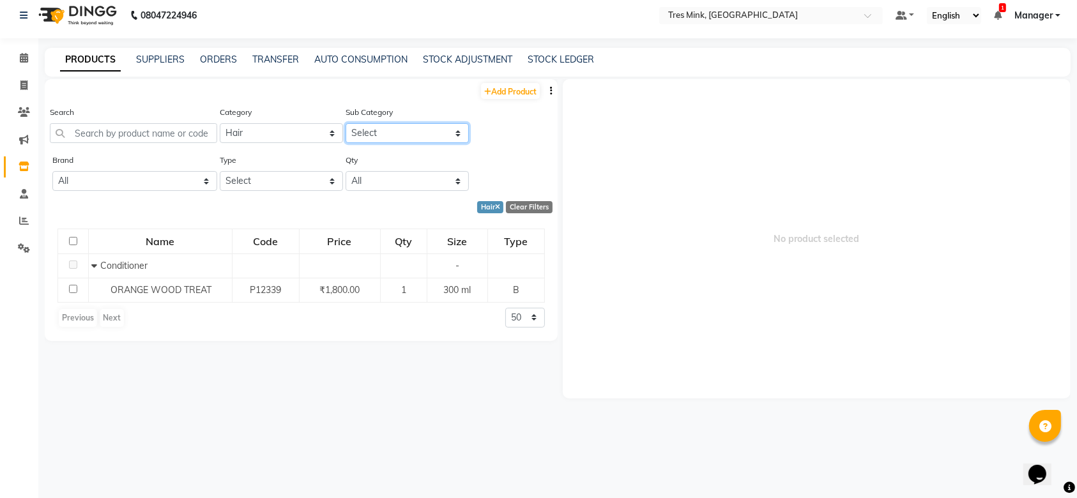
click at [430, 125] on select "Select Shampoo Conditioner Cream Mask Oil Serum Color Appliances Treatment Styl…" at bounding box center [406, 133] width 123 height 20
select select "57501101"
click at [345, 123] on select "Select Shampoo Conditioner Cream Mask Oil Serum Color Appliances Treatment Styl…" at bounding box center [406, 133] width 123 height 20
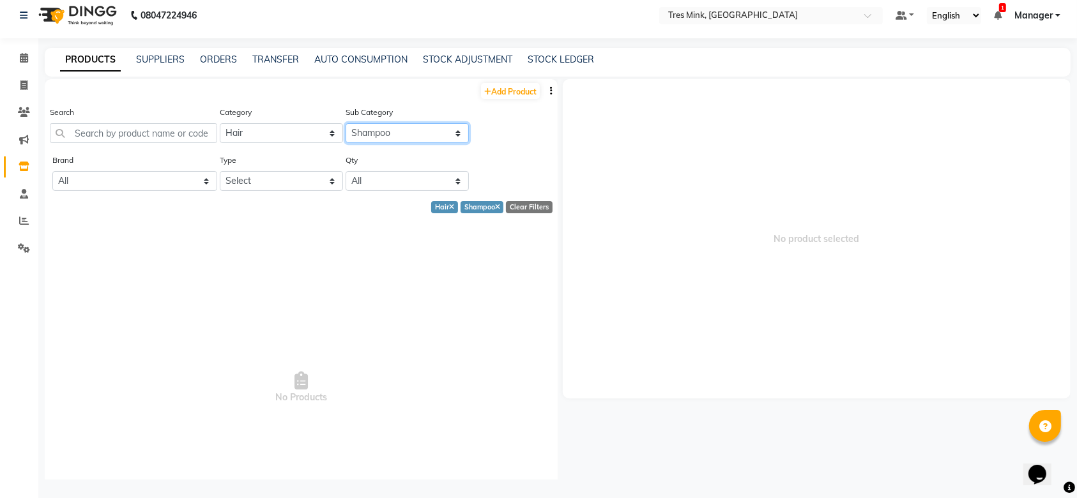
scroll to position [0, 0]
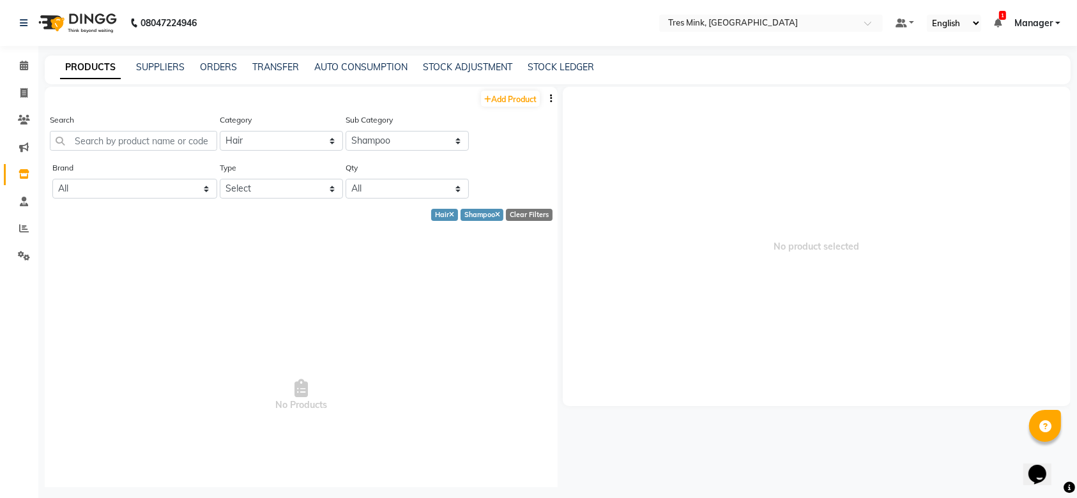
click at [500, 89] on div "Add Product" at bounding box center [301, 97] width 513 height 21
click at [500, 95] on link "Add Product" at bounding box center [510, 99] width 59 height 16
select select "true"
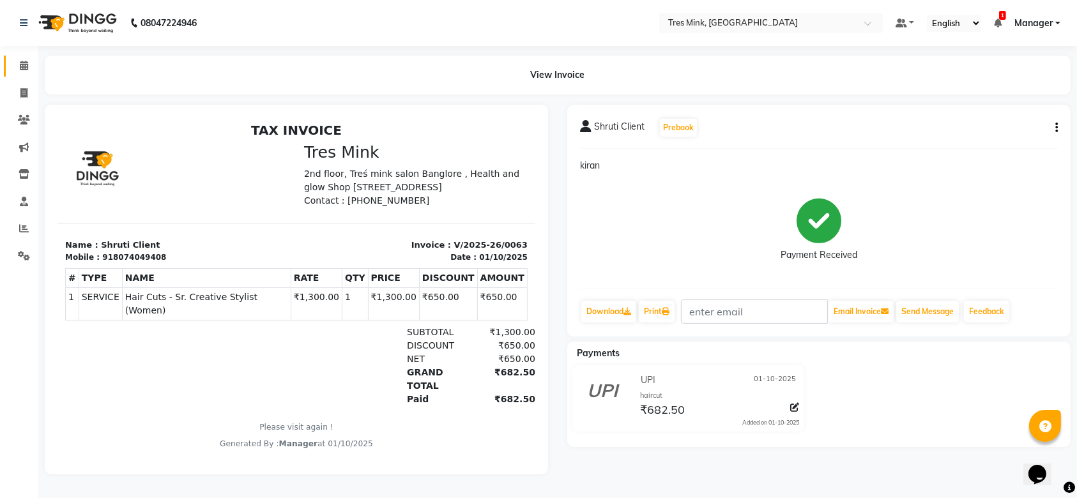
click at [22, 56] on link "Calendar" at bounding box center [19, 66] width 31 height 21
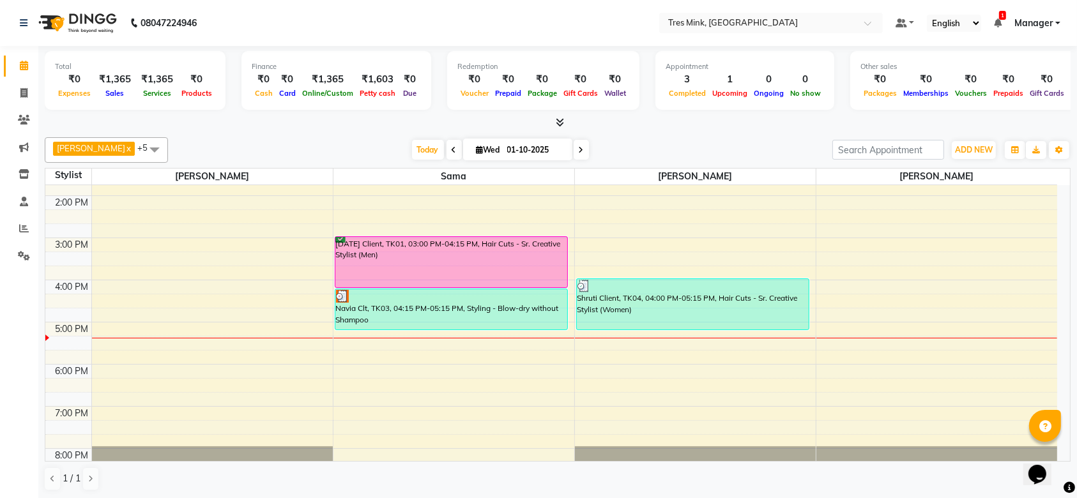
scroll to position [269, 0]
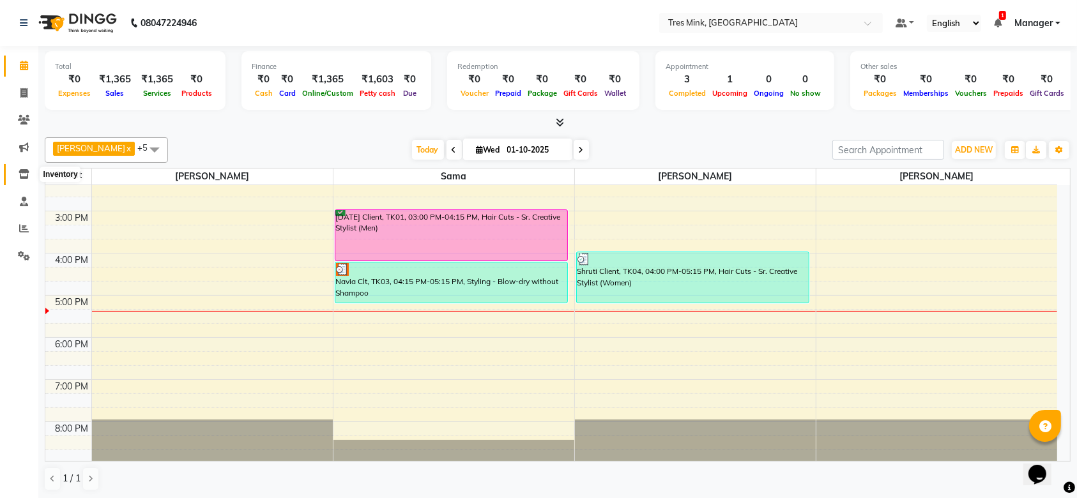
click at [28, 173] on icon at bounding box center [24, 174] width 11 height 10
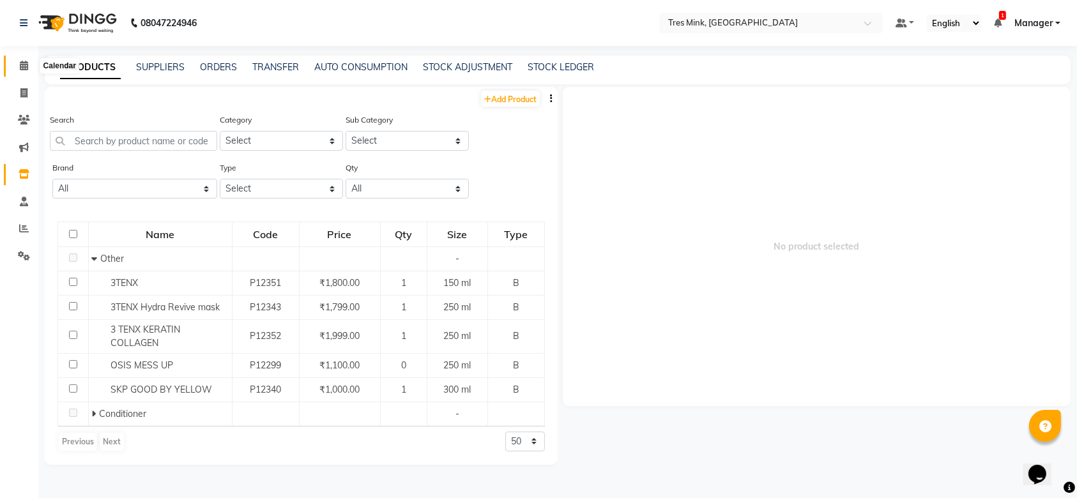
click at [24, 72] on span at bounding box center [24, 66] width 22 height 15
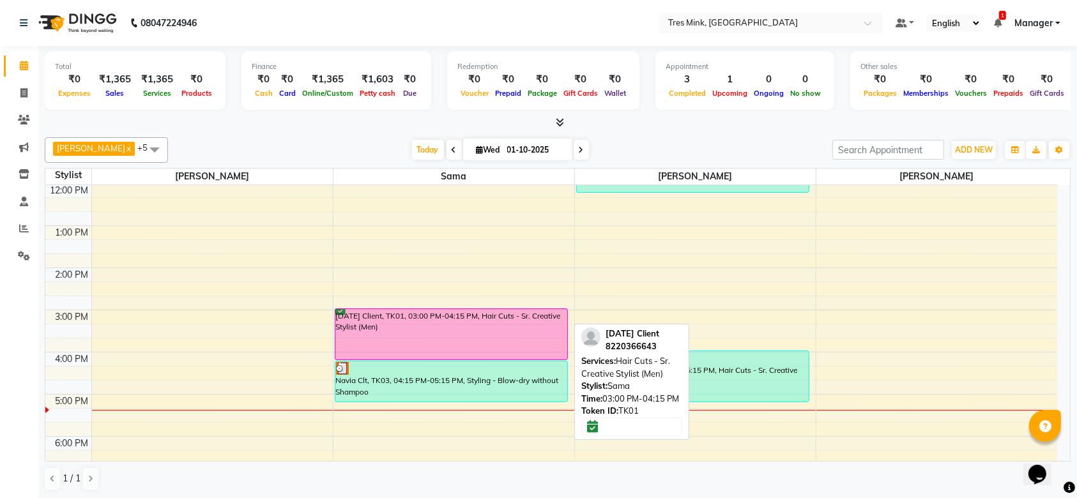
scroll to position [255, 0]
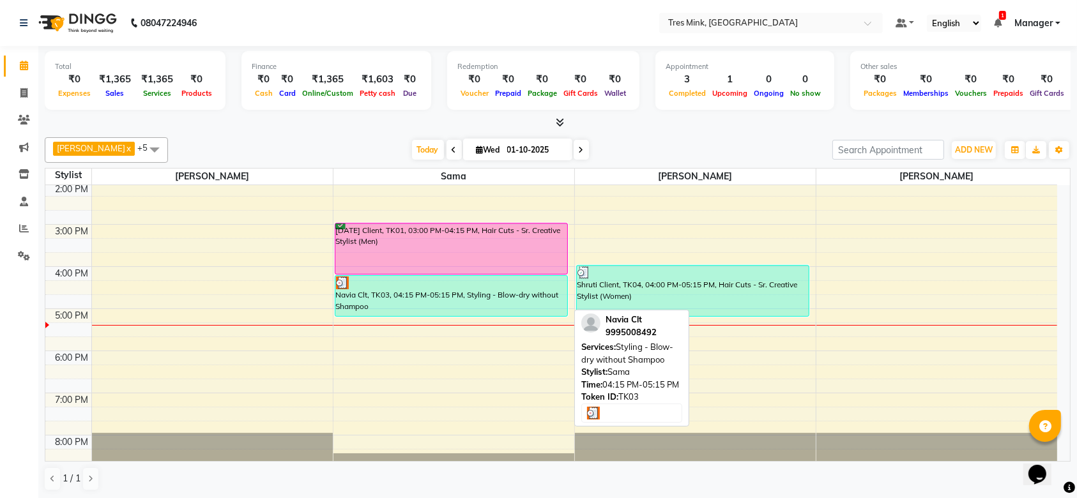
click at [397, 298] on div "Navia Clt, TK03, 04:15 PM-05:15 PM, Styling - Blow-dry without Shampoo" at bounding box center [451, 296] width 232 height 40
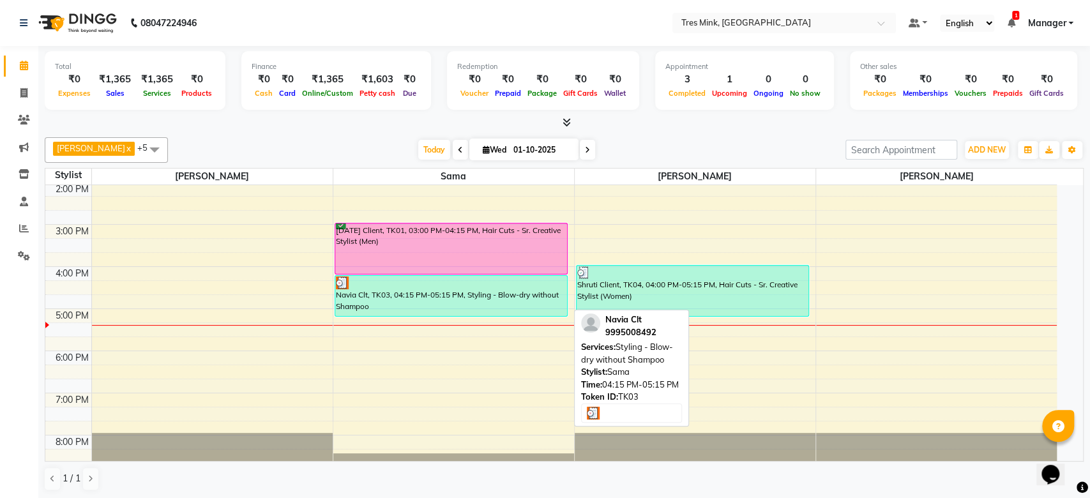
select select "3"
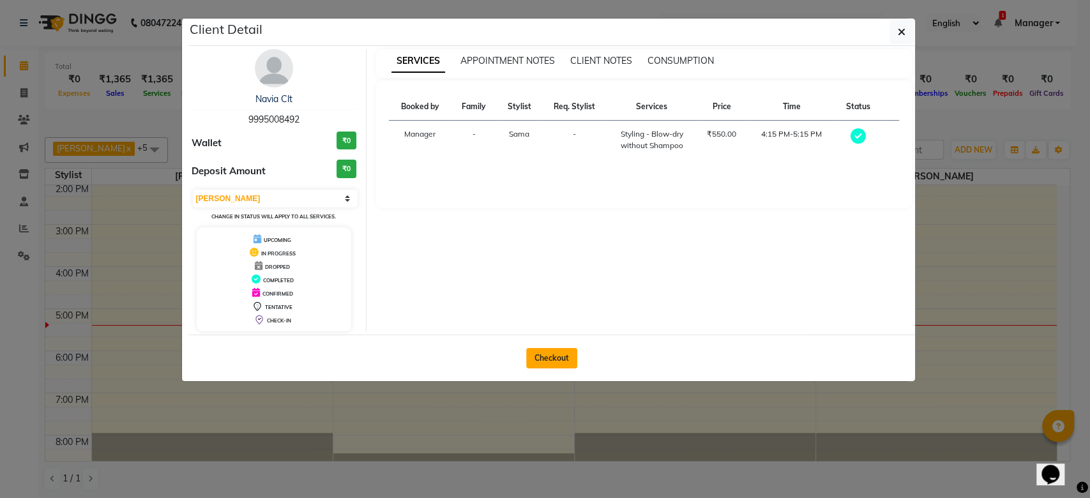
click at [567, 361] on button "Checkout" at bounding box center [551, 358] width 51 height 20
select select "8733"
select select "service"
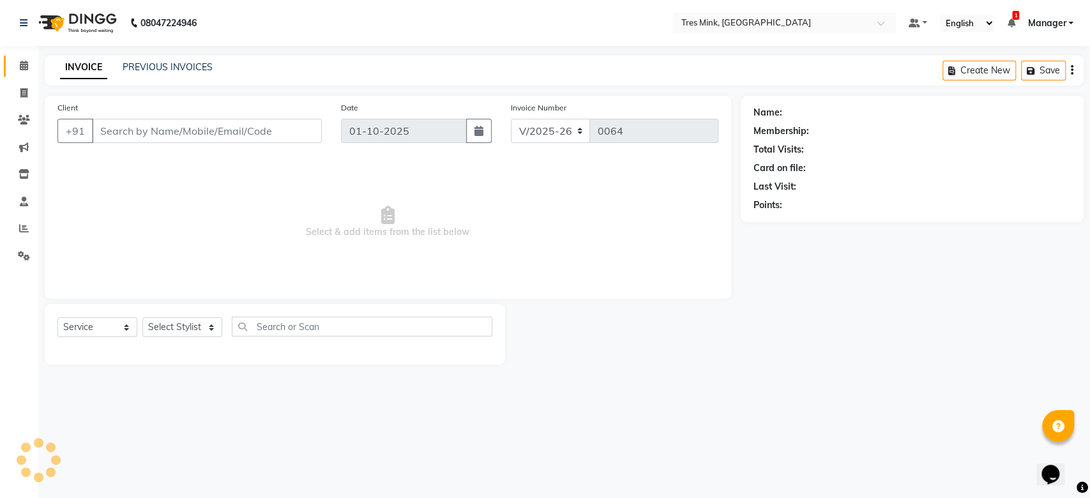
type input "9995008492"
select select "88453"
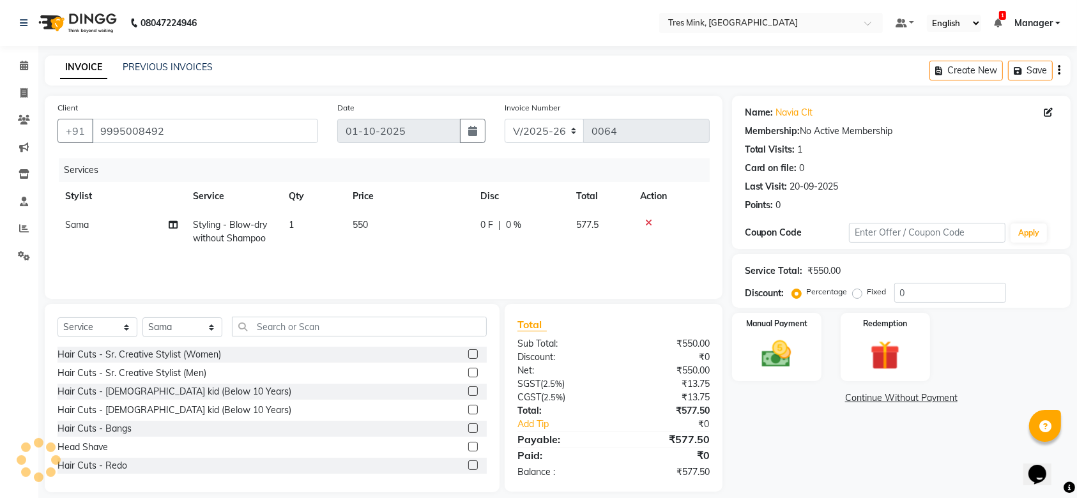
click at [368, 224] on span "550" at bounding box center [359, 224] width 15 height 11
select select "88453"
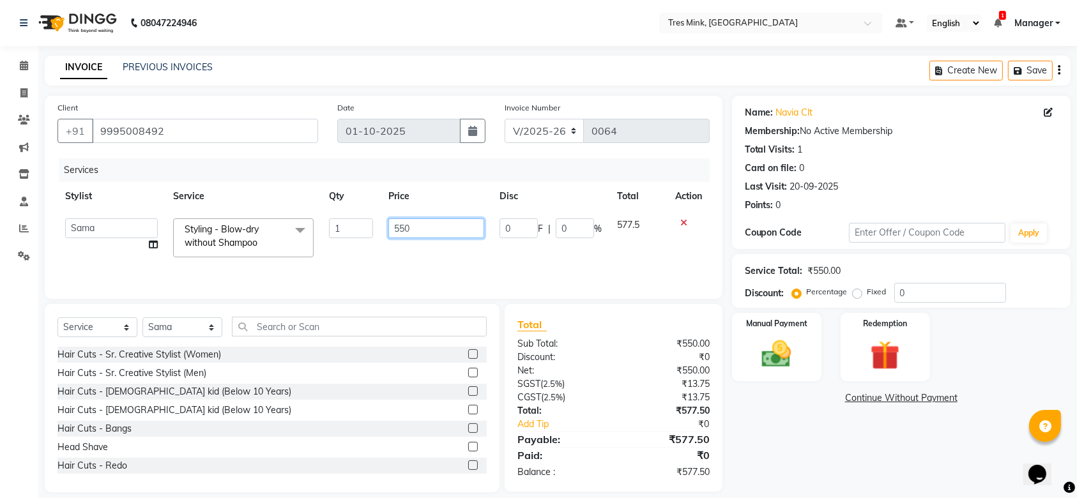
click at [448, 227] on input "550" at bounding box center [436, 228] width 96 height 20
type input "5"
type input "450"
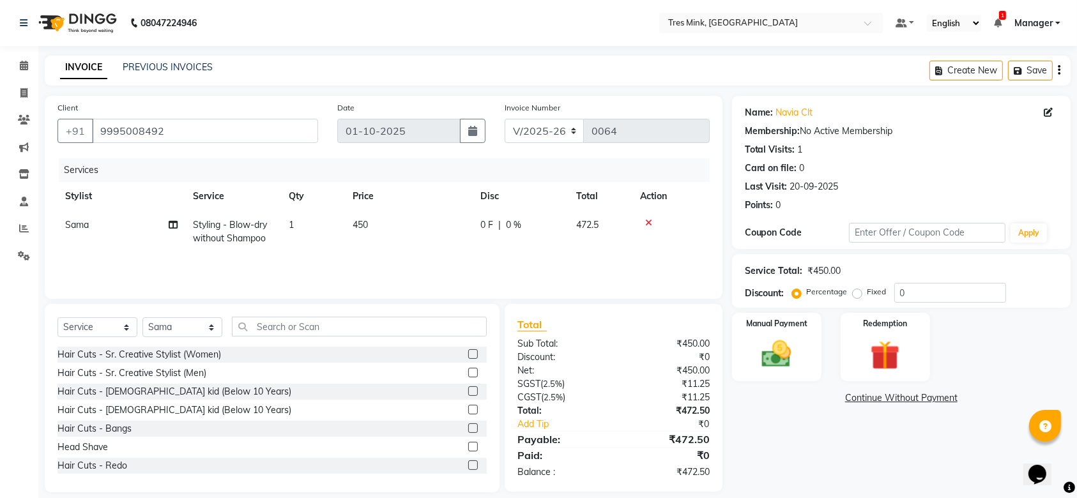
click at [524, 218] on div "0 F | 0 %" at bounding box center [520, 224] width 80 height 13
select select "88453"
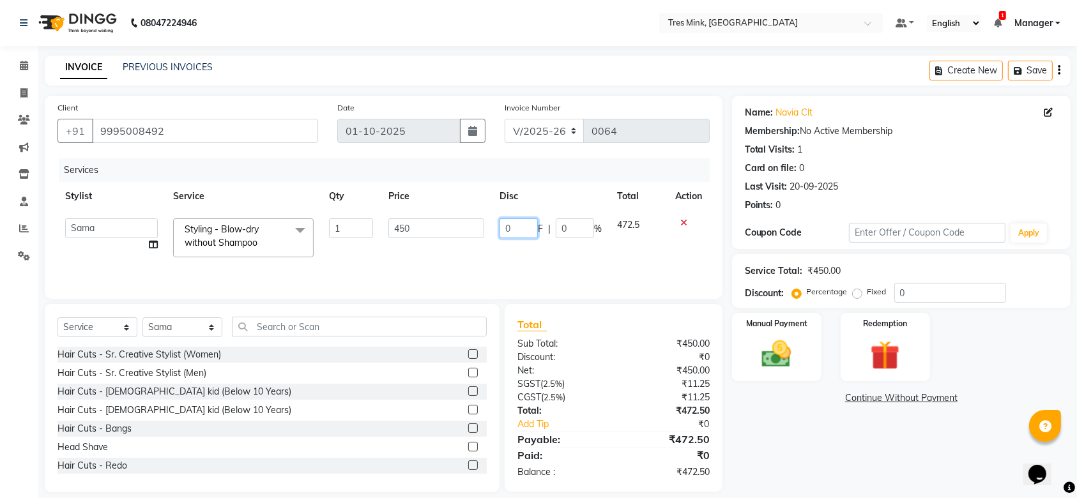
click at [513, 231] on input "0" at bounding box center [518, 228] width 38 height 20
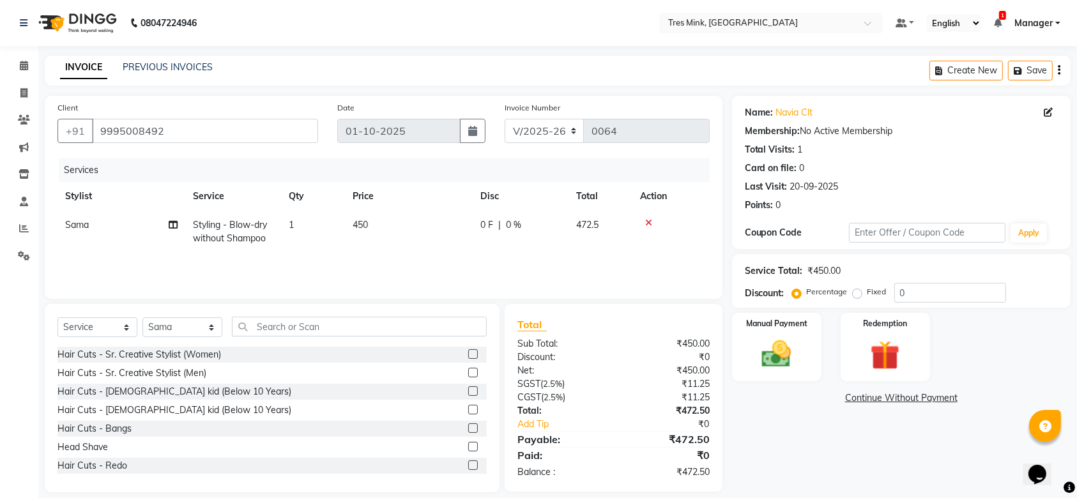
click at [517, 225] on span "0 %" at bounding box center [513, 224] width 15 height 13
select select "88453"
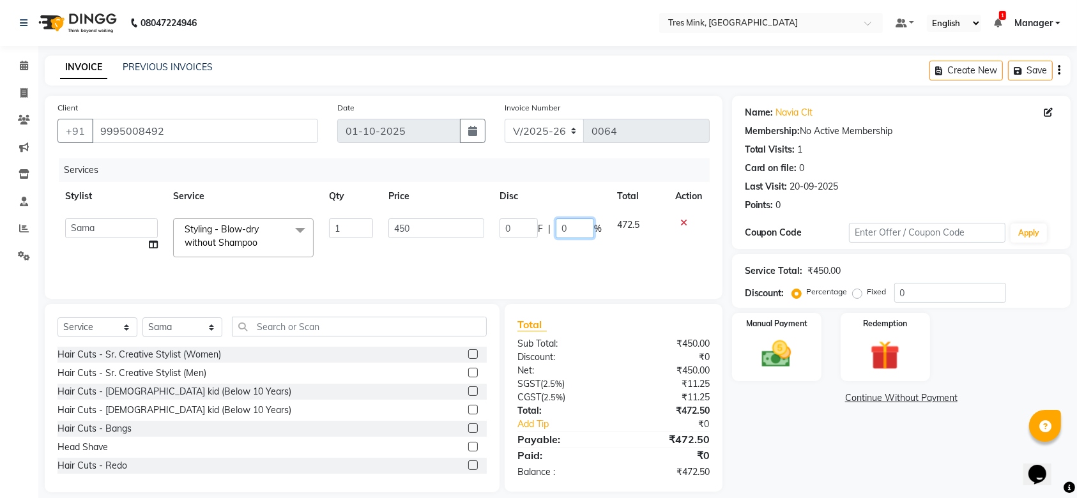
click at [577, 228] on input "0" at bounding box center [575, 228] width 38 height 20
type input "0"
type input "18"
click at [628, 260] on div "Services Stylist Service Qty Price Disc Total Action Dibangshu Das [PERSON_NAME…" at bounding box center [383, 222] width 652 height 128
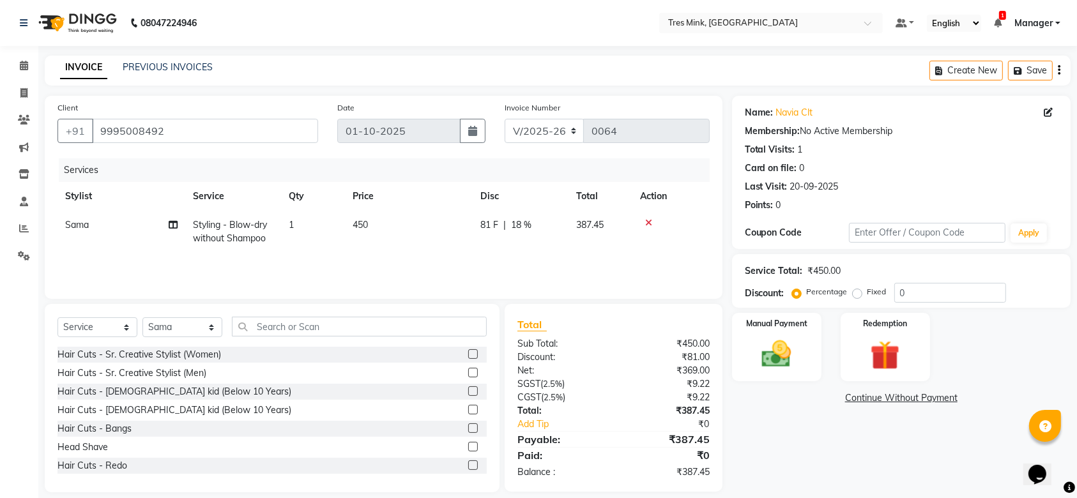
click at [531, 222] on div "81 F | 18 %" at bounding box center [520, 224] width 80 height 13
select select "88453"
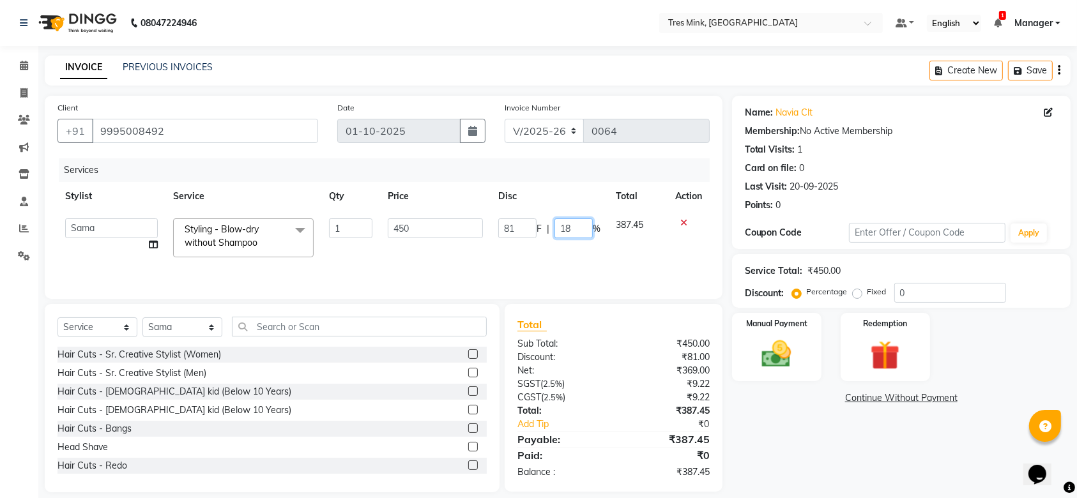
click at [572, 227] on input "18" at bounding box center [573, 228] width 38 height 20
type input "1"
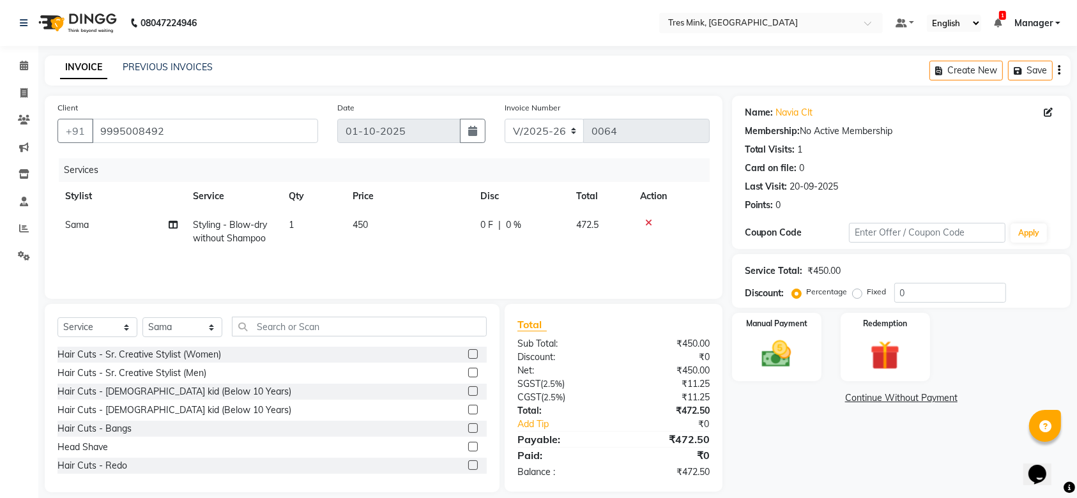
click at [506, 222] on span "0 %" at bounding box center [513, 224] width 15 height 13
select select "88453"
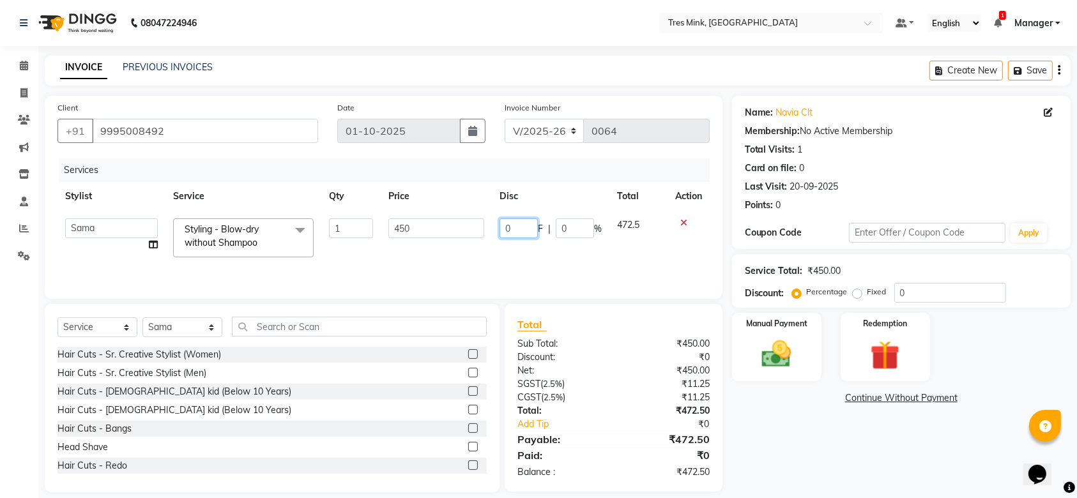
click at [527, 231] on input "0" at bounding box center [518, 228] width 38 height 20
type input "0"
type input "18"
click at [641, 254] on div "Services Stylist Service Qty Price Disc Total Action Dibangshu Das [PERSON_NAME…" at bounding box center [383, 222] width 652 height 128
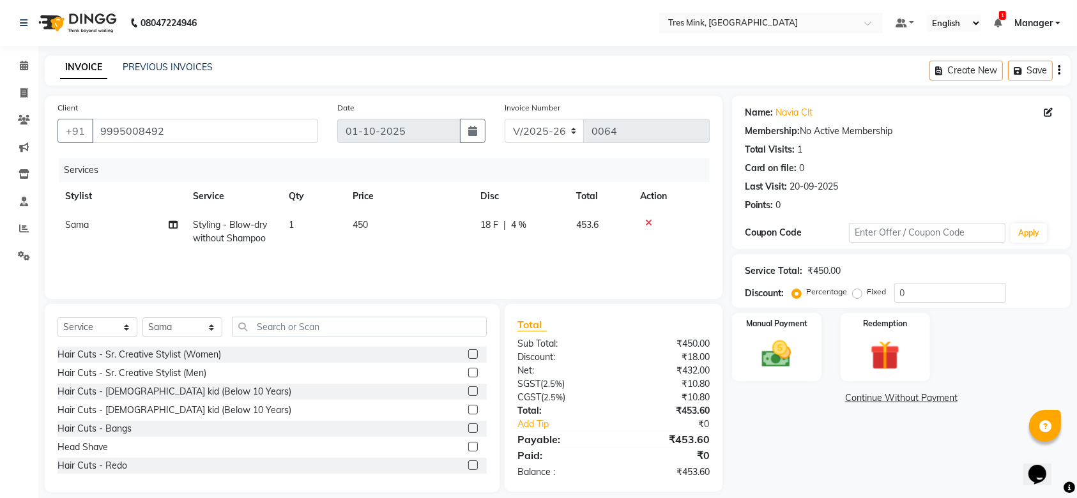
click at [494, 227] on span "18 F" at bounding box center [489, 224] width 18 height 13
select select "88453"
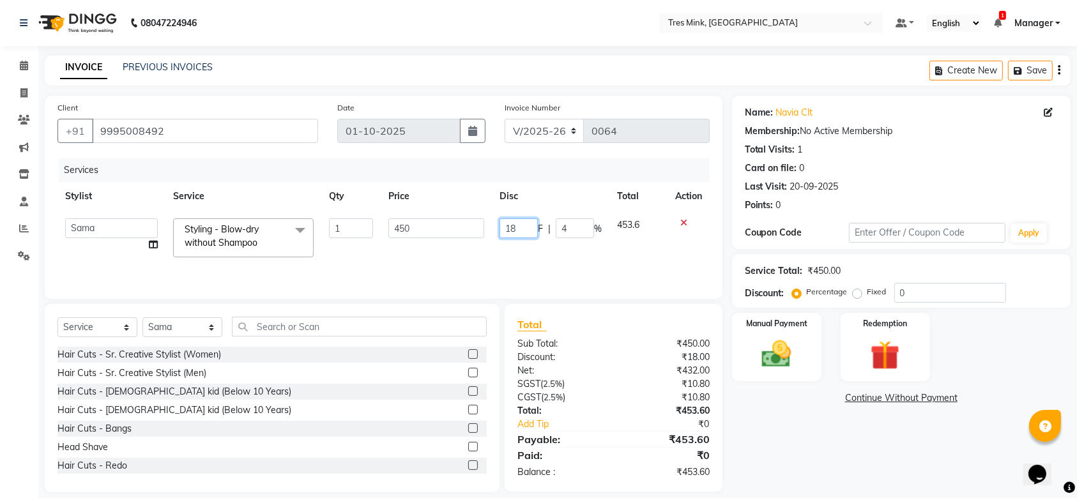
click at [522, 231] on input "18" at bounding box center [518, 228] width 38 height 20
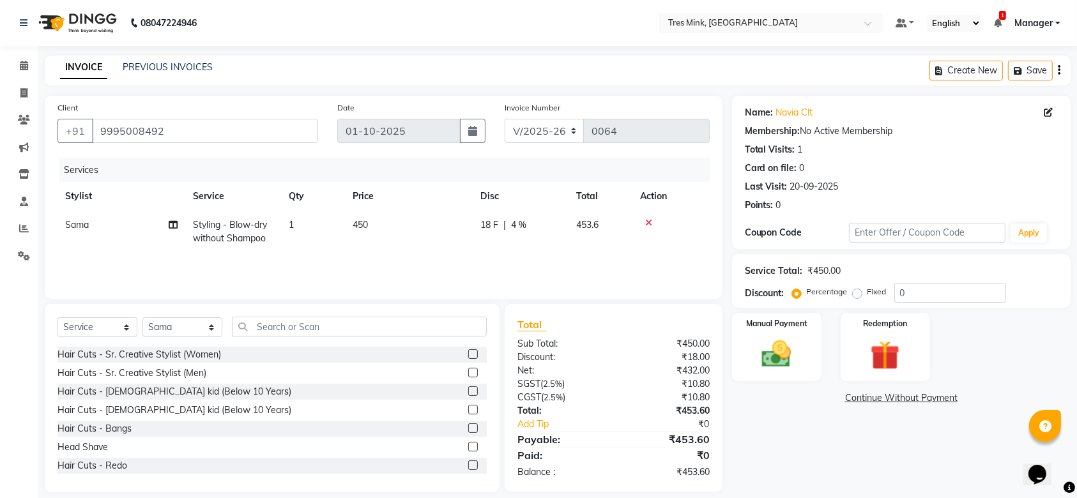
click at [519, 224] on span "4 %" at bounding box center [518, 224] width 15 height 13
select select "88453"
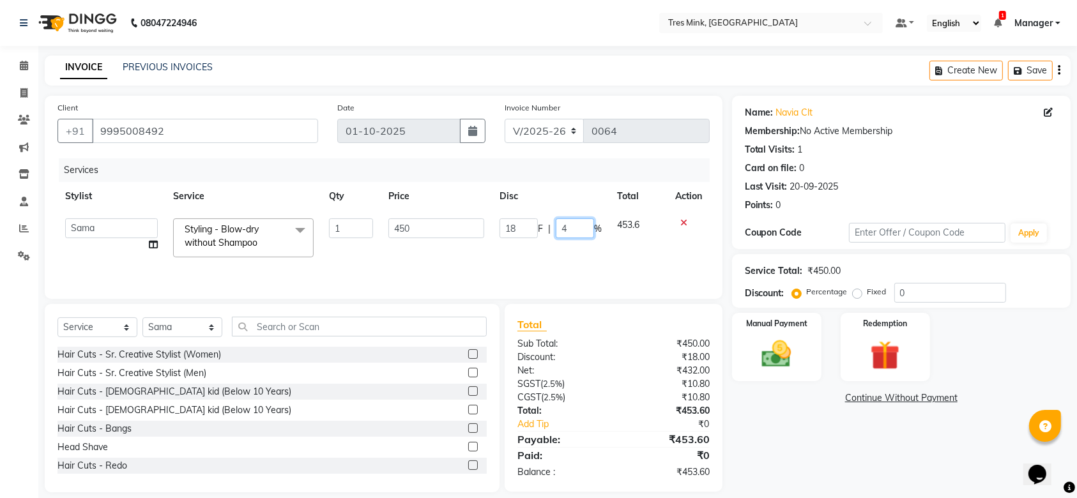
click at [567, 226] on input "4" at bounding box center [575, 228] width 38 height 20
click at [667, 254] on div "Services Stylist Service Qty Price Disc Total Action Dibangshu Das [PERSON_NAME…" at bounding box center [383, 222] width 652 height 128
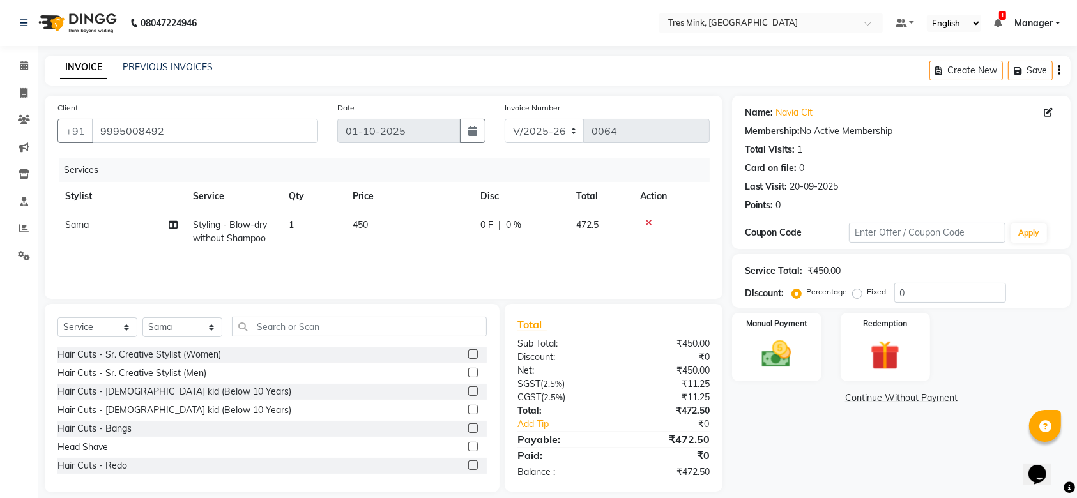
click at [516, 224] on span "0 %" at bounding box center [513, 224] width 15 height 13
select select "88453"
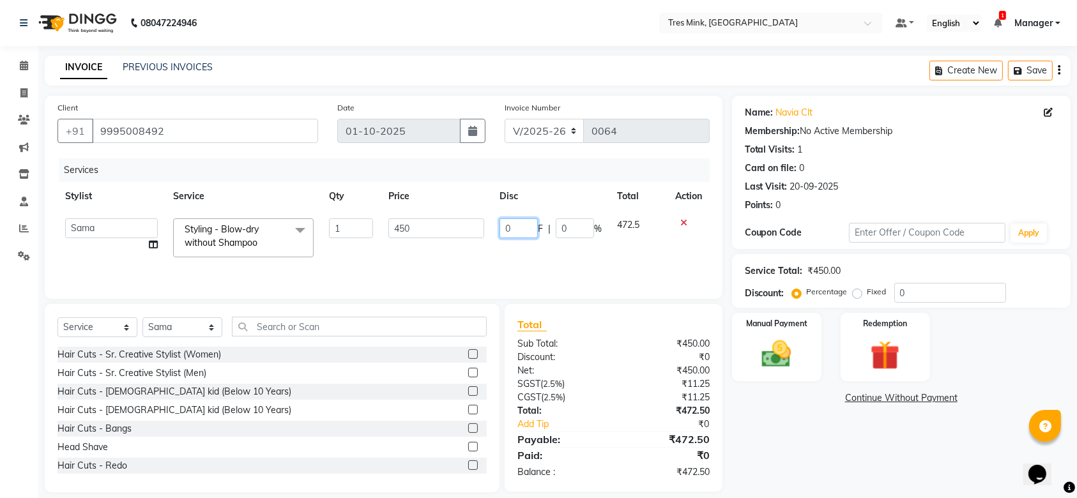
click at [520, 231] on input "0" at bounding box center [518, 228] width 38 height 20
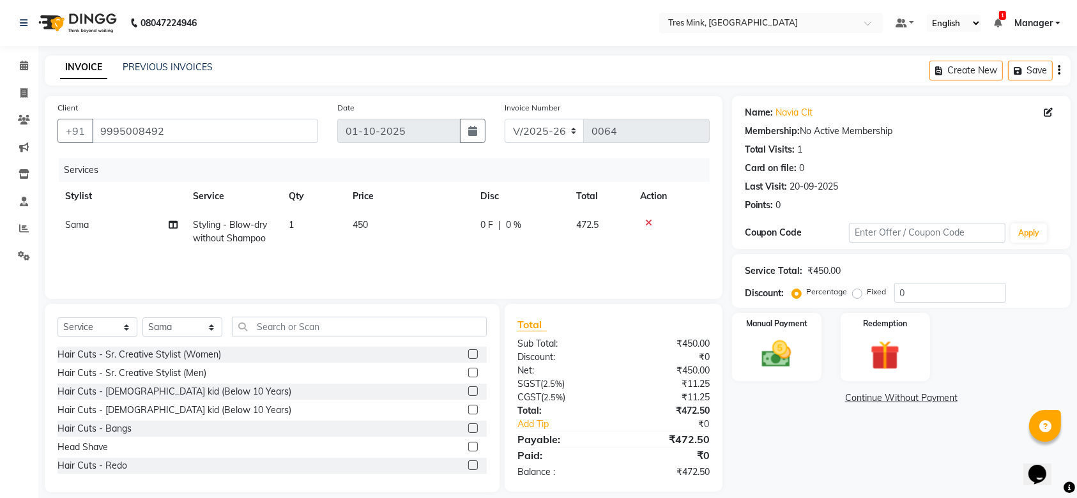
drag, startPoint x: 521, startPoint y: 226, endPoint x: 529, endPoint y: 224, distance: 7.9
click at [529, 224] on div "0 F | 0 %" at bounding box center [520, 224] width 80 height 13
select select "88453"
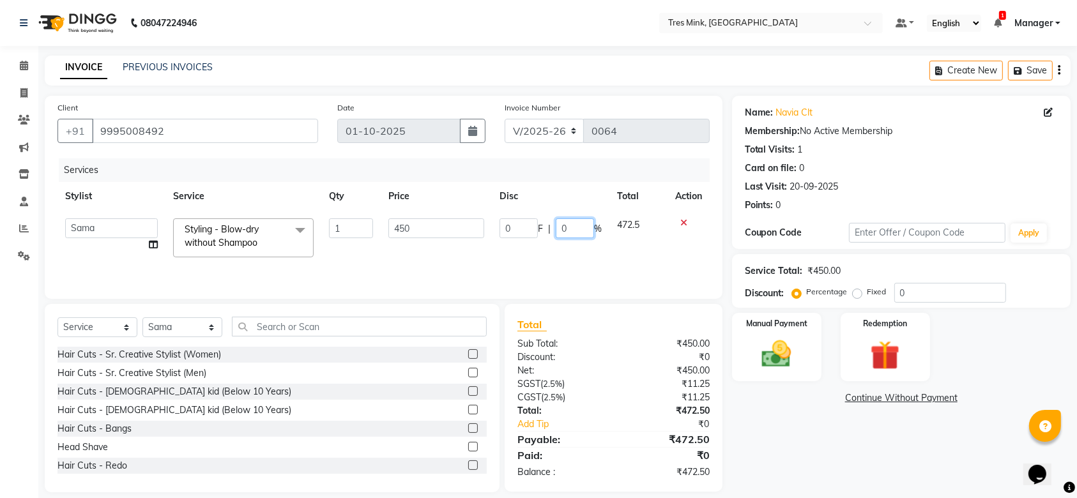
click at [567, 227] on input "0" at bounding box center [575, 228] width 38 height 20
type input "18"
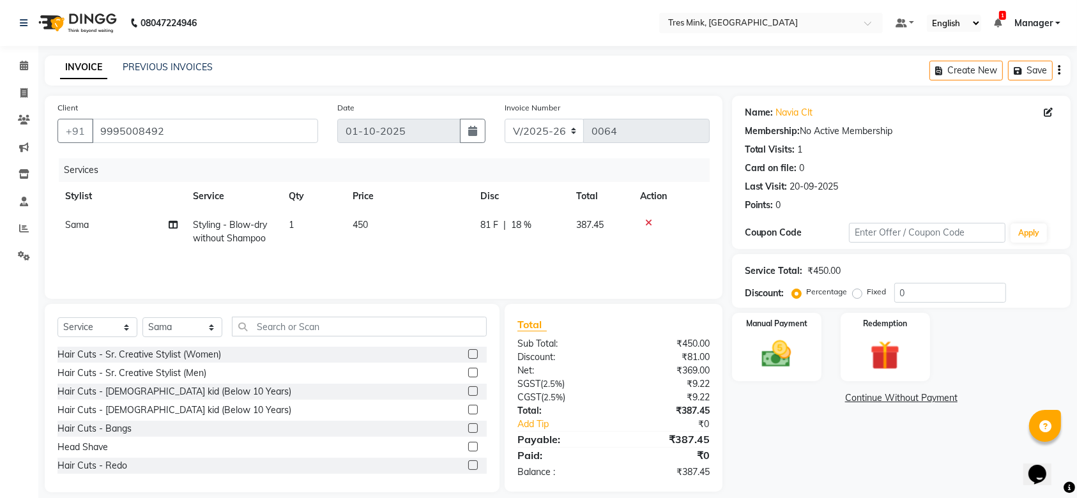
click at [576, 258] on div "Services Stylist Service Qty Price Disc Total Action Sama Styling - Blow-dry wi…" at bounding box center [383, 222] width 652 height 128
click at [496, 220] on span "81 F" at bounding box center [489, 224] width 18 height 13
select select "88453"
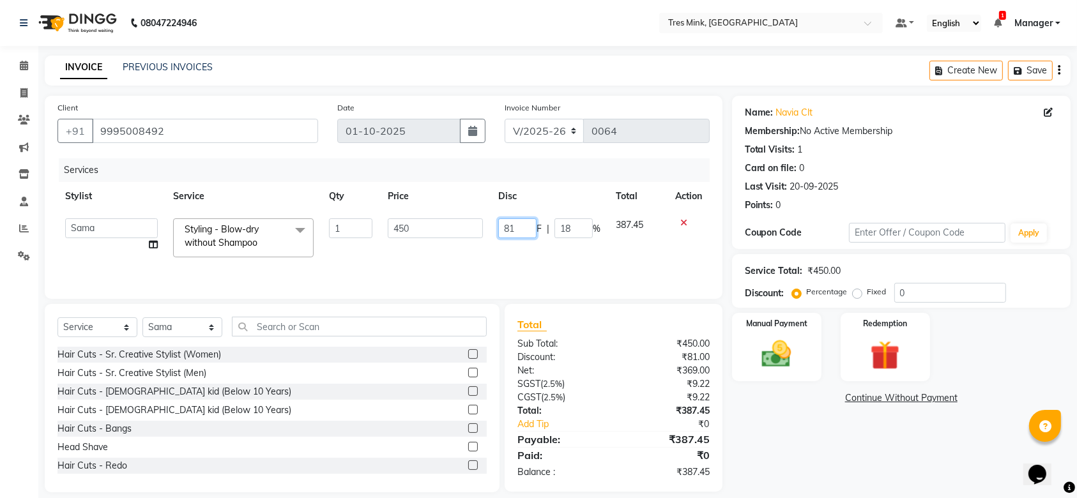
click at [518, 227] on input "81" at bounding box center [517, 228] width 38 height 20
type input "8"
type input "00"
click at [531, 251] on td "00 F | 18 %" at bounding box center [548, 238] width 117 height 54
select select "88453"
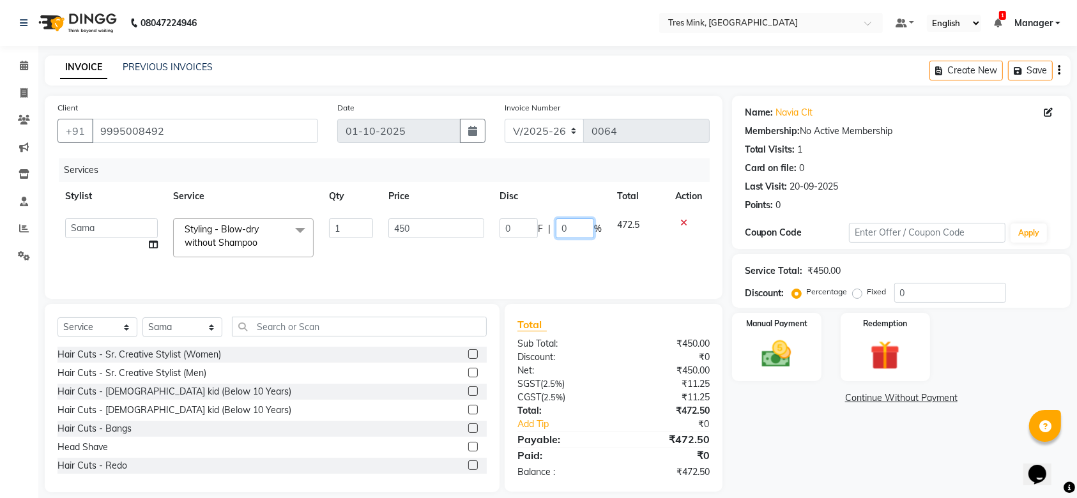
click at [573, 227] on input "0" at bounding box center [575, 228] width 38 height 20
type input "0"
type input "18"
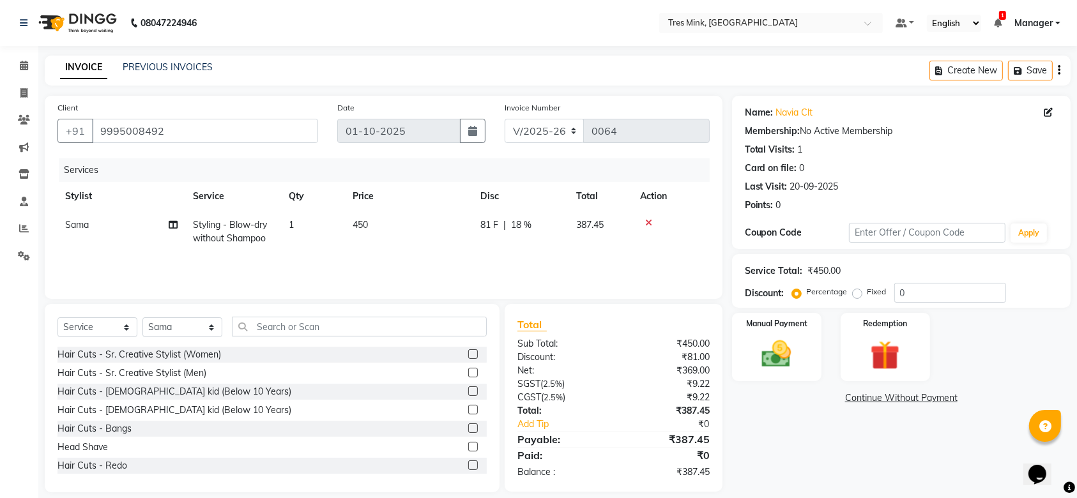
click at [595, 250] on tr "[PERSON_NAME] - Blow-dry without Shampoo 1 450 81 F | 18 % 387.45" at bounding box center [383, 232] width 652 height 42
click at [511, 224] on span "18 %" at bounding box center [521, 224] width 20 height 13
select select "88453"
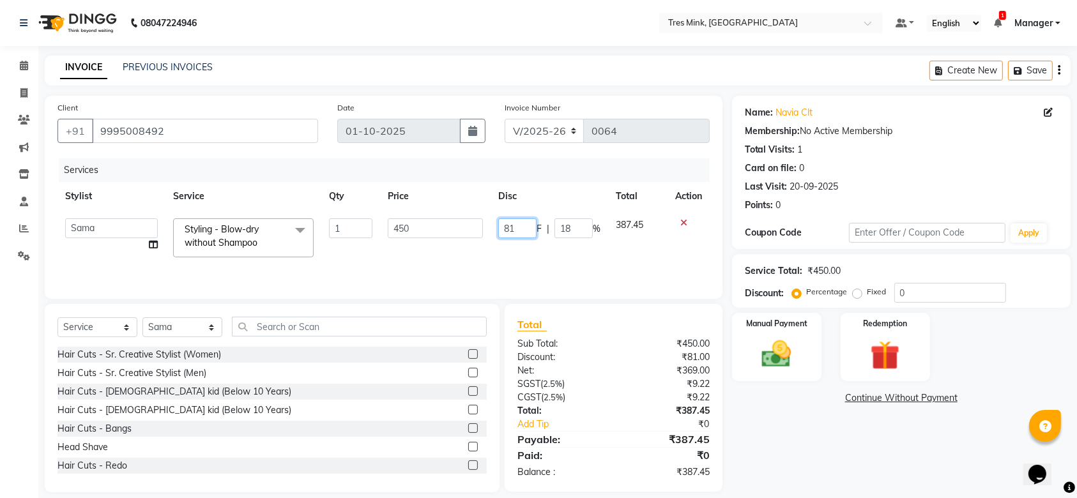
click at [523, 227] on input "81" at bounding box center [517, 228] width 38 height 20
type input "8"
type input "00"
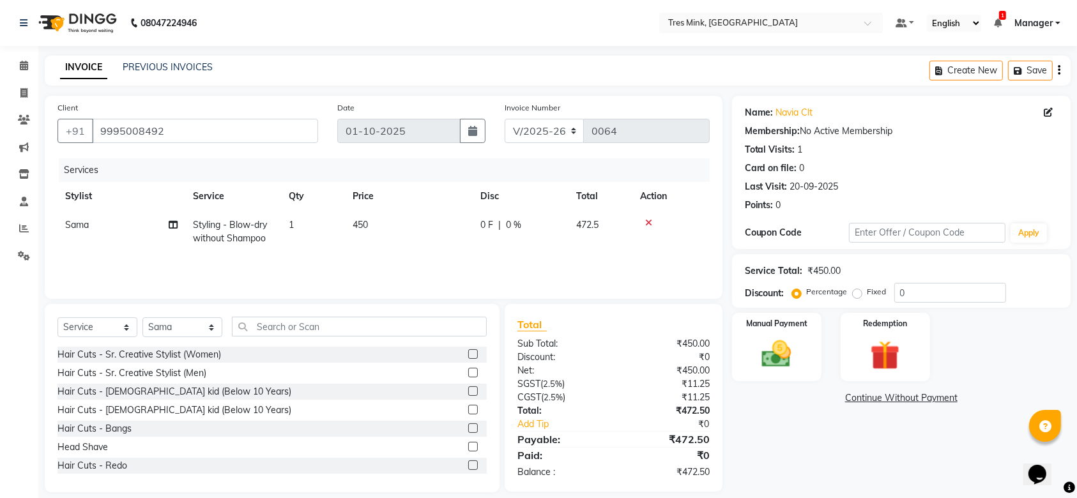
click at [564, 255] on div "Services Stylist Service Qty Price Disc Total Action Sama Styling - Blow-dry wi…" at bounding box center [383, 222] width 652 height 128
click at [511, 223] on span "0 %" at bounding box center [513, 224] width 15 height 13
select select "88453"
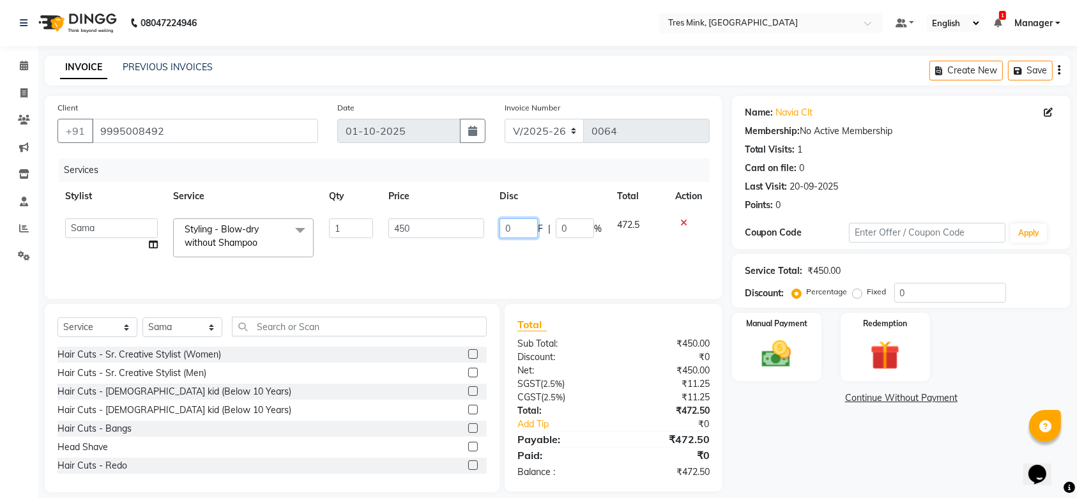
click at [529, 231] on input "0" at bounding box center [518, 228] width 38 height 20
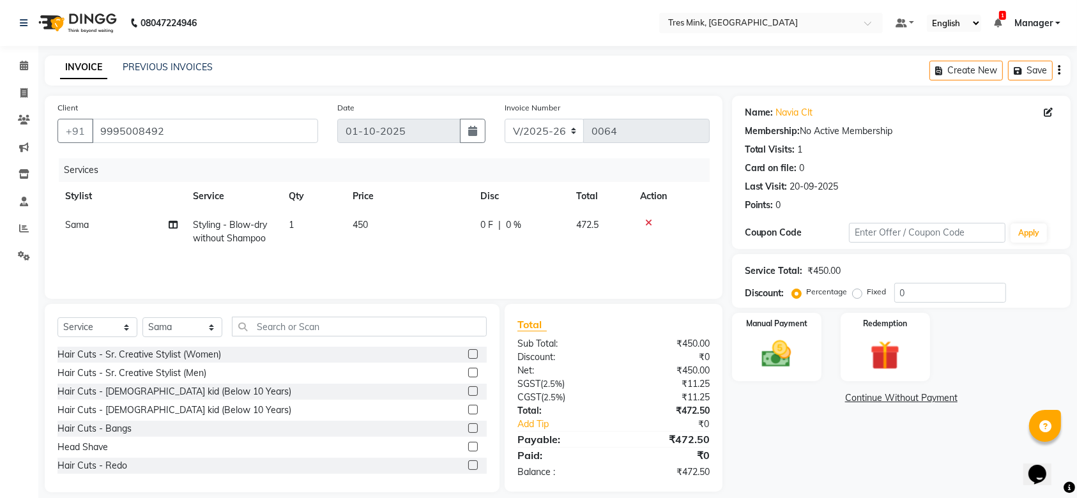
click at [581, 229] on span "472.5" at bounding box center [587, 224] width 22 height 11
select select "88453"
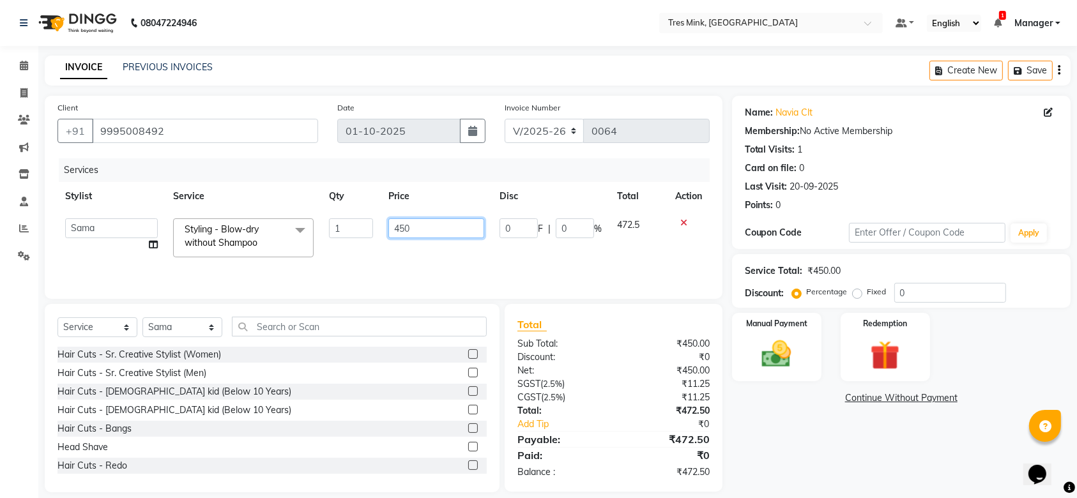
drag, startPoint x: 425, startPoint y: 225, endPoint x: 402, endPoint y: 222, distance: 23.2
click at [402, 222] on input "450" at bounding box center [436, 228] width 96 height 20
type input "4"
type input "531"
click at [660, 255] on div "Services Stylist Service Qty Price Disc Total Action Dibangshu Das [PERSON_NAME…" at bounding box center [383, 222] width 652 height 128
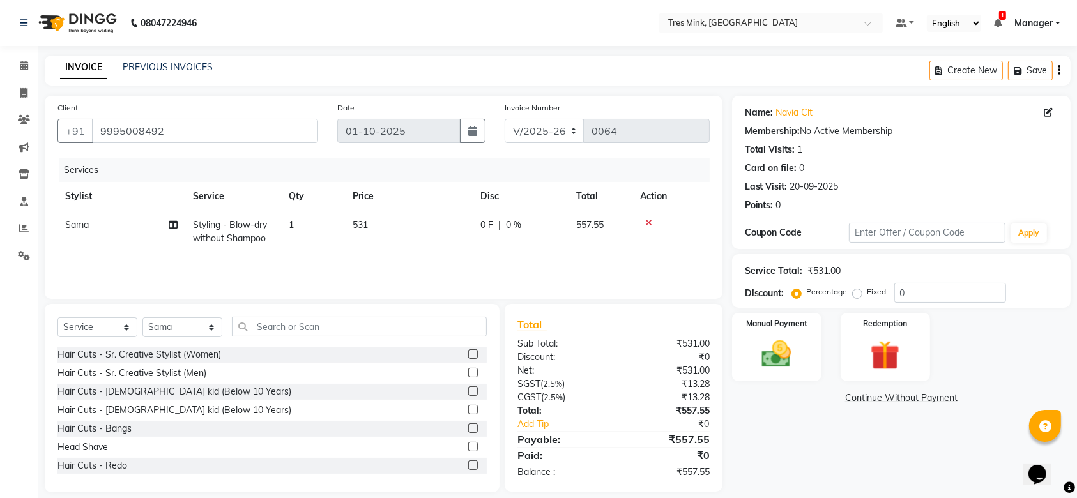
click at [354, 222] on td "531" at bounding box center [409, 232] width 128 height 42
select select "88453"
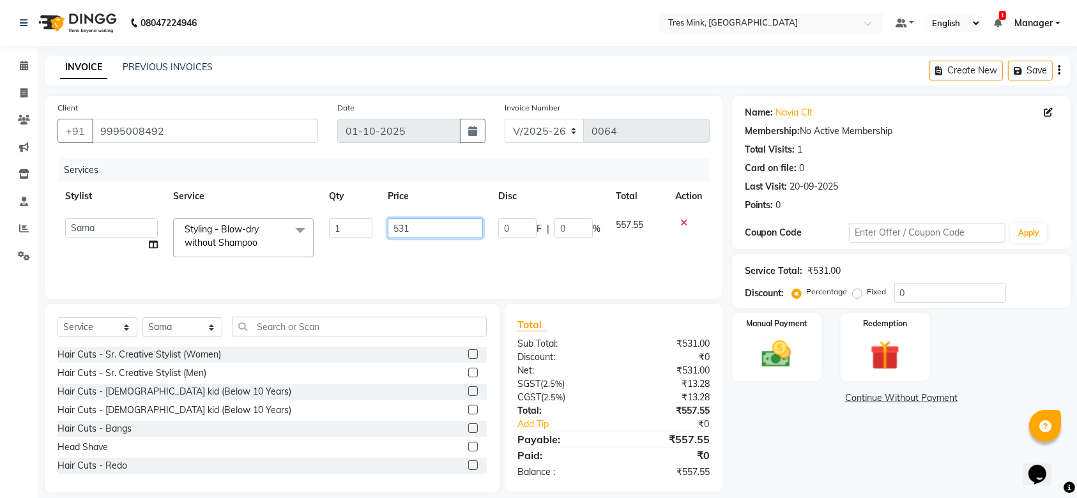
click at [412, 230] on input "531" at bounding box center [435, 228] width 95 height 20
type input "5"
type input "450"
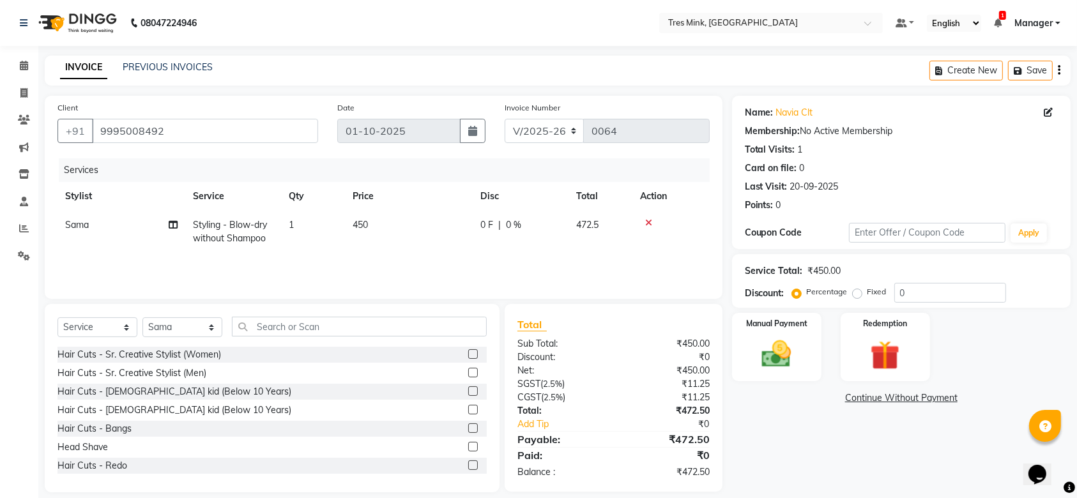
click at [482, 227] on span "0 F" at bounding box center [486, 224] width 13 height 13
select select "88453"
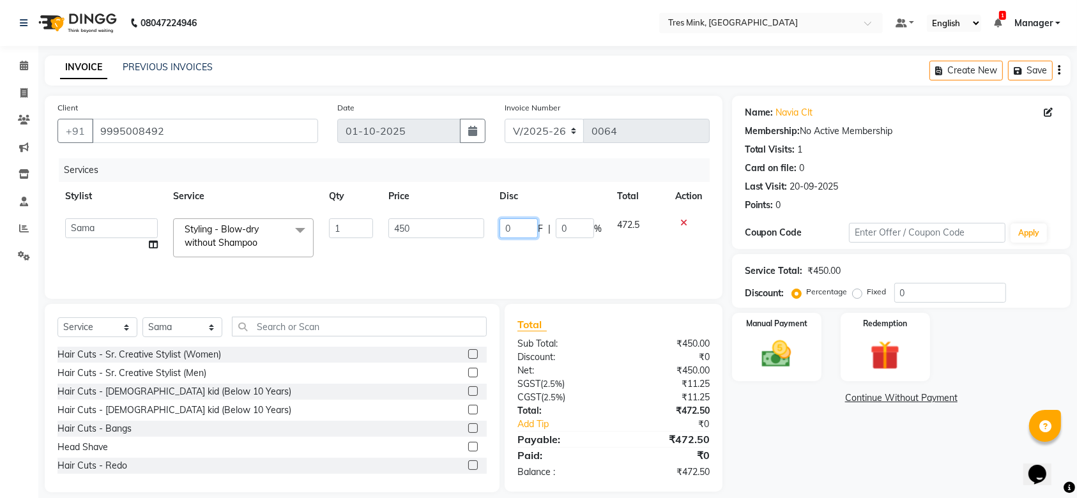
click at [511, 224] on input "0" at bounding box center [518, 228] width 38 height 20
type input "0"
type input "18"
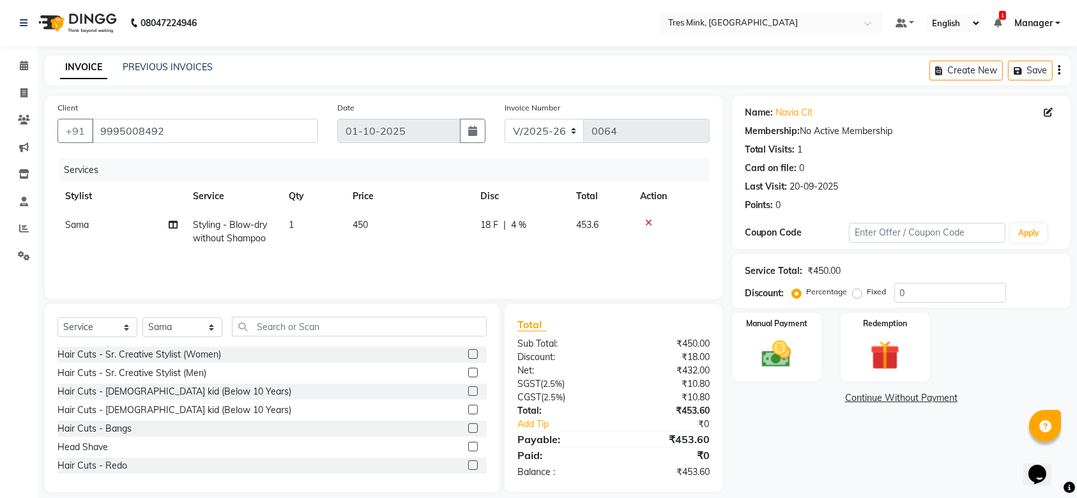
click at [536, 243] on td "18 F | 4 %" at bounding box center [521, 232] width 96 height 42
select select "88453"
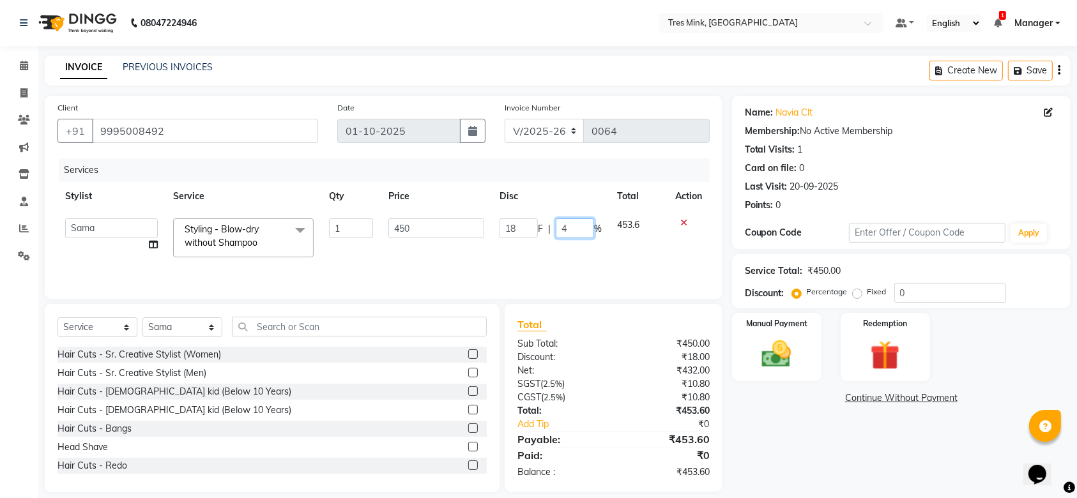
click at [578, 229] on input "4" at bounding box center [575, 228] width 38 height 20
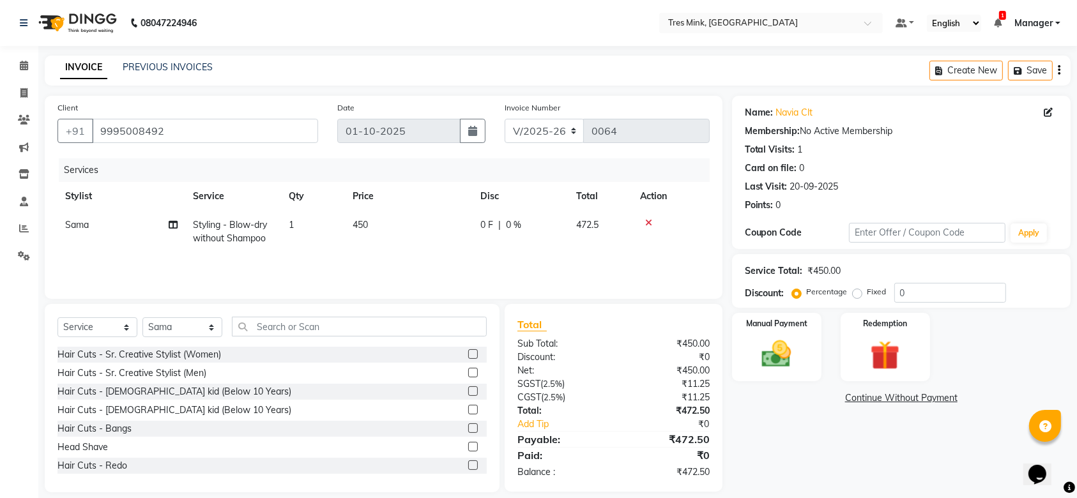
click at [554, 239] on td "0 F | 0 %" at bounding box center [521, 232] width 96 height 42
select select "88453"
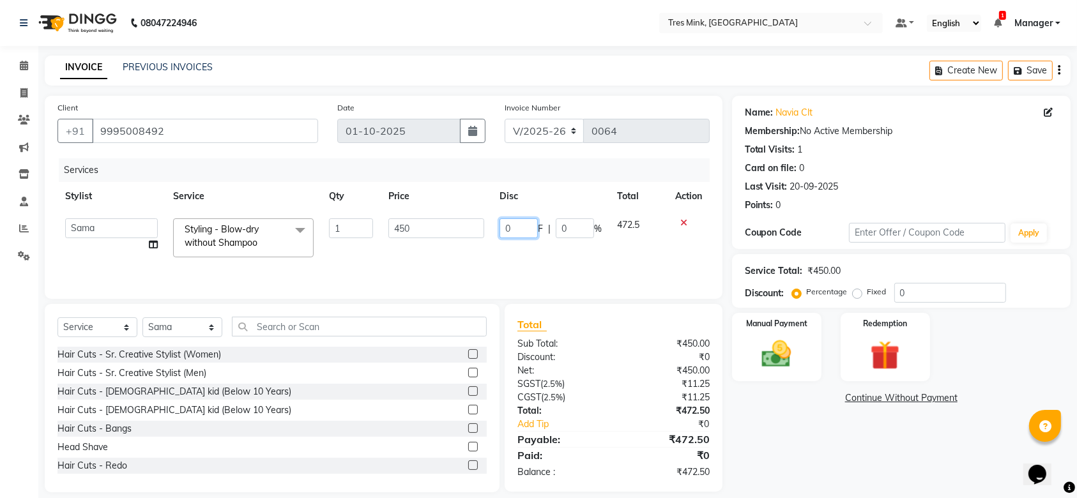
click at [516, 224] on input "0" at bounding box center [518, 228] width 38 height 20
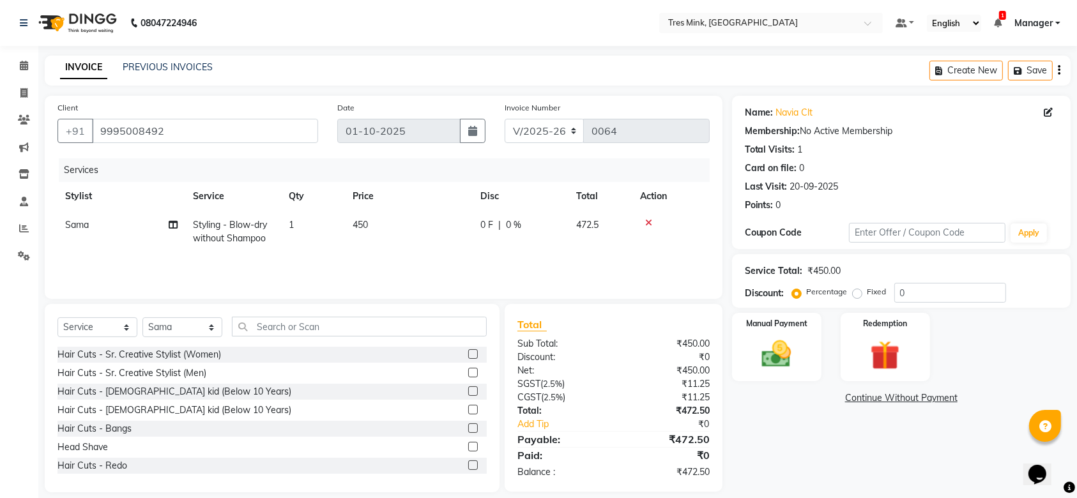
click at [513, 229] on span "0 %" at bounding box center [513, 224] width 15 height 13
select select "88453"
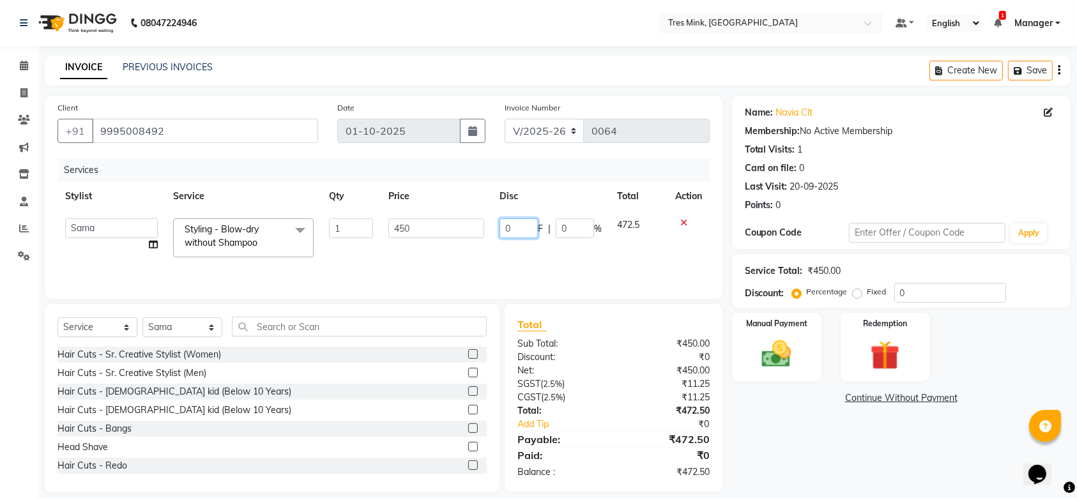
click at [517, 227] on input "0" at bounding box center [518, 228] width 38 height 20
type input "18"
click at [814, 430] on div "Name: Navia Clt Membership: No Active Membership Total Visits: 1 Card on file: …" at bounding box center [906, 294] width 348 height 397
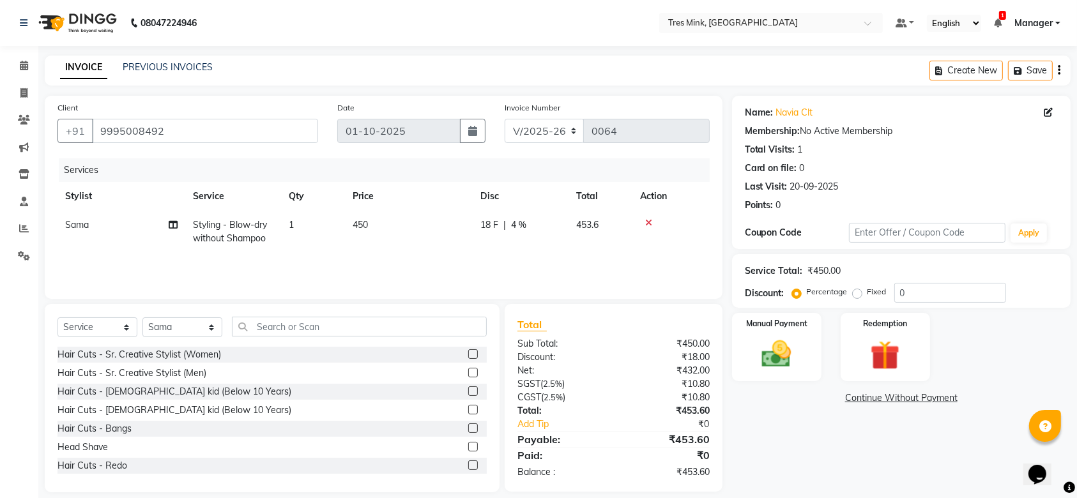
click at [526, 224] on span "4 %" at bounding box center [518, 224] width 15 height 13
select select "88453"
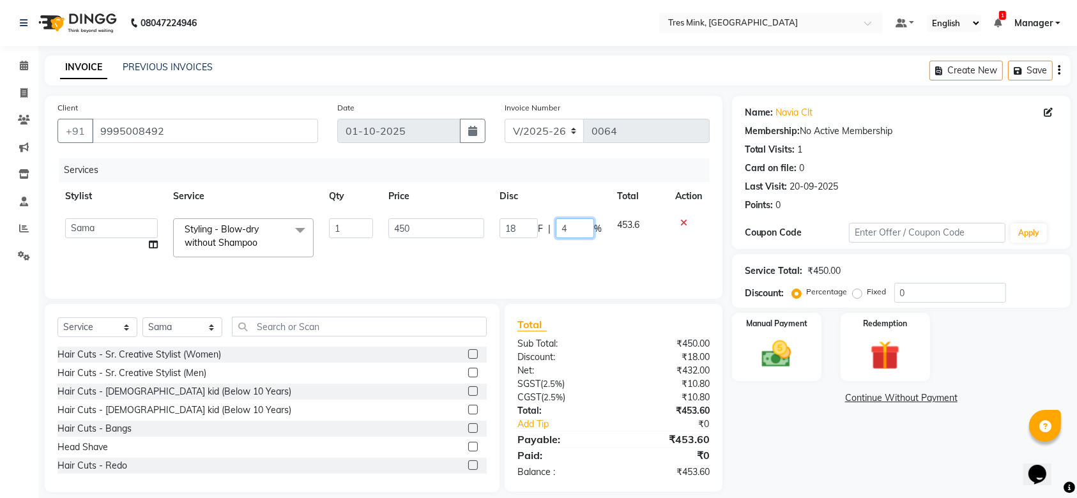
click at [579, 226] on input "4" at bounding box center [575, 228] width 38 height 20
type input "00"
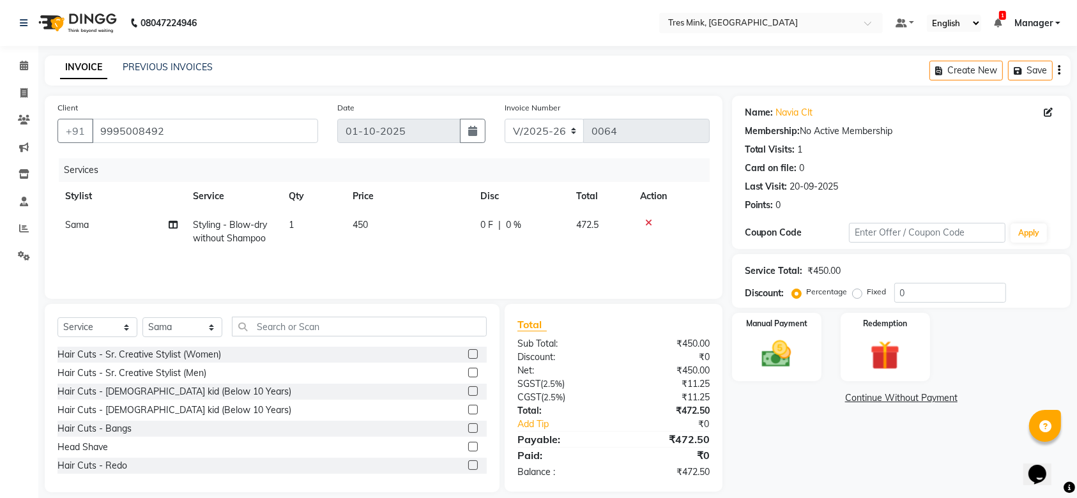
click at [782, 420] on div "Name: Navia Clt Membership: No Active Membership Total Visits: 1 Card on file: …" at bounding box center [906, 294] width 348 height 397
click at [517, 225] on span "0 %" at bounding box center [513, 224] width 15 height 13
select select "88453"
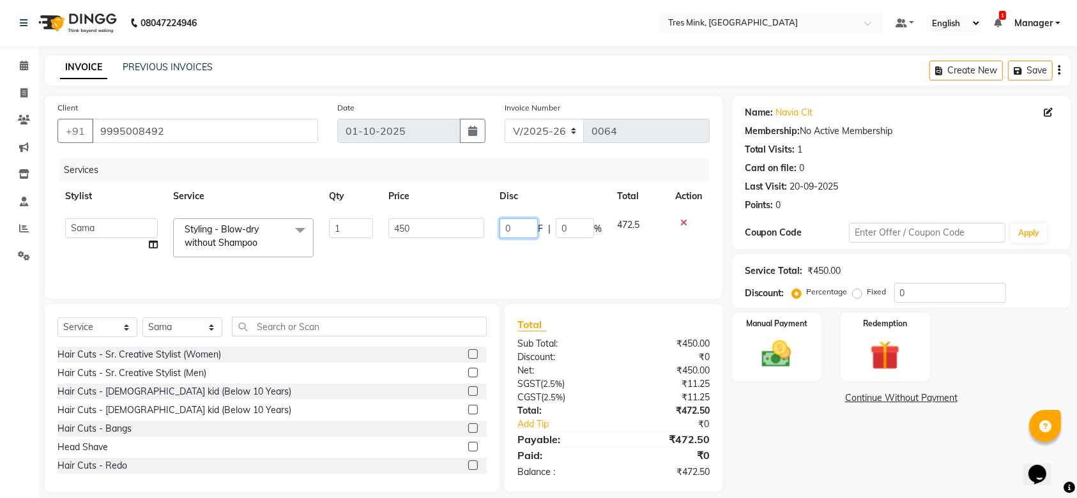
click at [532, 228] on input "0" at bounding box center [518, 228] width 38 height 20
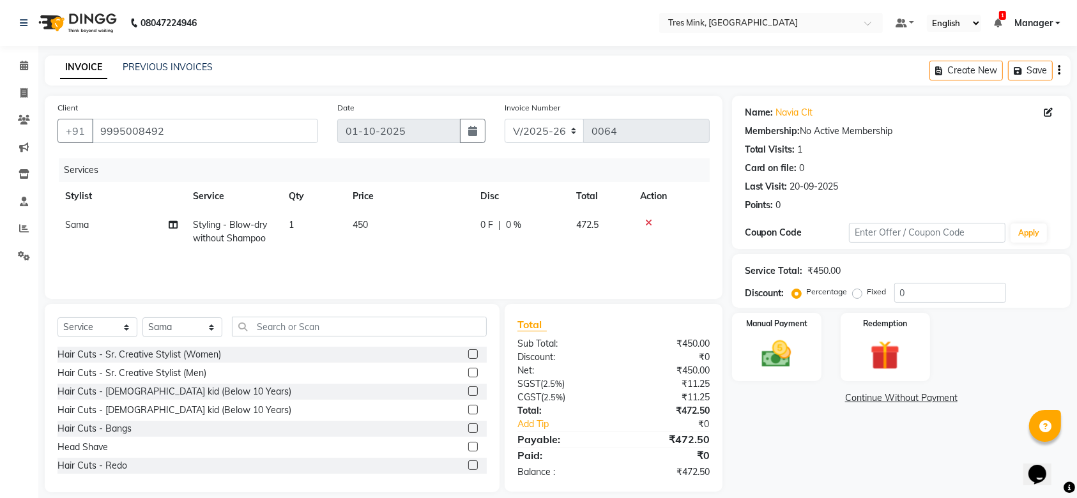
click at [581, 224] on span "472.5" at bounding box center [587, 224] width 22 height 11
select select "88453"
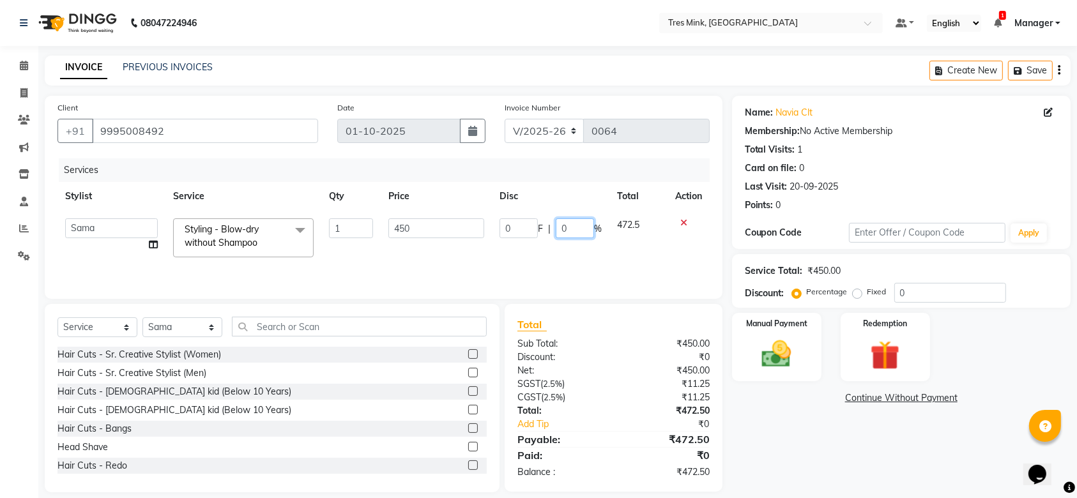
click at [577, 230] on input "0" at bounding box center [575, 228] width 38 height 20
type input "018"
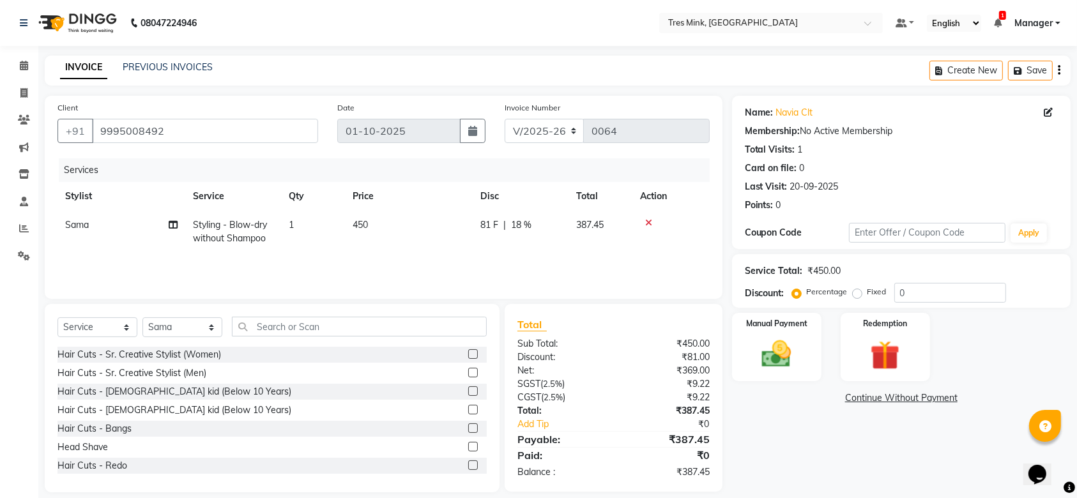
click at [625, 320] on div "Total" at bounding box center [613, 324] width 192 height 15
click at [17, 59] on span at bounding box center [24, 66] width 22 height 15
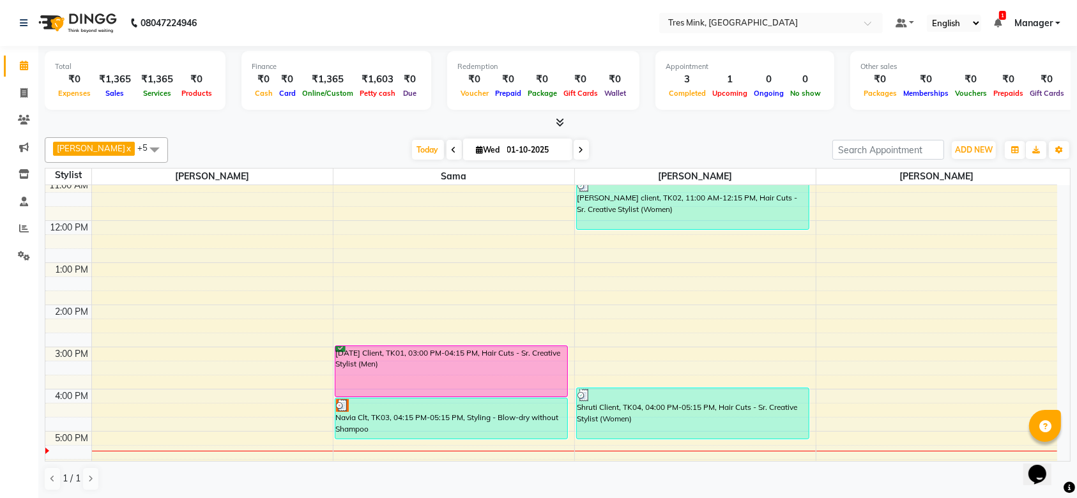
scroll to position [269, 0]
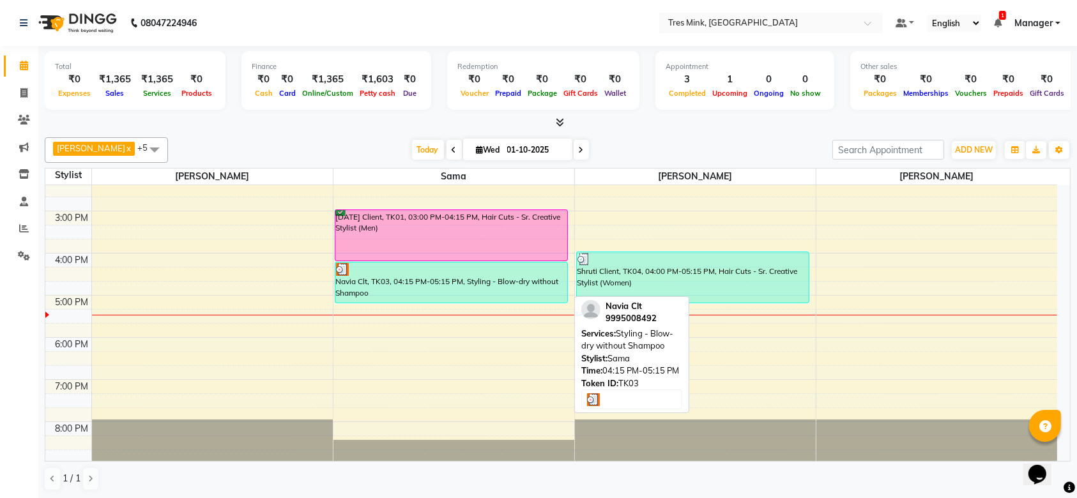
click at [478, 271] on div at bounding box center [451, 269] width 231 height 13
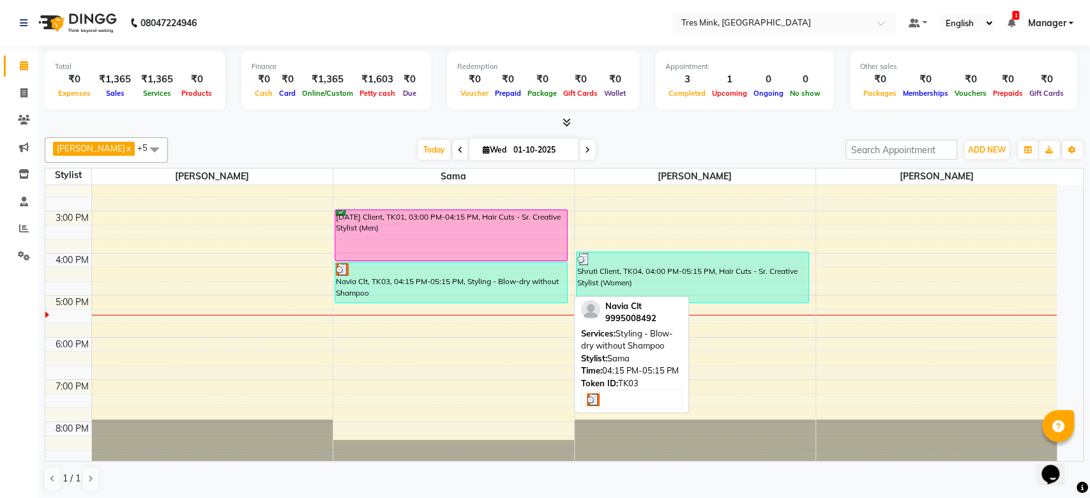
select select "3"
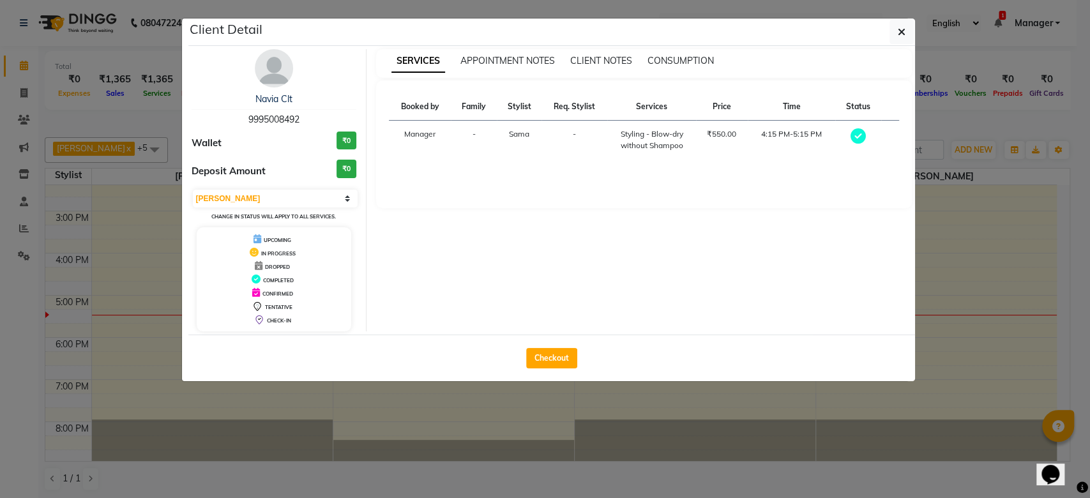
click at [808, 478] on ngb-modal-window "Client Detail Navia Clt 9995008492 Wallet ₹0 Deposit Amount ₹0 Select MARK DONE…" at bounding box center [545, 249] width 1090 height 498
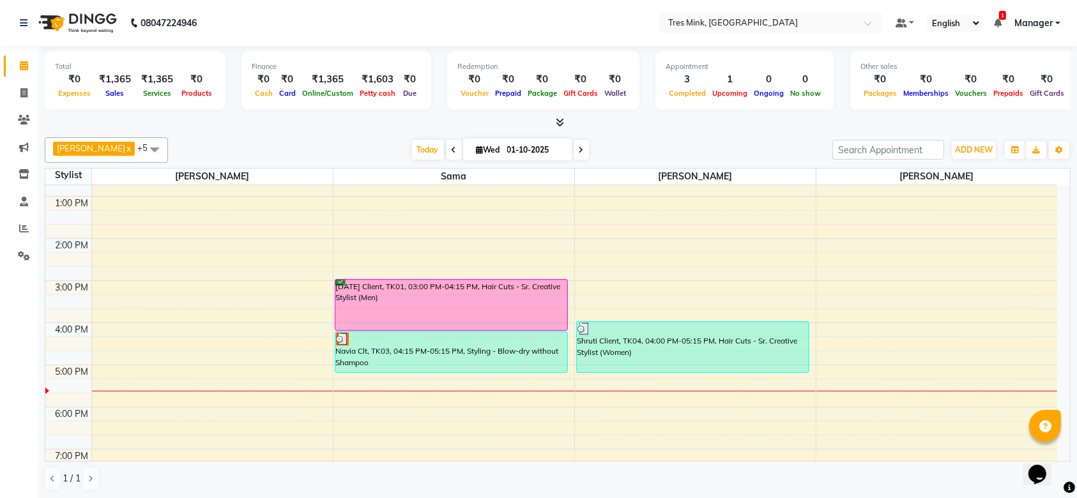
scroll to position [0, 0]
